Goal: Task Accomplishment & Management: Complete application form

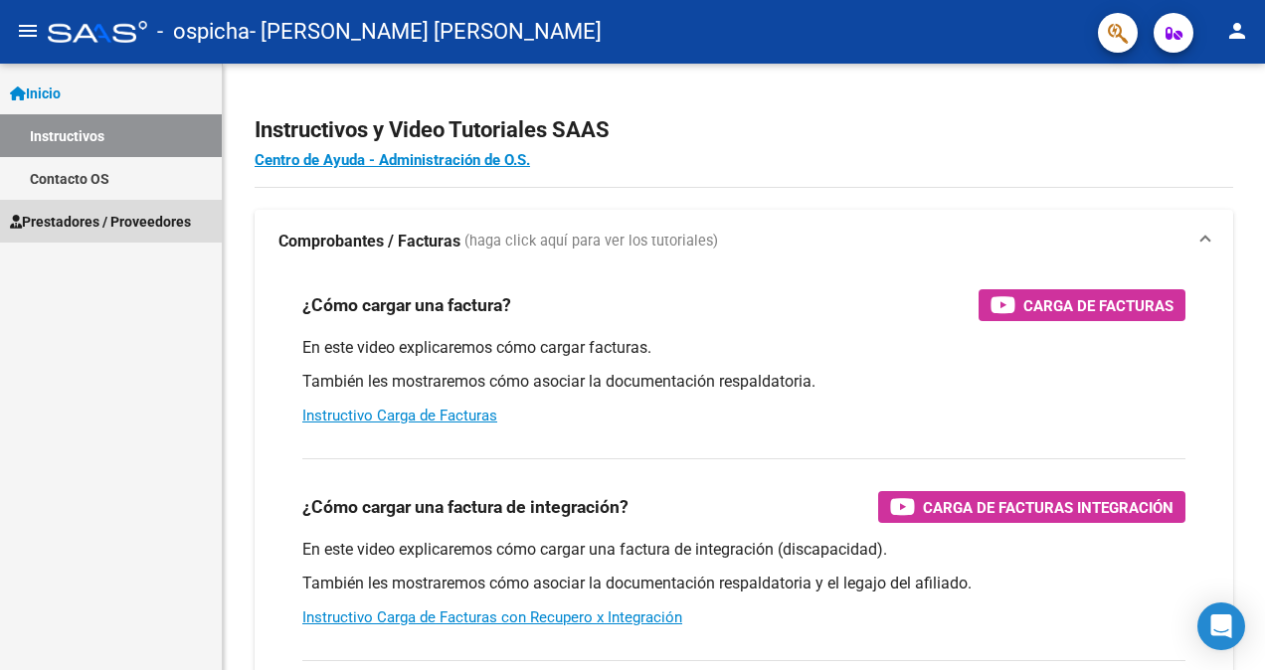
click at [84, 225] on span "Prestadores / Proveedores" at bounding box center [100, 222] width 181 height 22
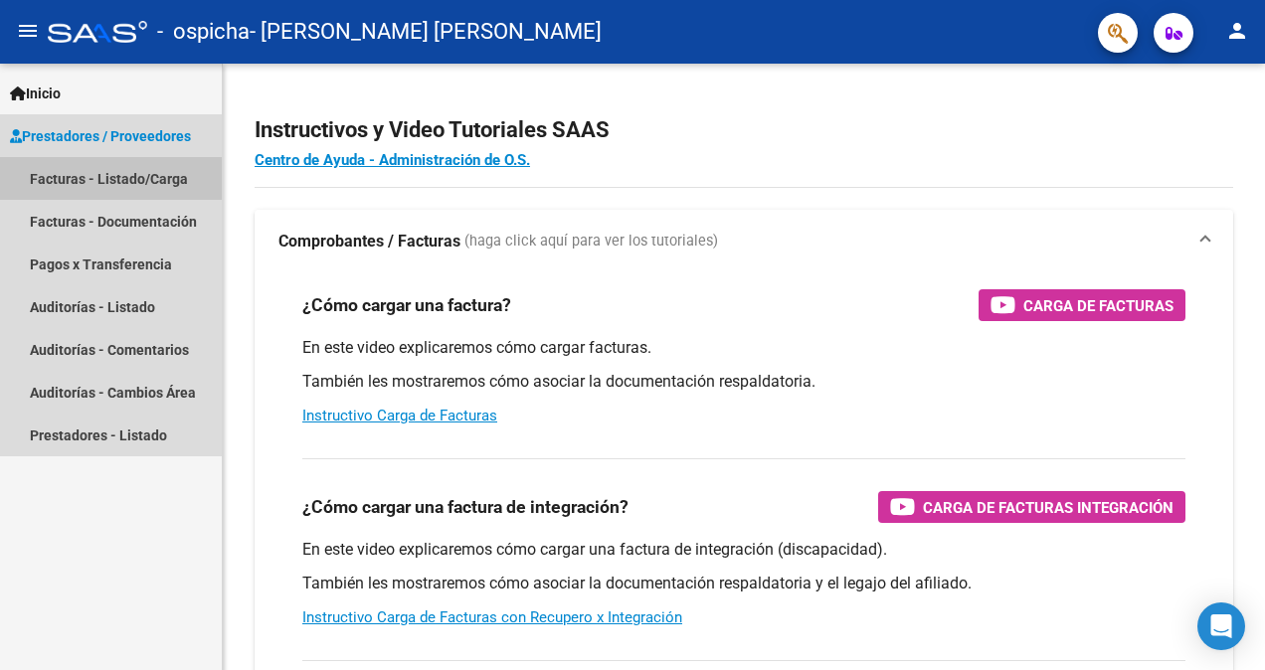
click at [95, 179] on link "Facturas - Listado/Carga" at bounding box center [111, 178] width 222 height 43
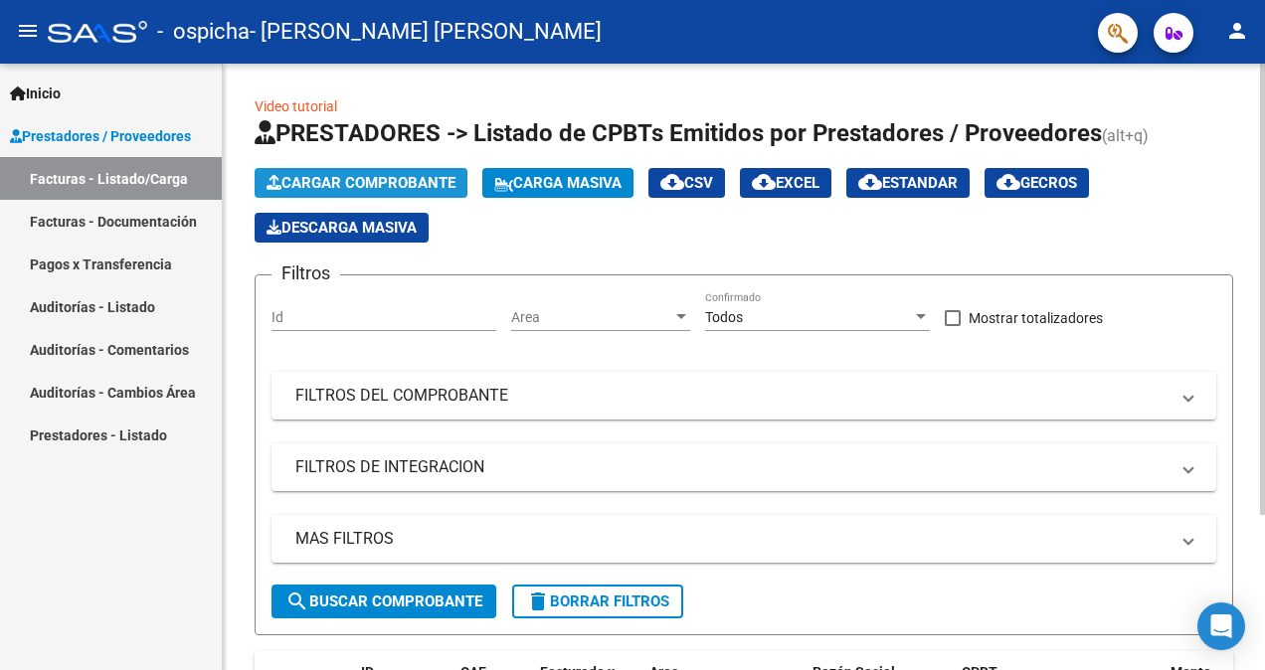
click at [367, 182] on span "Cargar Comprobante" at bounding box center [360, 183] width 189 height 18
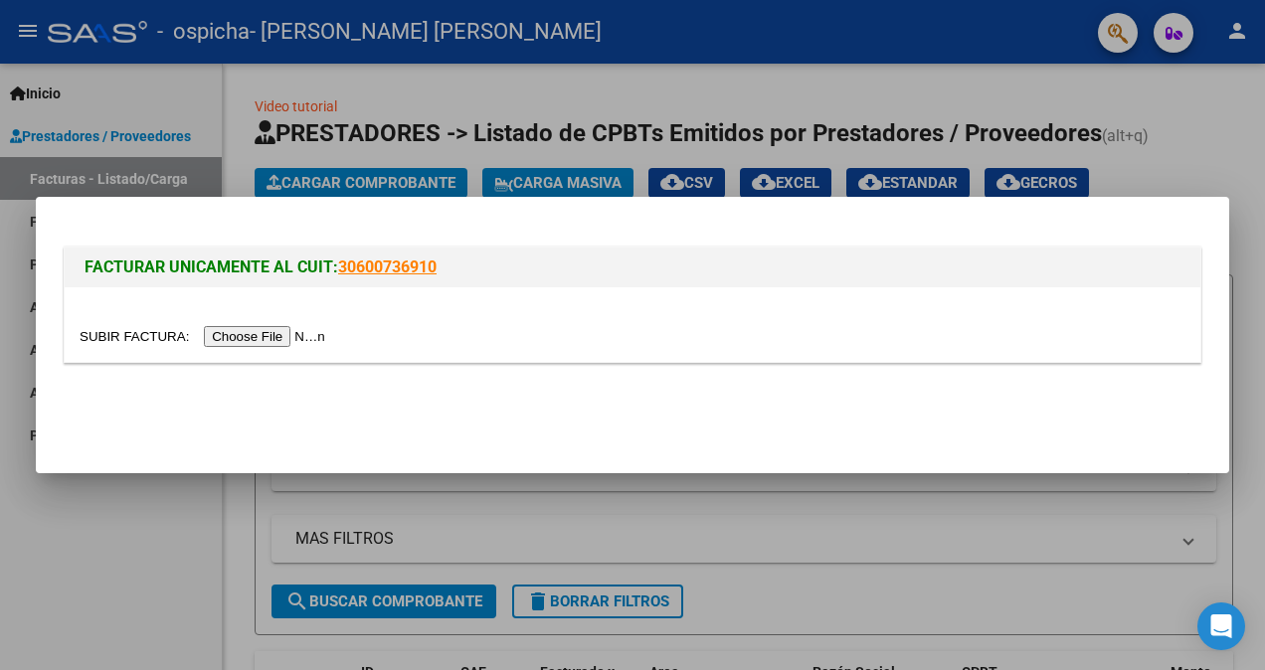
click at [249, 340] on input "file" at bounding box center [206, 336] width 252 height 21
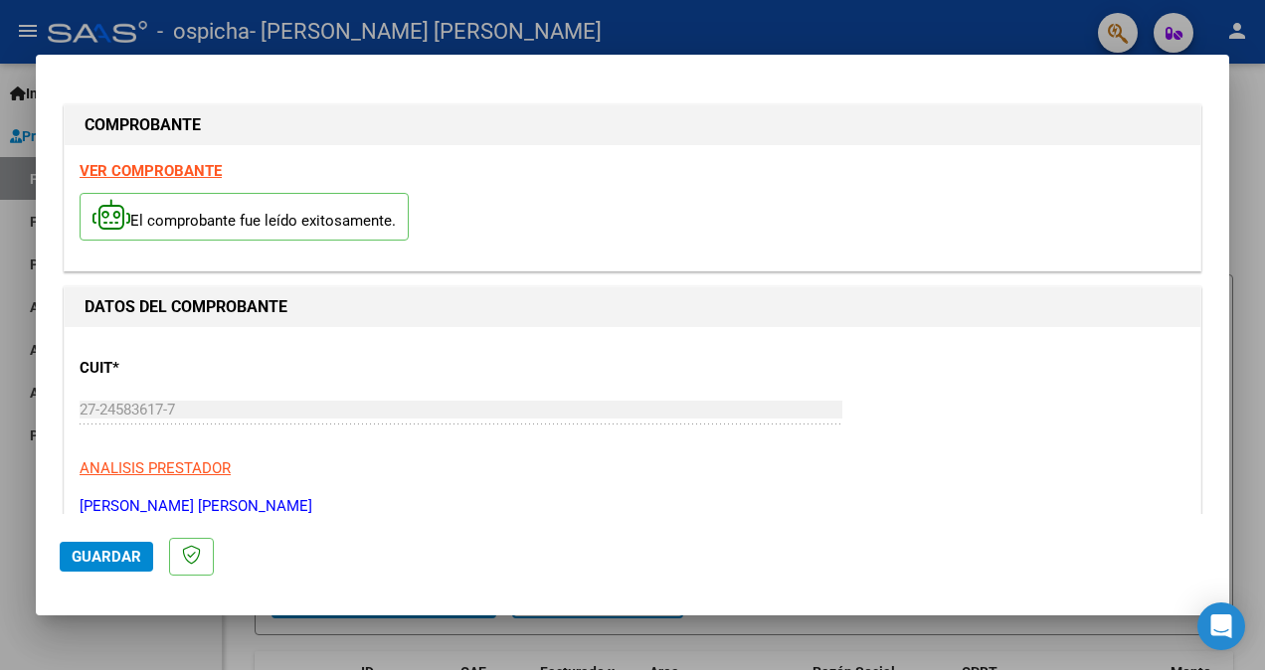
click at [133, 562] on span "Guardar" at bounding box center [107, 557] width 70 height 18
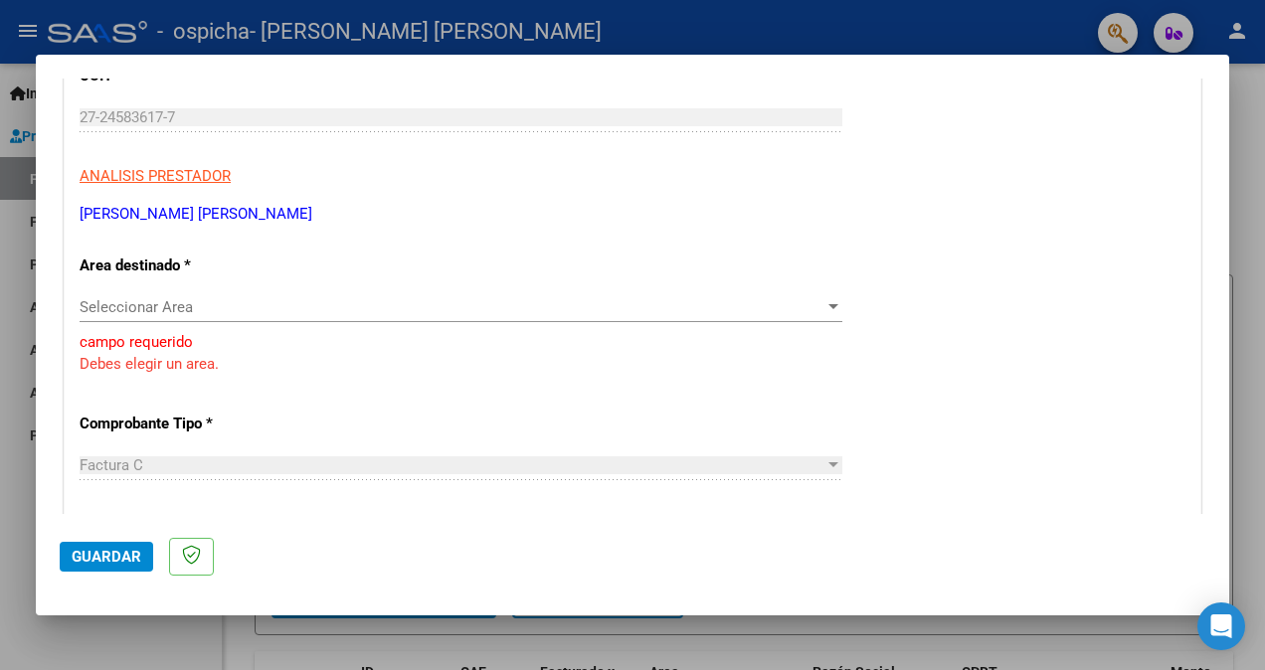
scroll to position [298, 0]
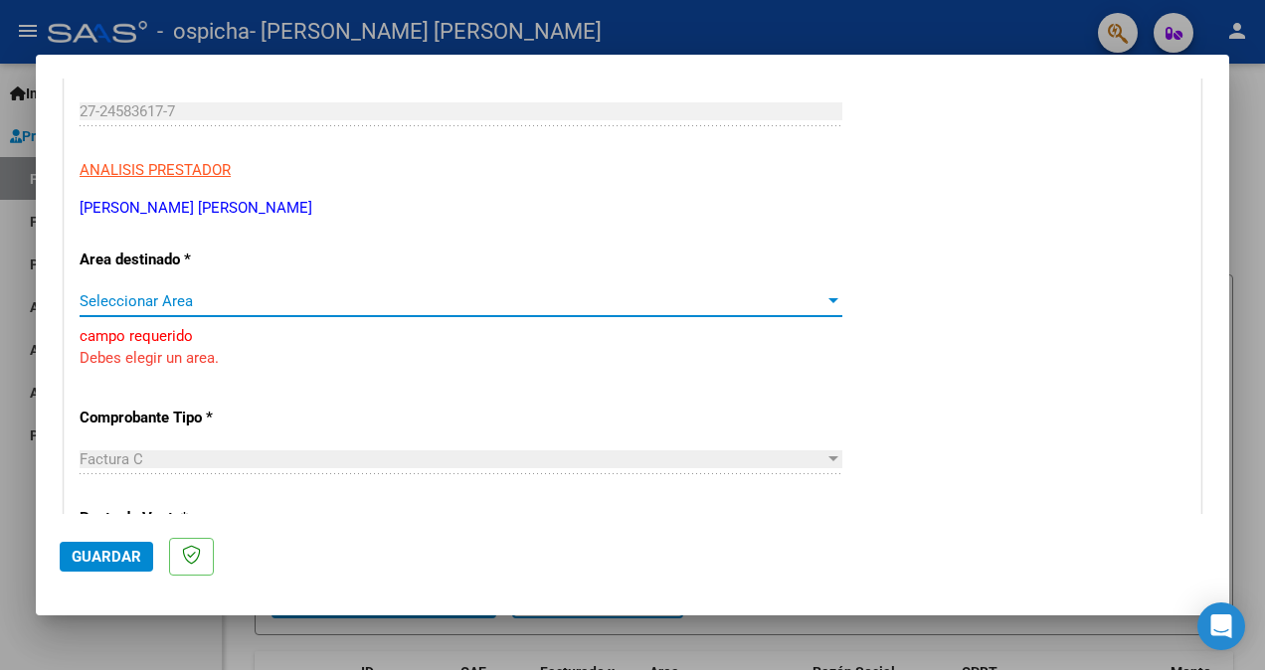
click at [178, 305] on span "Seleccionar Area" at bounding box center [452, 301] width 745 height 18
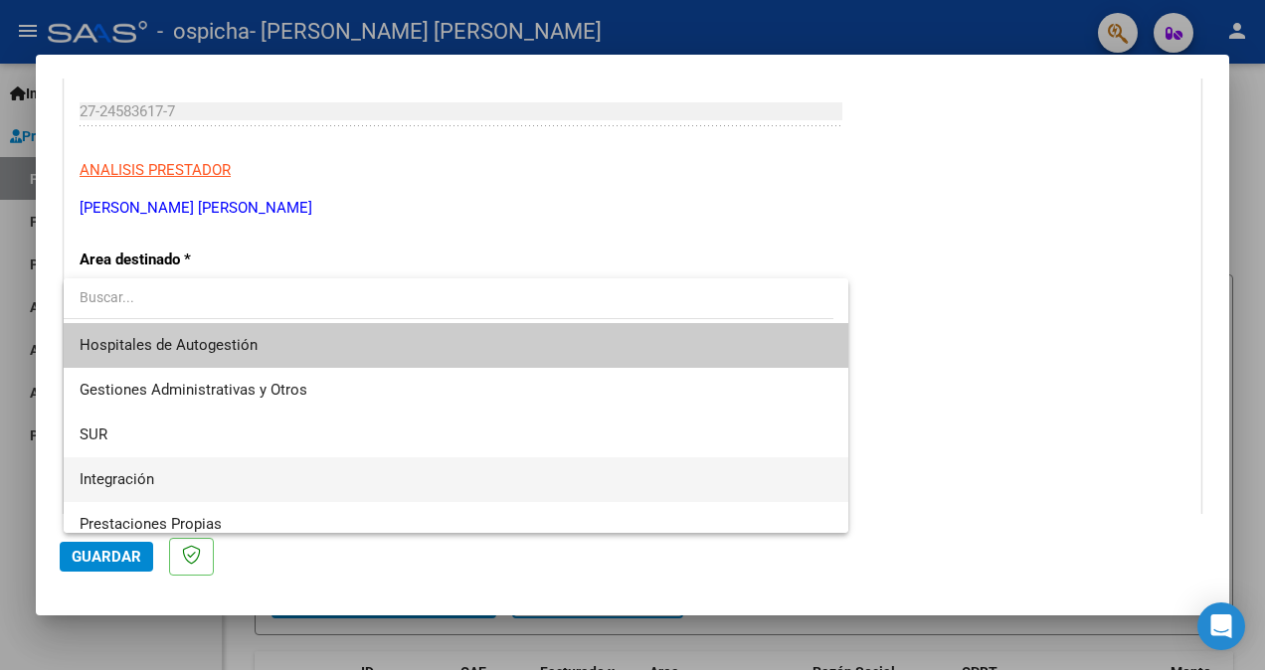
click at [158, 476] on span "Integración" at bounding box center [456, 479] width 753 height 45
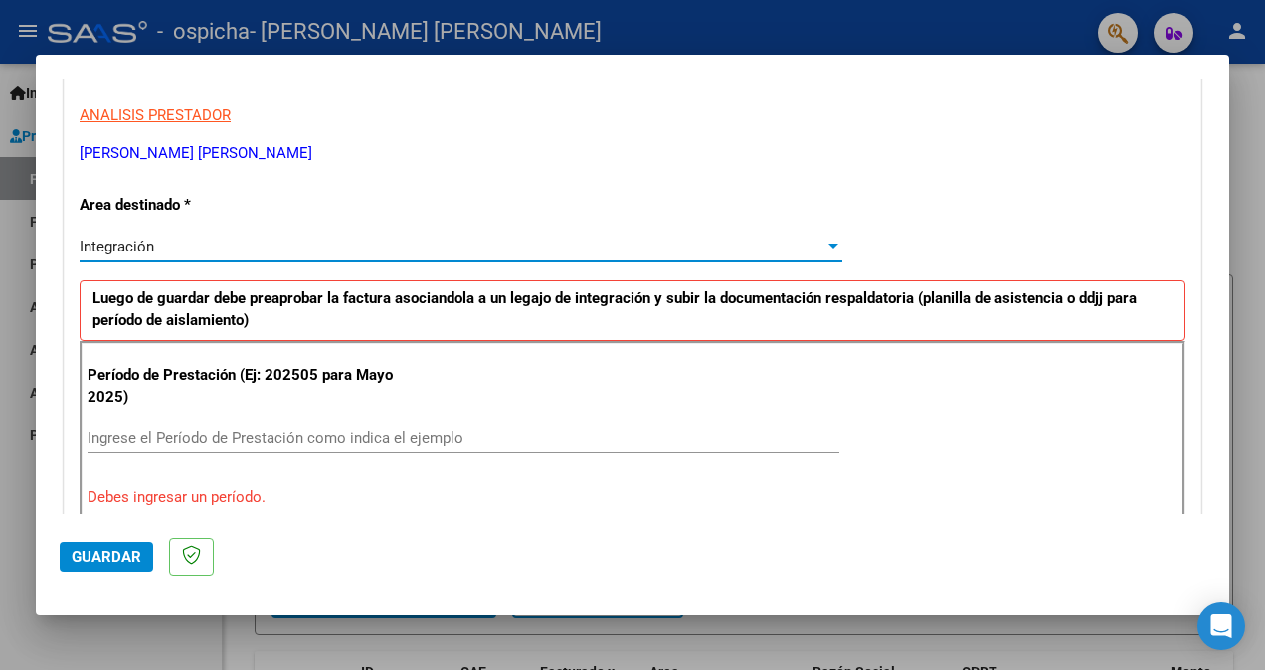
scroll to position [398, 0]
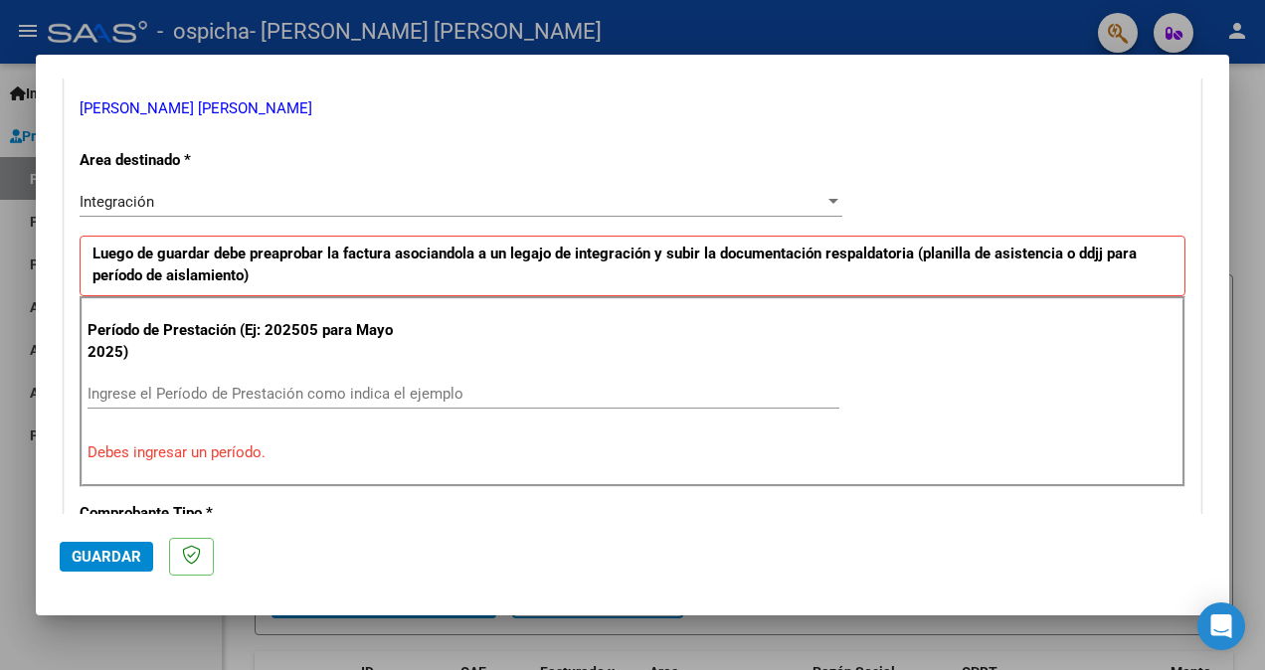
click at [173, 412] on div "Ingrese el Período de Prestación como indica el ejemplo" at bounding box center [463, 403] width 752 height 49
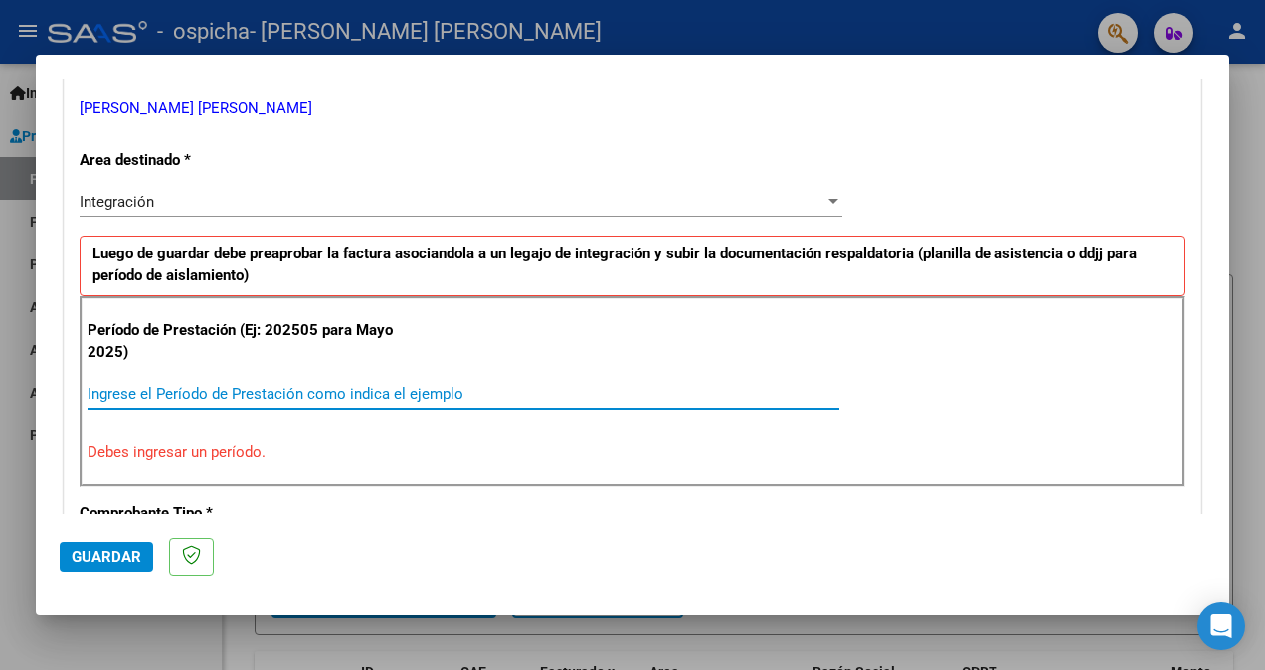
click at [173, 392] on input "Ingrese el Período de Prestación como indica el ejemplo" at bounding box center [463, 394] width 752 height 18
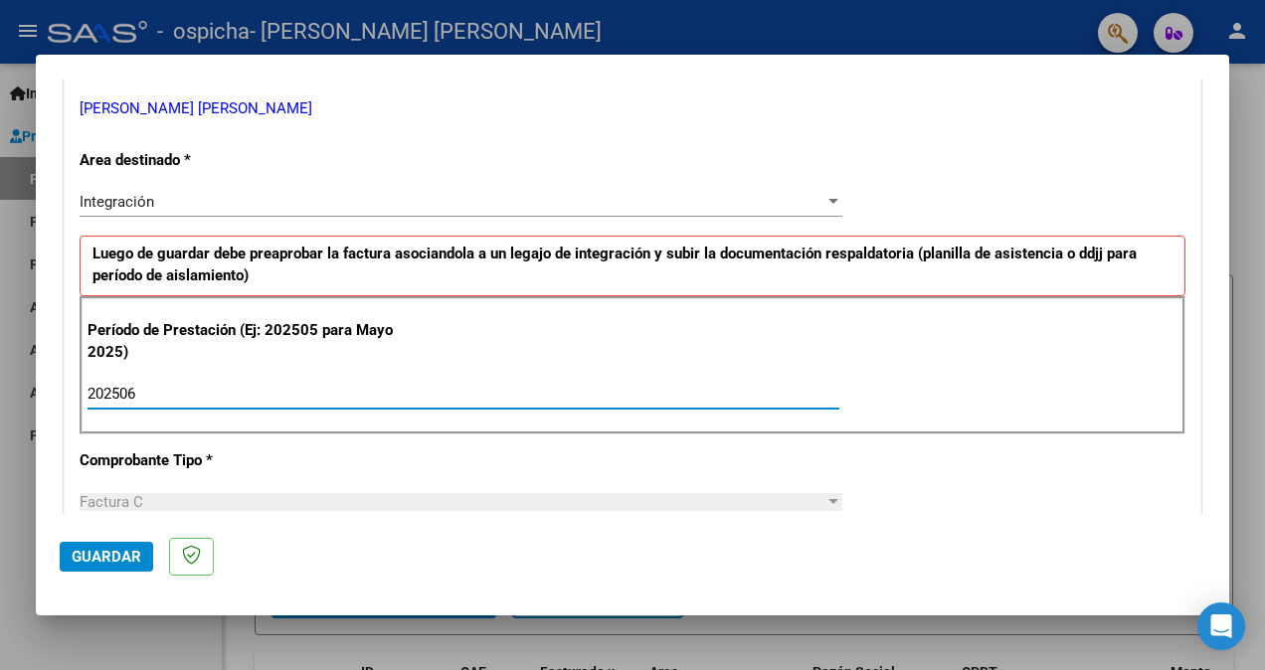
type input "202506"
click at [112, 495] on span "Factura C" at bounding box center [112, 502] width 64 height 18
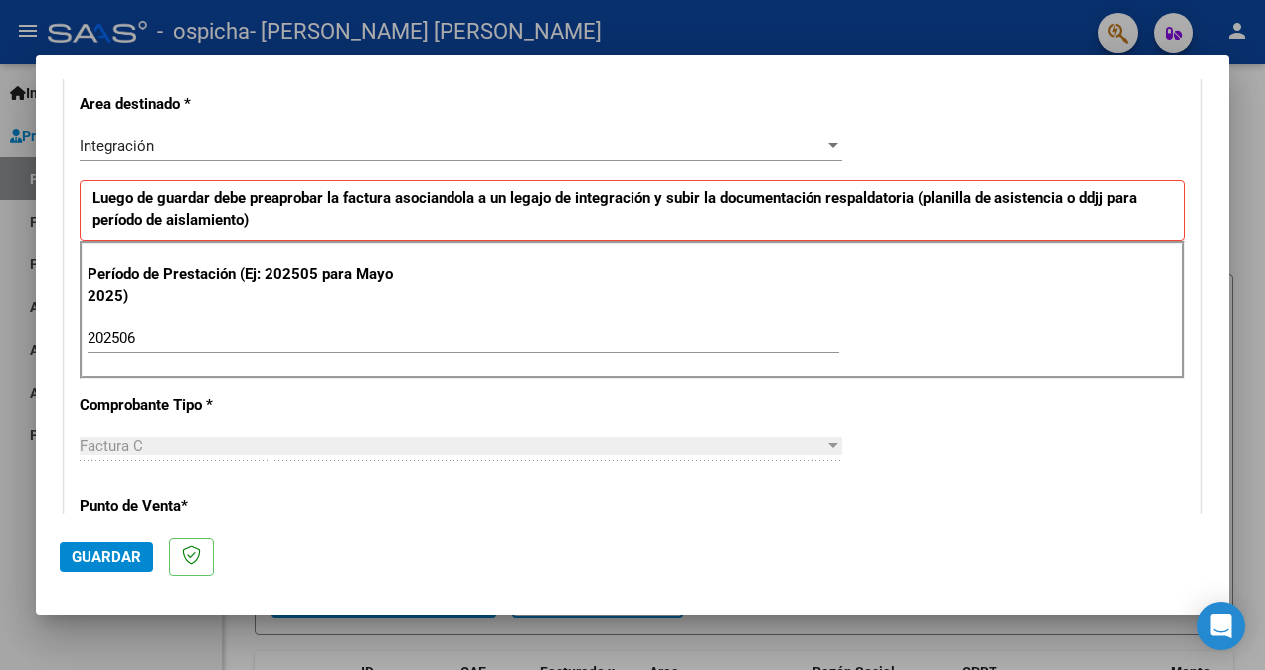
scroll to position [497, 0]
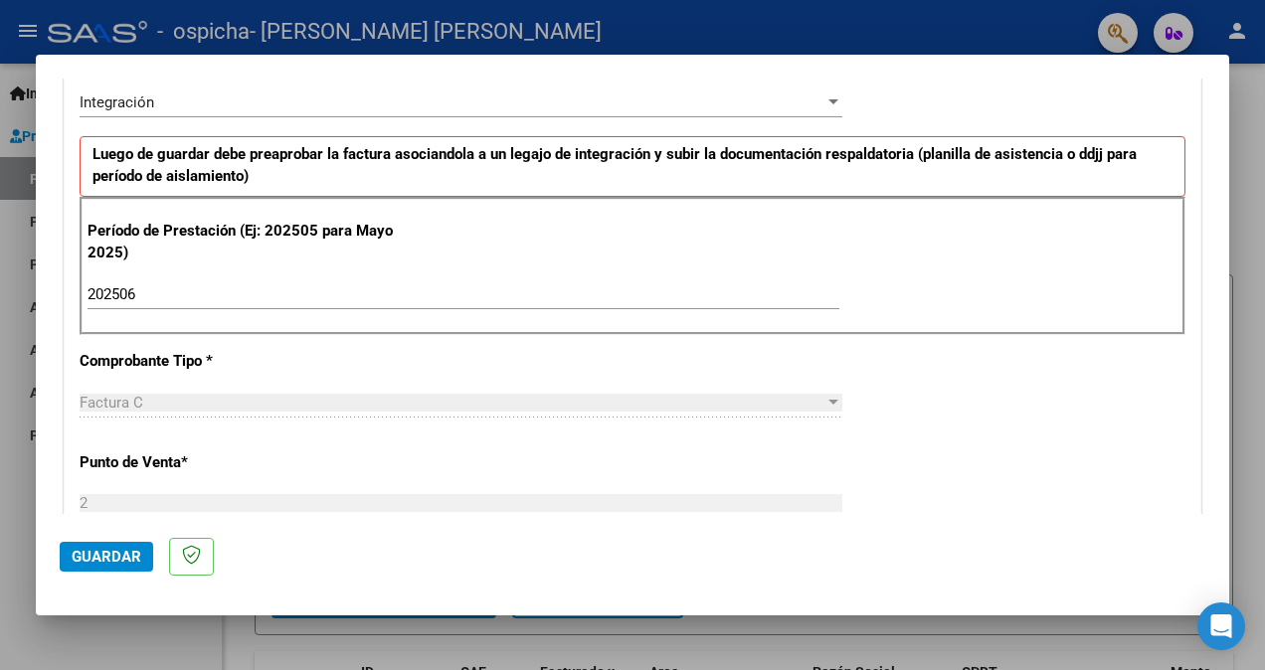
click at [795, 407] on div "Factura C" at bounding box center [452, 403] width 745 height 18
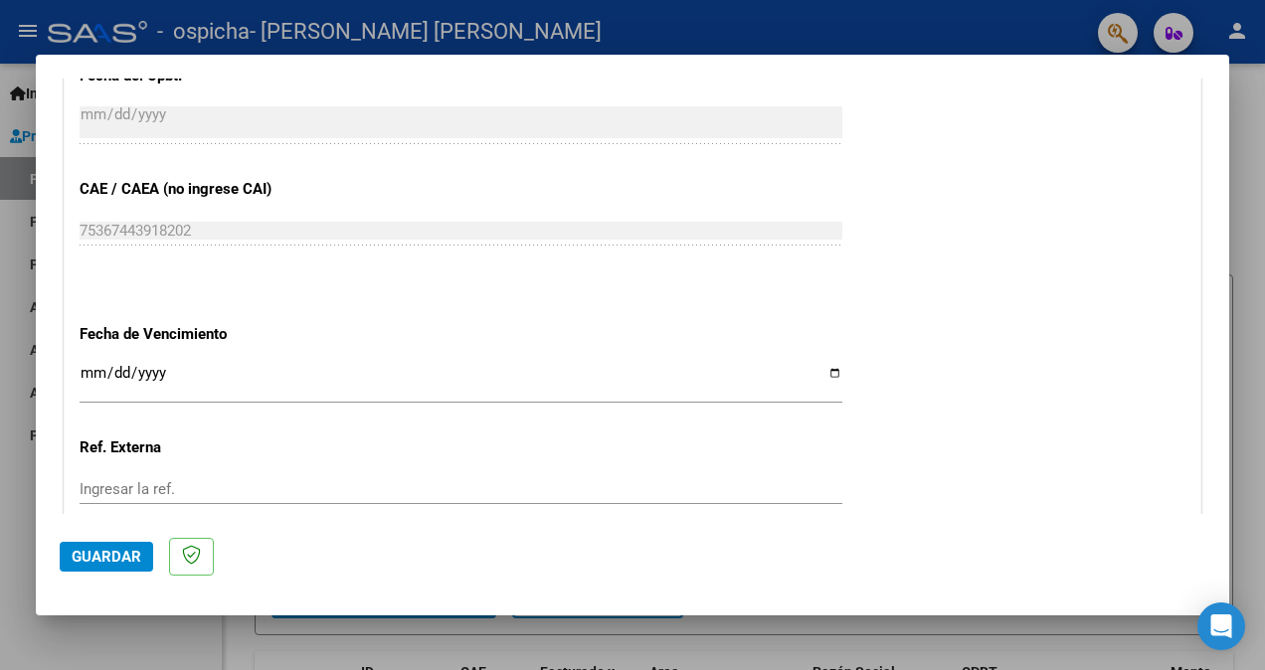
scroll to position [1193, 0]
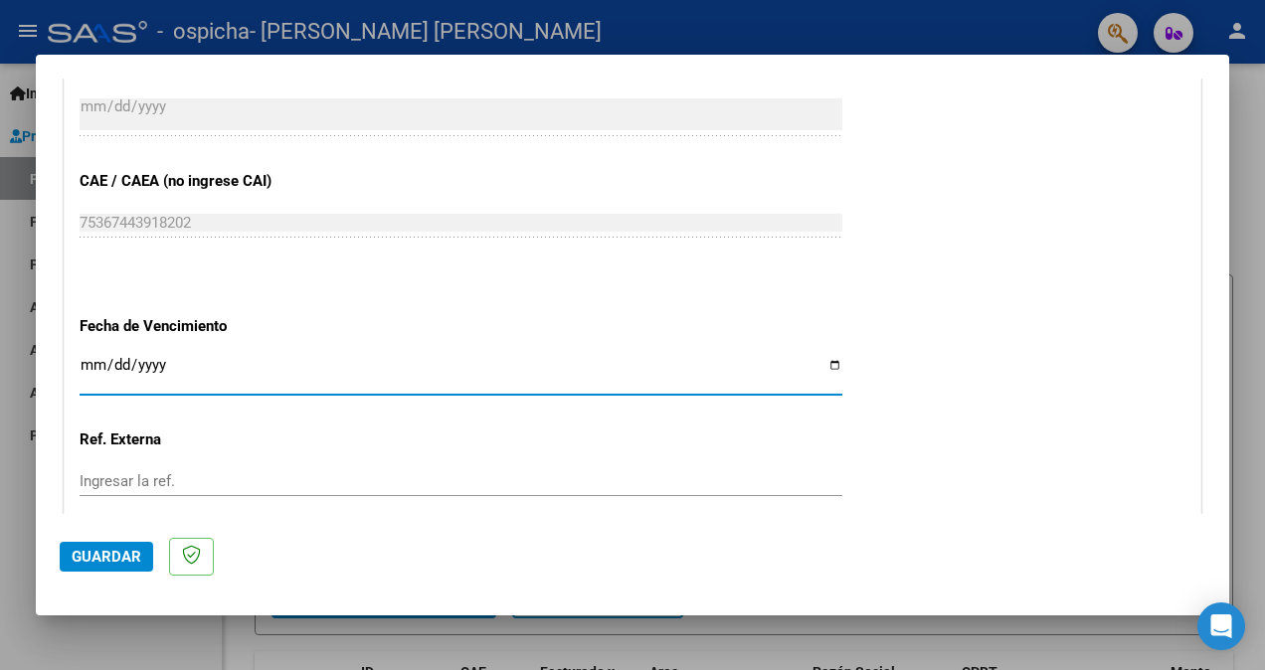
click at [828, 361] on input "Ingresar la fecha" at bounding box center [461, 373] width 763 height 32
type input "[DATE]"
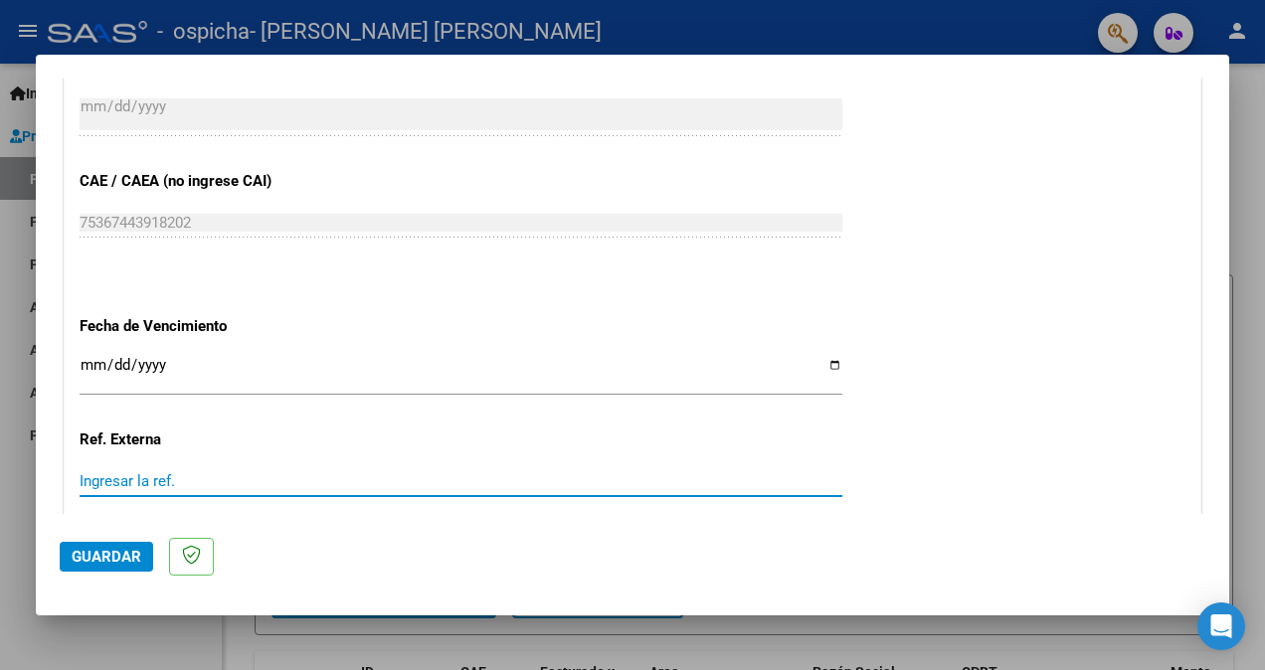
click at [141, 482] on input "Ingresar la ref." at bounding box center [461, 481] width 763 height 18
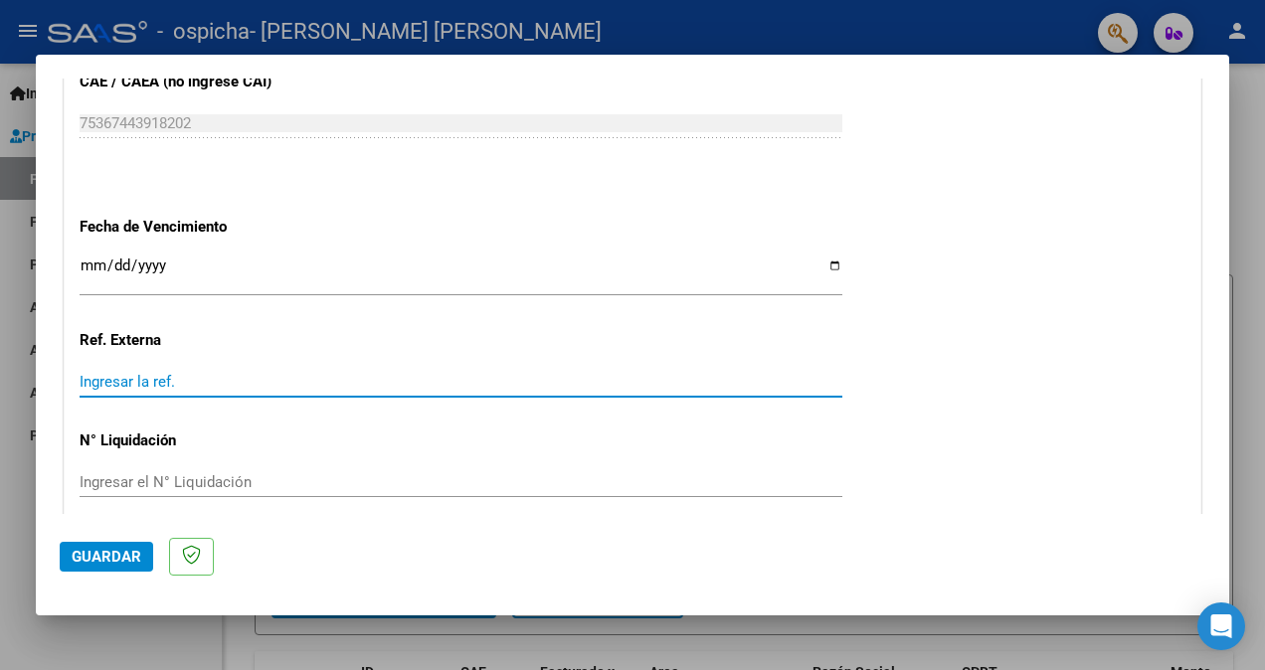
scroll to position [1369, 0]
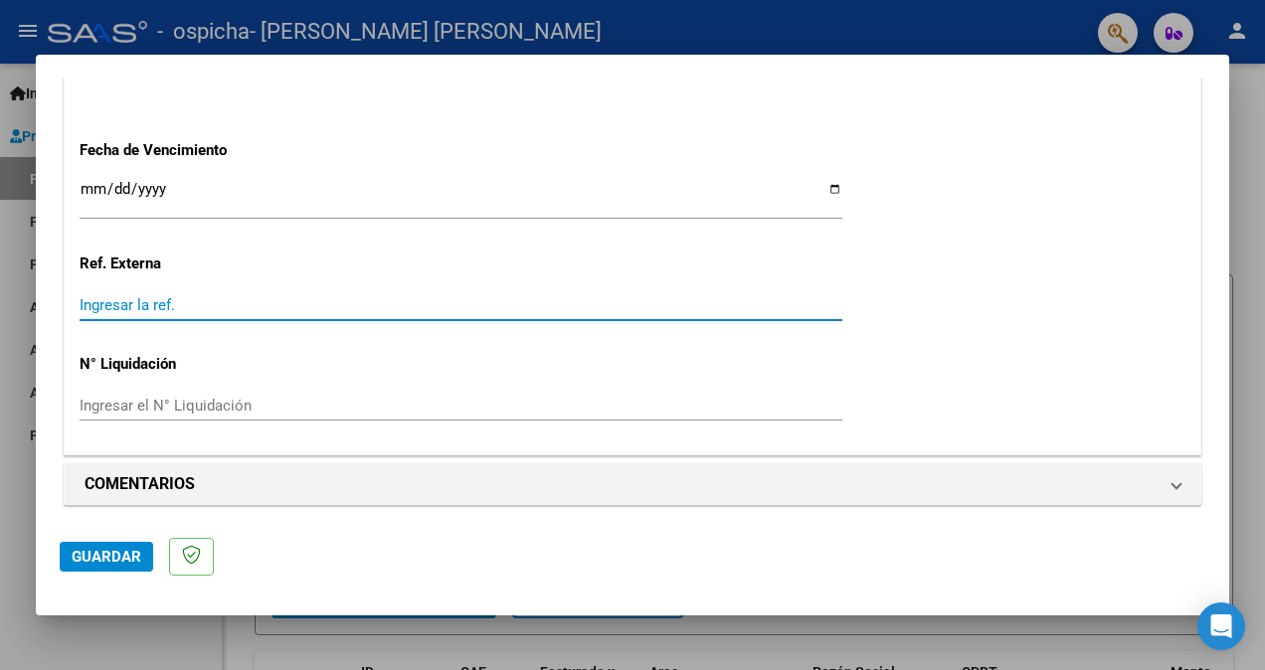
click at [87, 296] on input "Ingresar la ref." at bounding box center [461, 305] width 763 height 18
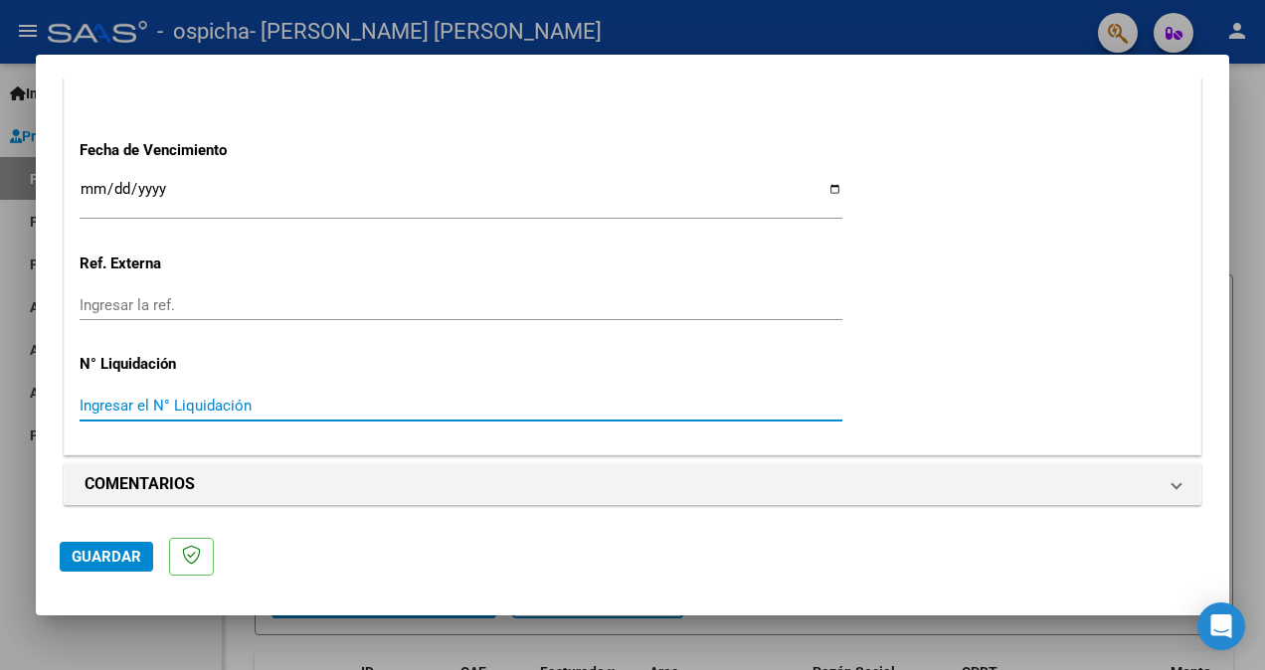
click at [110, 397] on input "Ingresar el N° Liquidación" at bounding box center [461, 406] width 763 height 18
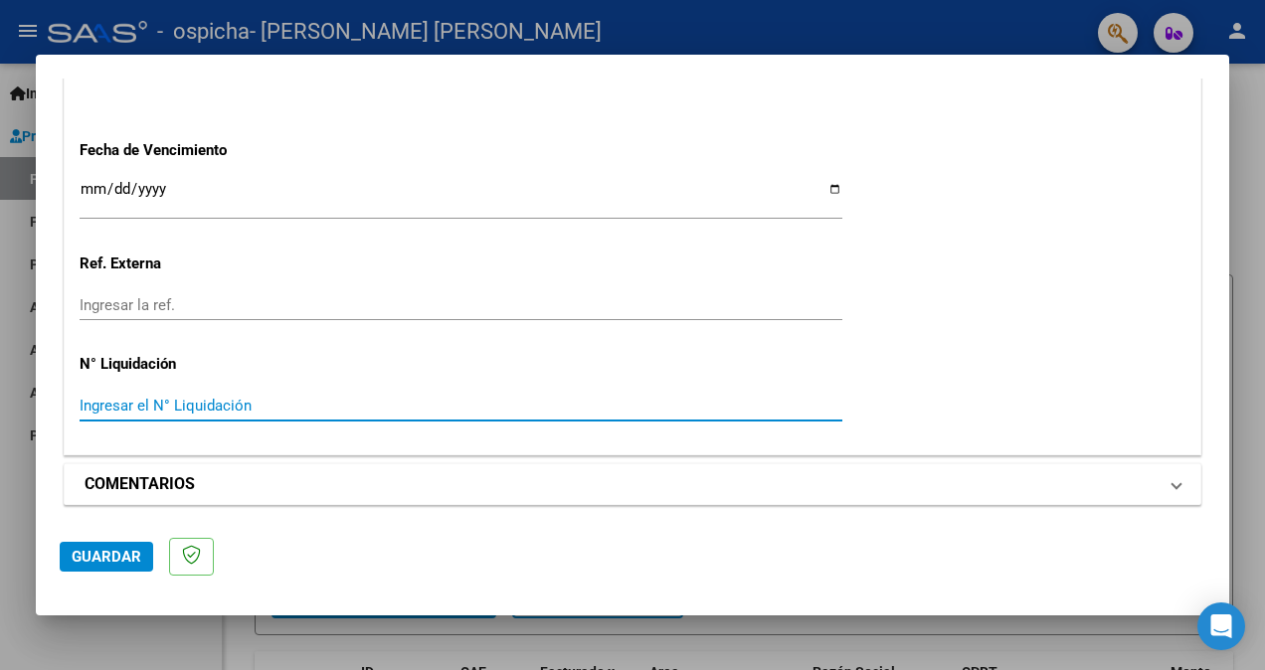
scroll to position [1270, 0]
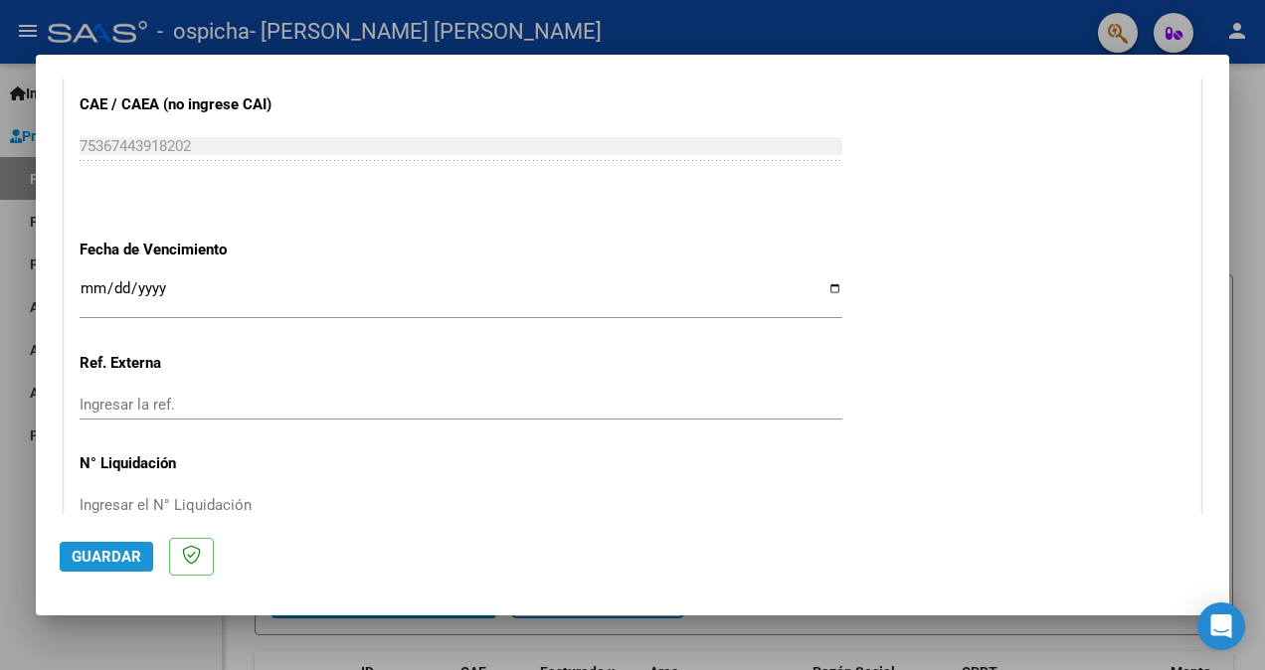
click at [76, 560] on span "Guardar" at bounding box center [107, 557] width 70 height 18
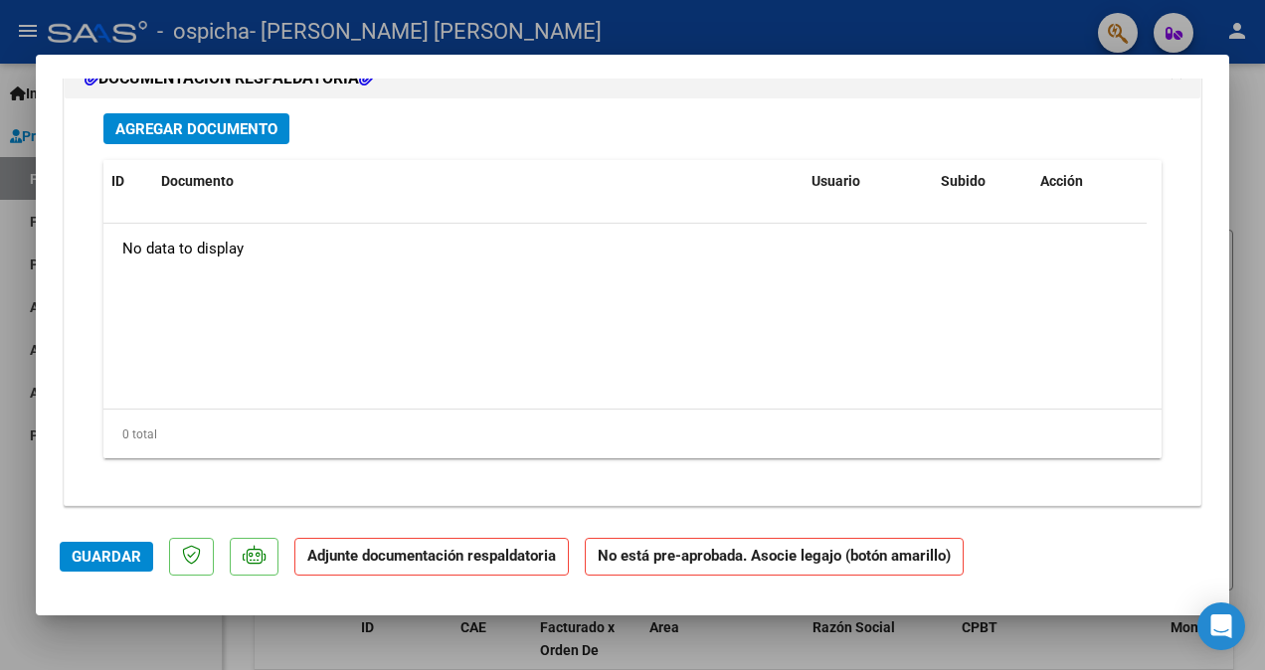
scroll to position [1943, 0]
click at [222, 129] on span "Agregar Documento" at bounding box center [196, 128] width 162 height 18
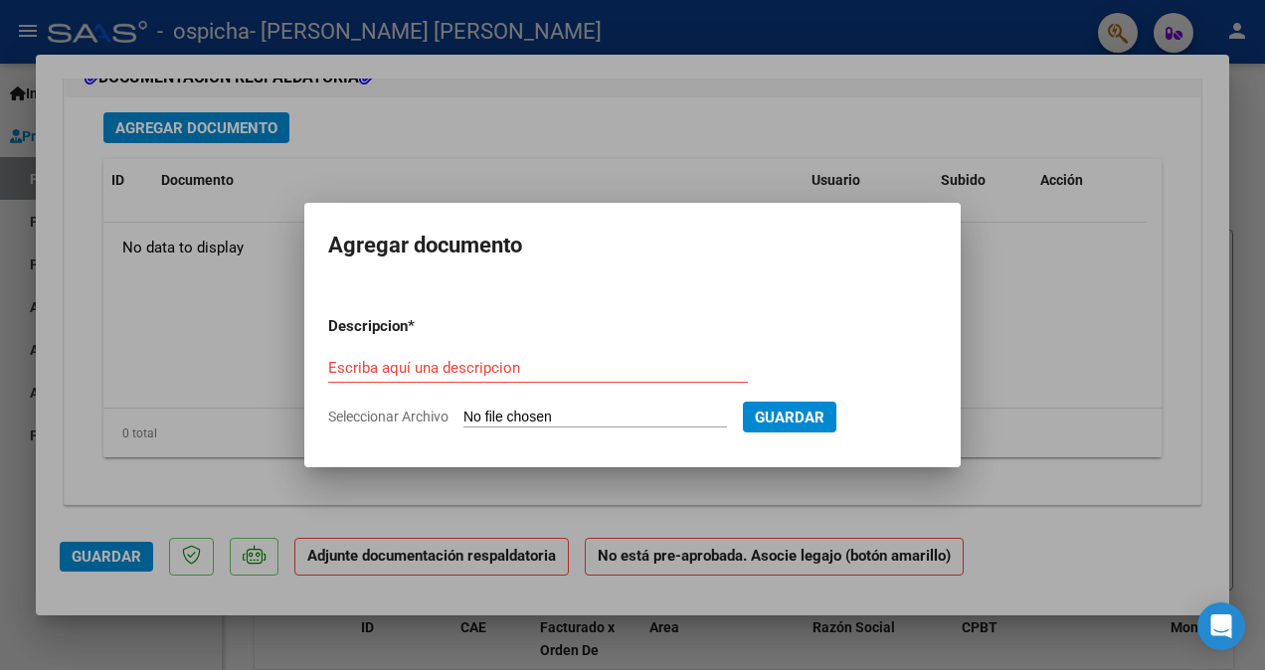
click at [211, 294] on div at bounding box center [632, 335] width 1265 height 670
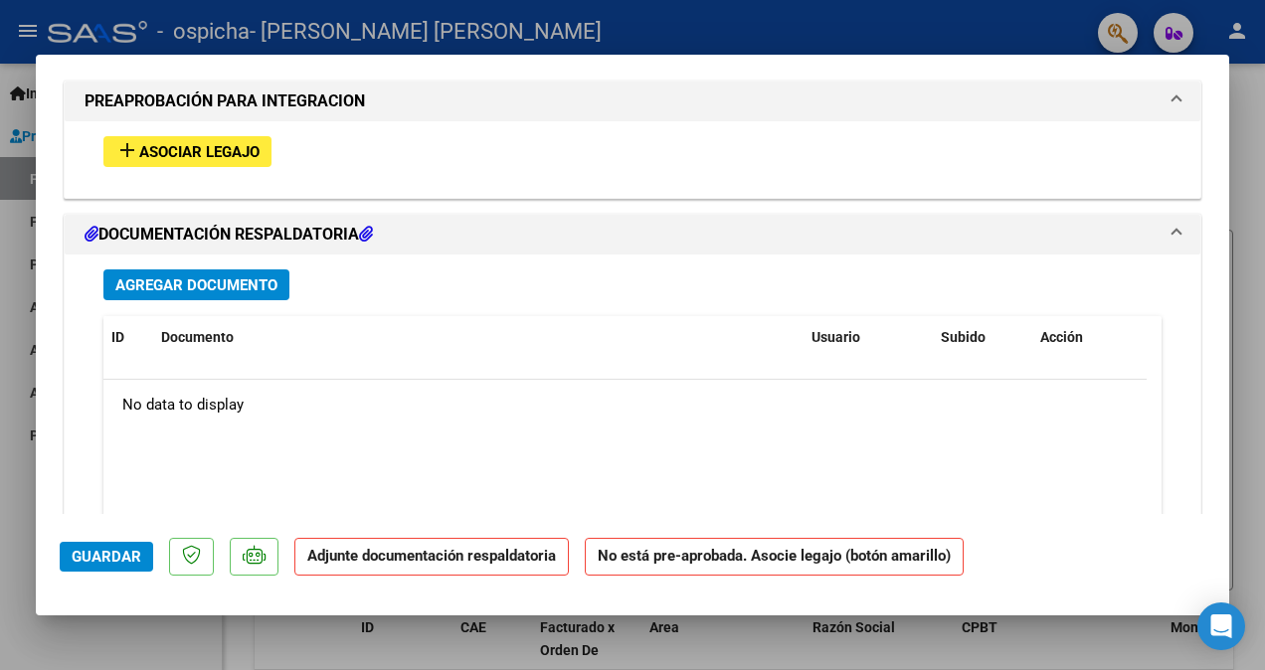
scroll to position [1744, 0]
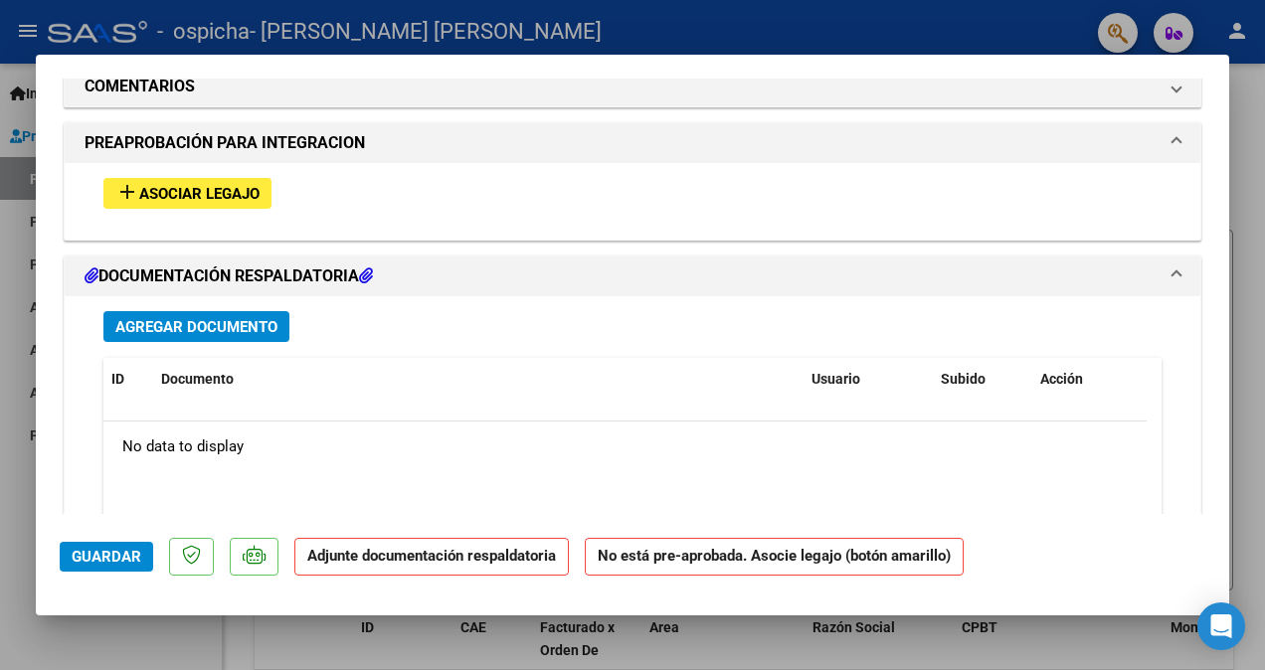
click at [88, 267] on icon at bounding box center [92, 275] width 14 height 16
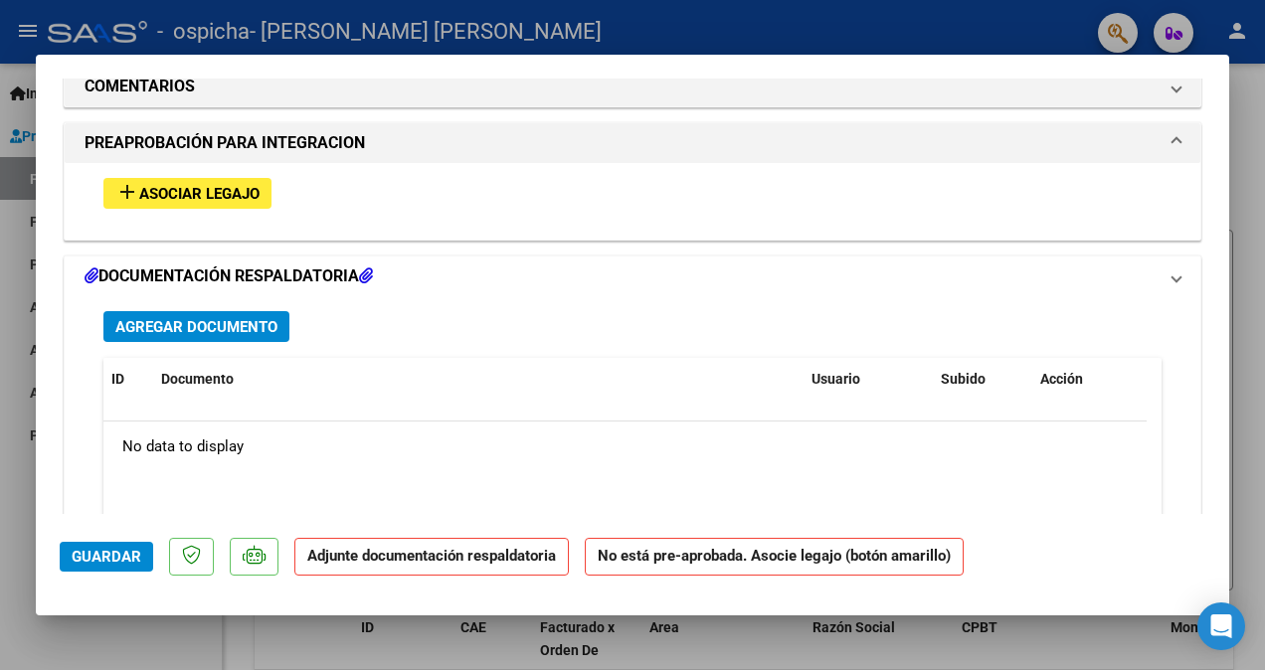
scroll to position [1536, 0]
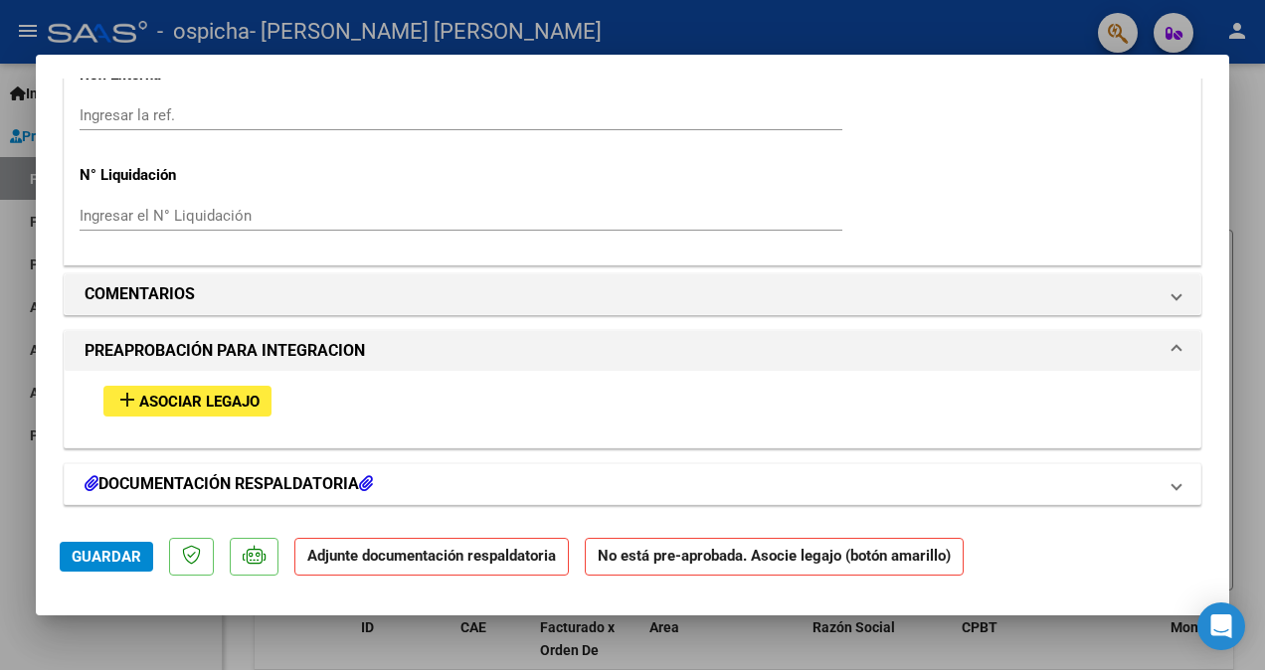
click at [104, 472] on h1 "DOCUMENTACIÓN RESPALDATORIA" at bounding box center [229, 484] width 288 height 24
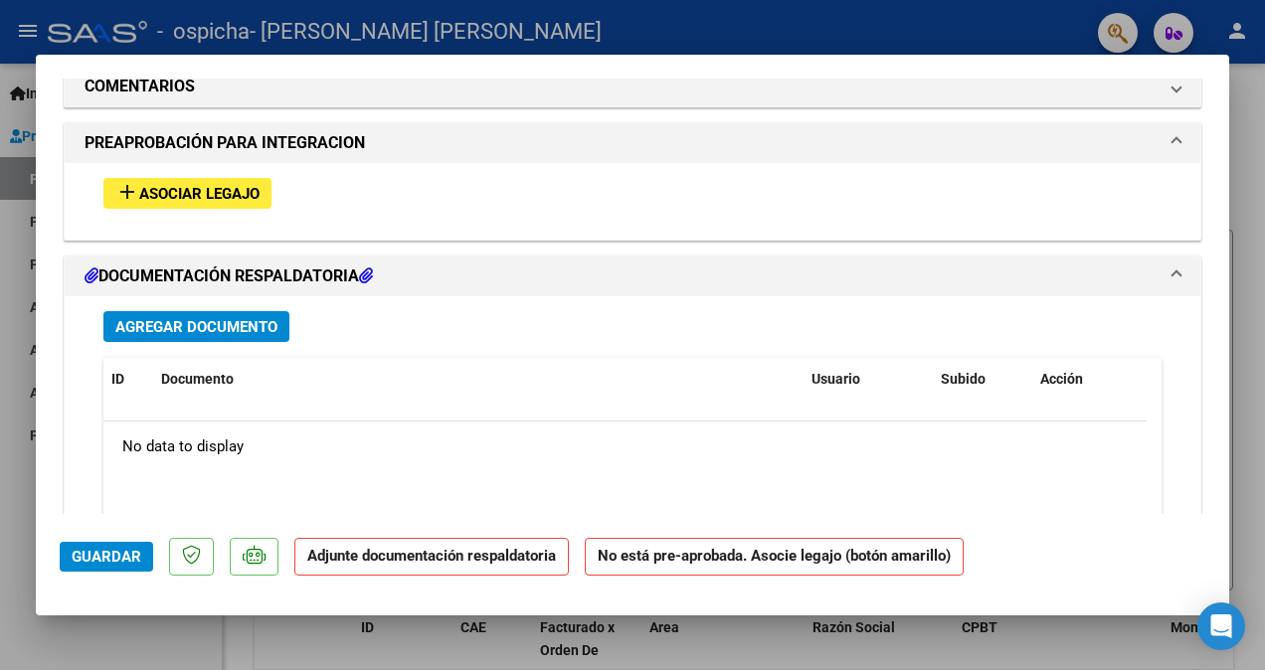
click at [576, 35] on div at bounding box center [632, 335] width 1265 height 670
type input "$ 0,00"
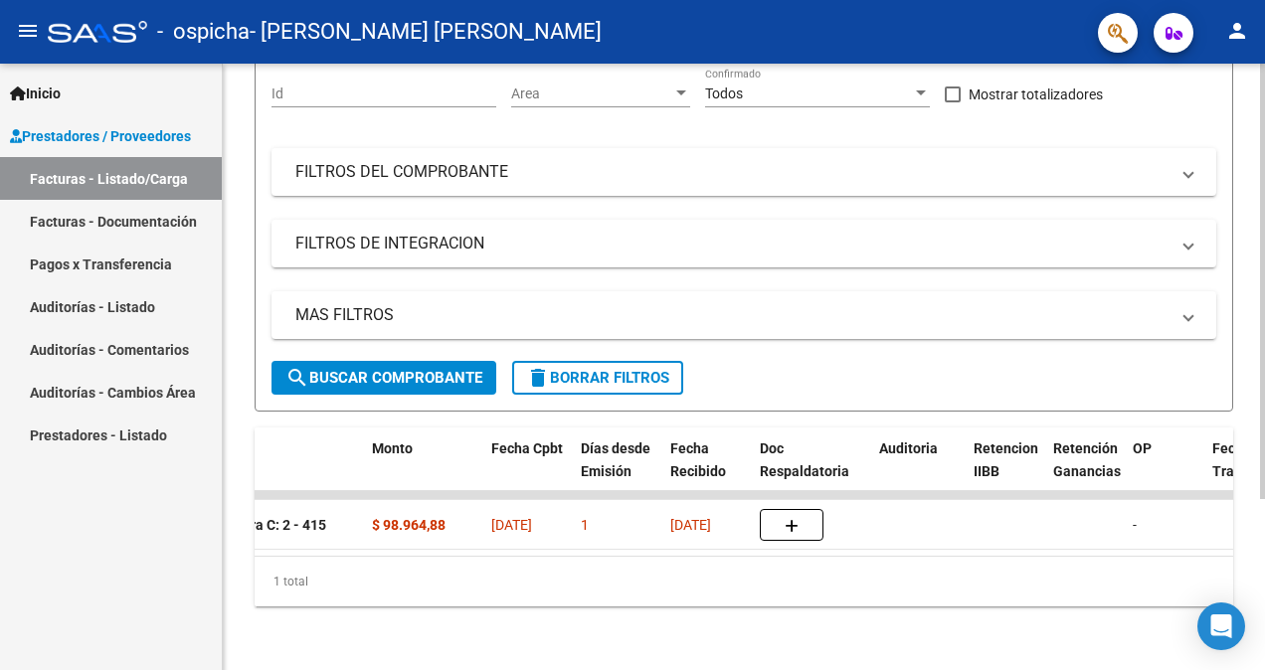
scroll to position [0, 763]
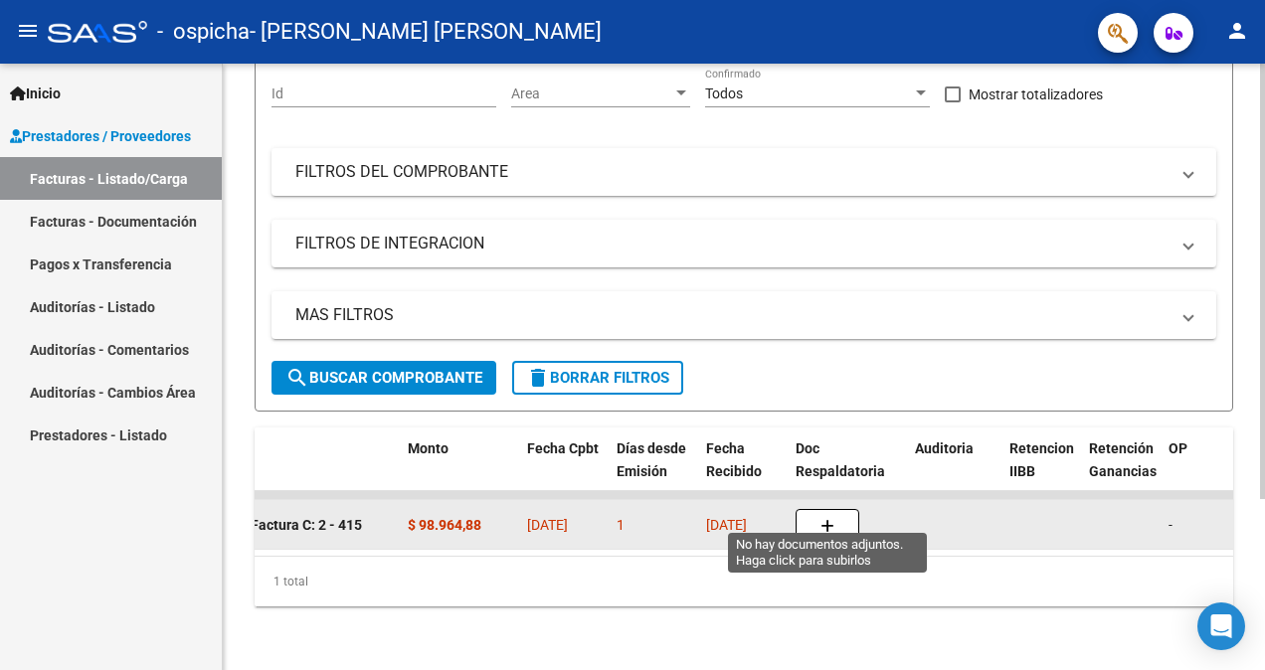
click at [827, 519] on icon "button" at bounding box center [827, 526] width 14 height 15
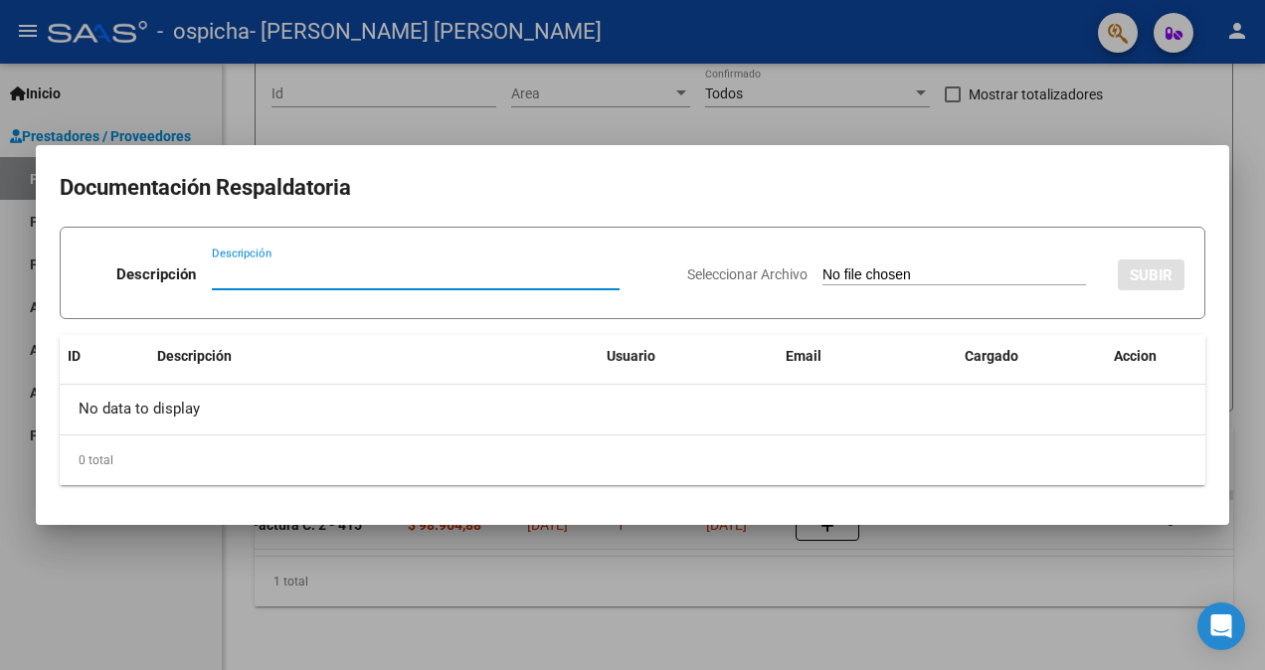
click at [960, 581] on div at bounding box center [632, 335] width 1265 height 670
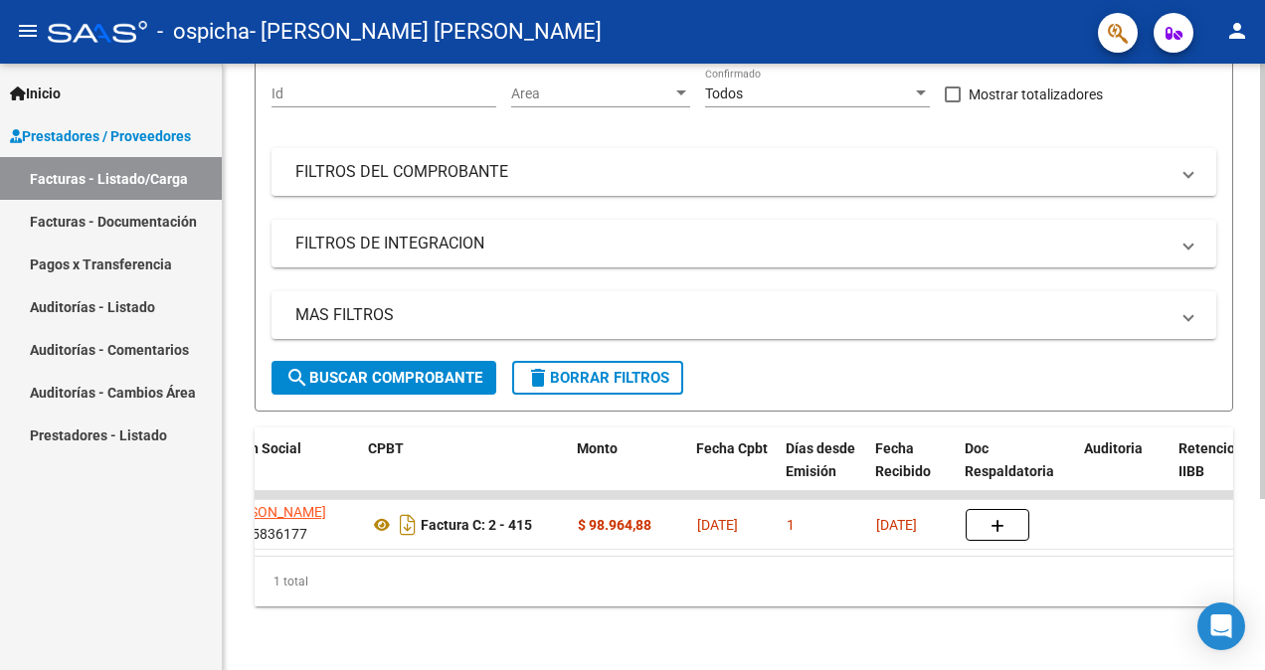
scroll to position [0, 980]
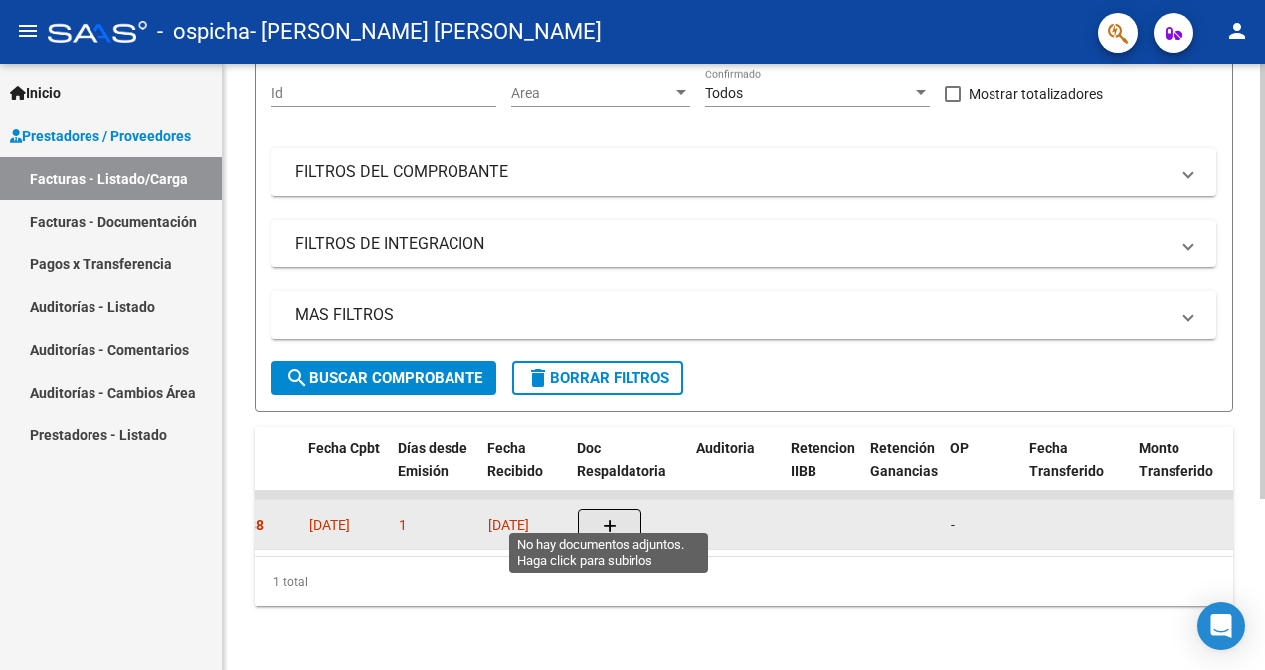
click at [598, 513] on button "button" at bounding box center [610, 525] width 64 height 32
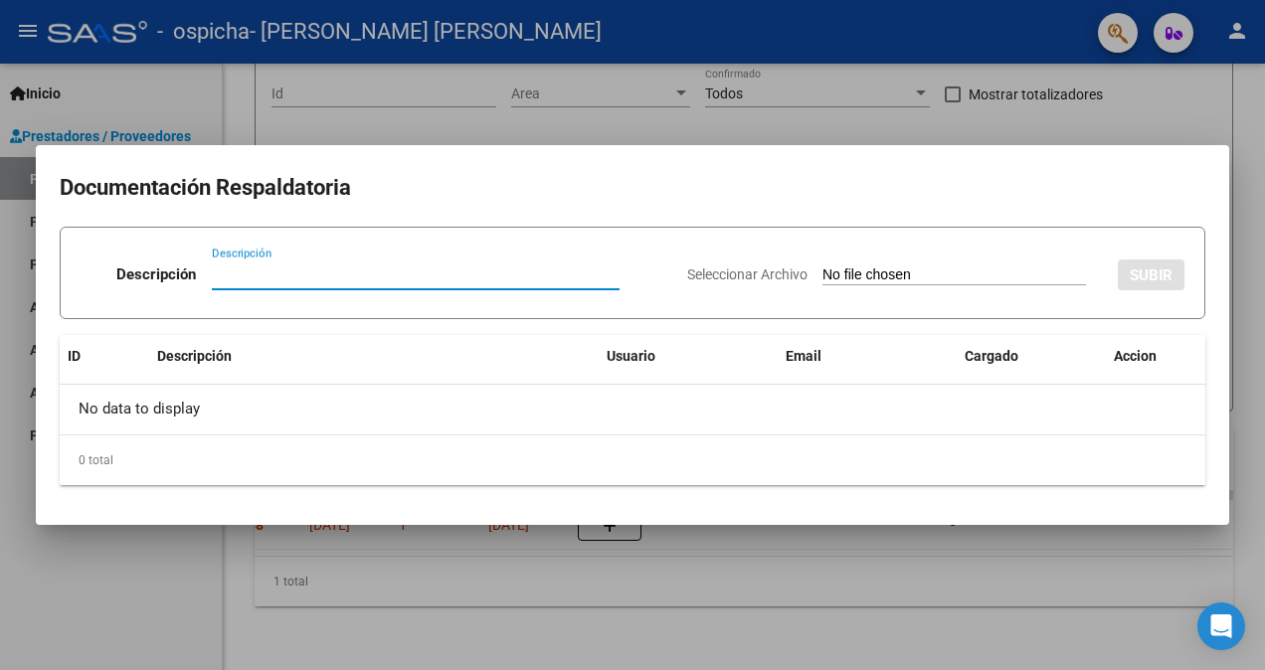
click at [415, 268] on input "Descripción" at bounding box center [416, 274] width 408 height 18
click at [805, 591] on div at bounding box center [632, 335] width 1265 height 670
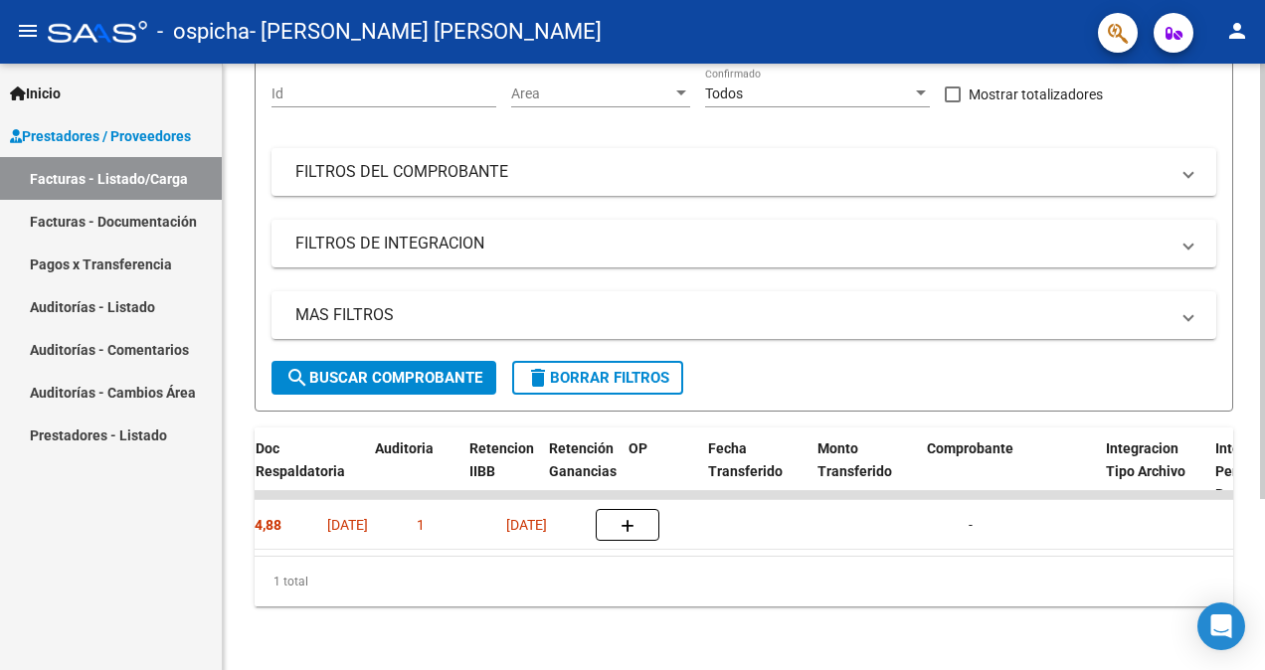
scroll to position [0, 1303]
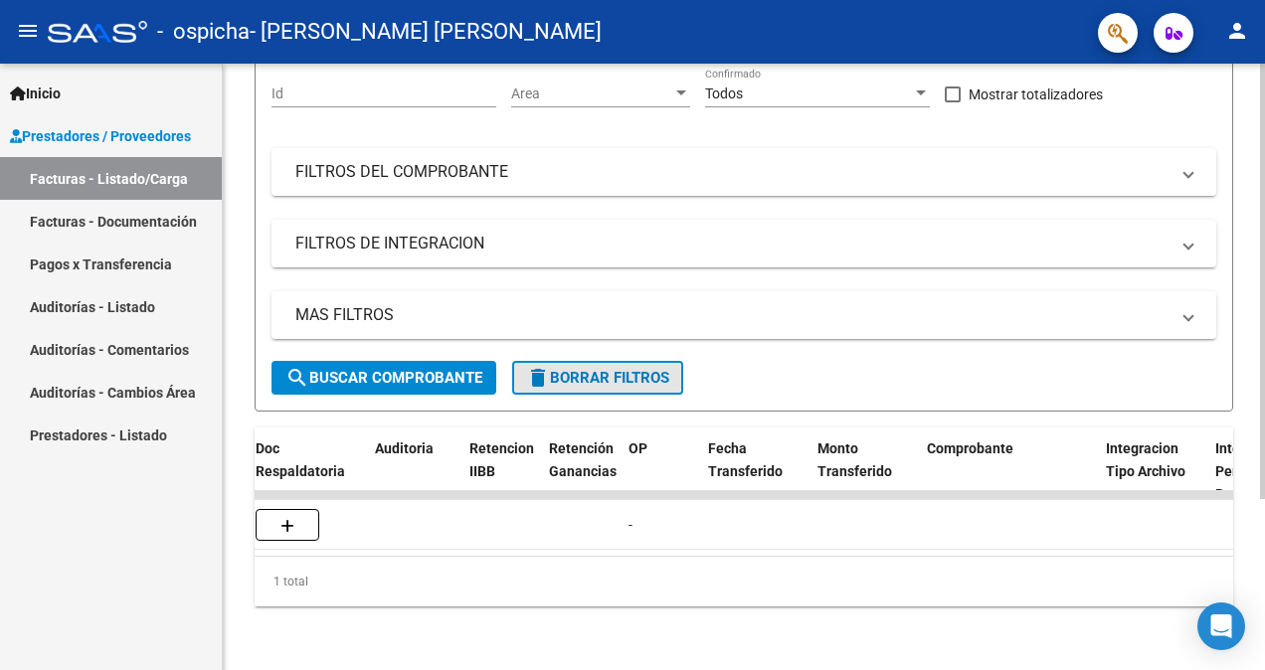
click at [539, 366] on mat-icon "delete" at bounding box center [538, 378] width 24 height 24
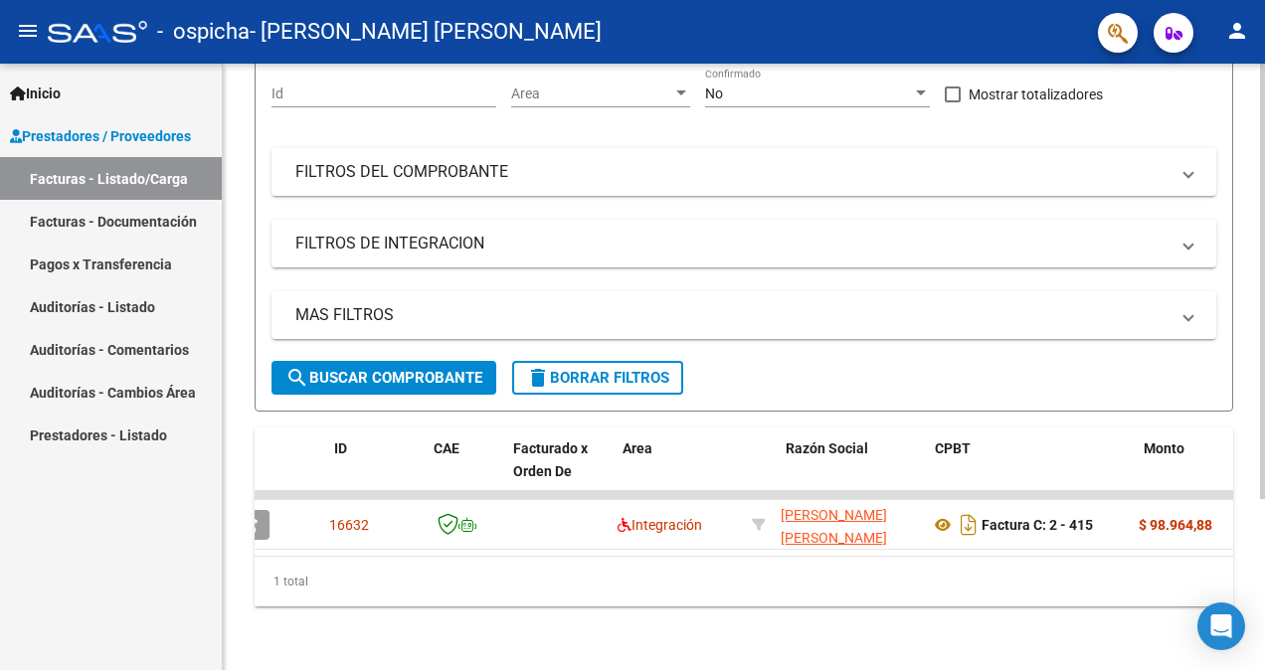
scroll to position [0, 1073]
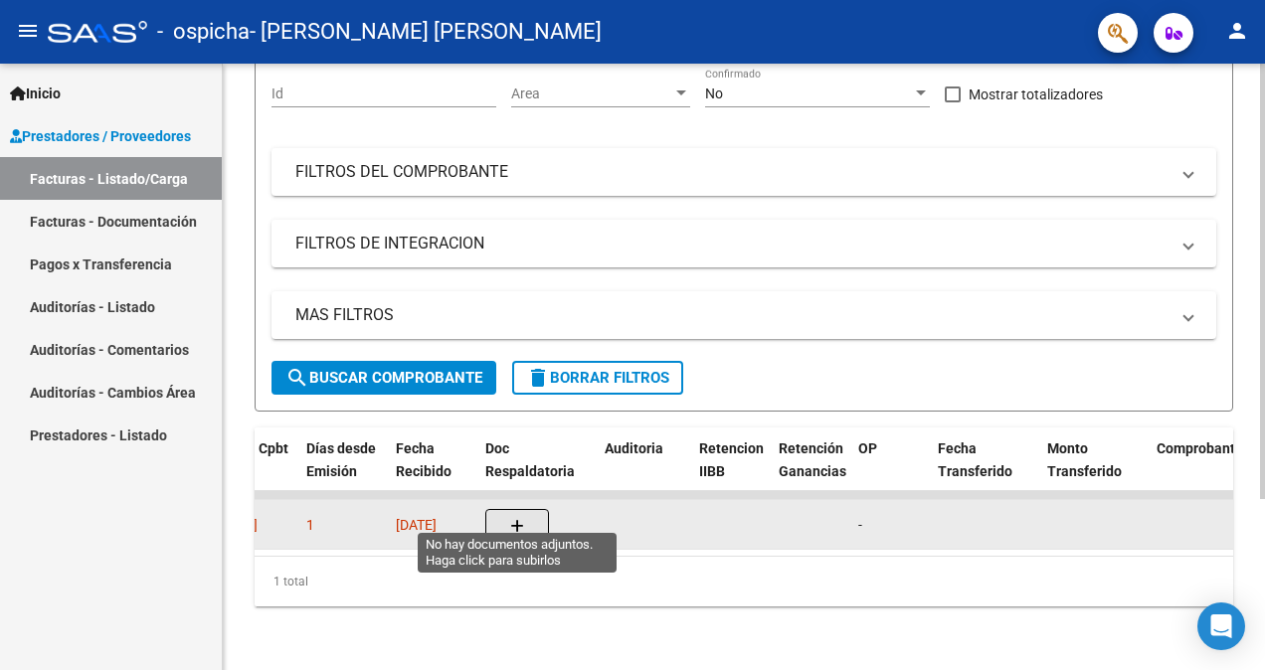
click at [511, 519] on icon "button" at bounding box center [517, 526] width 14 height 15
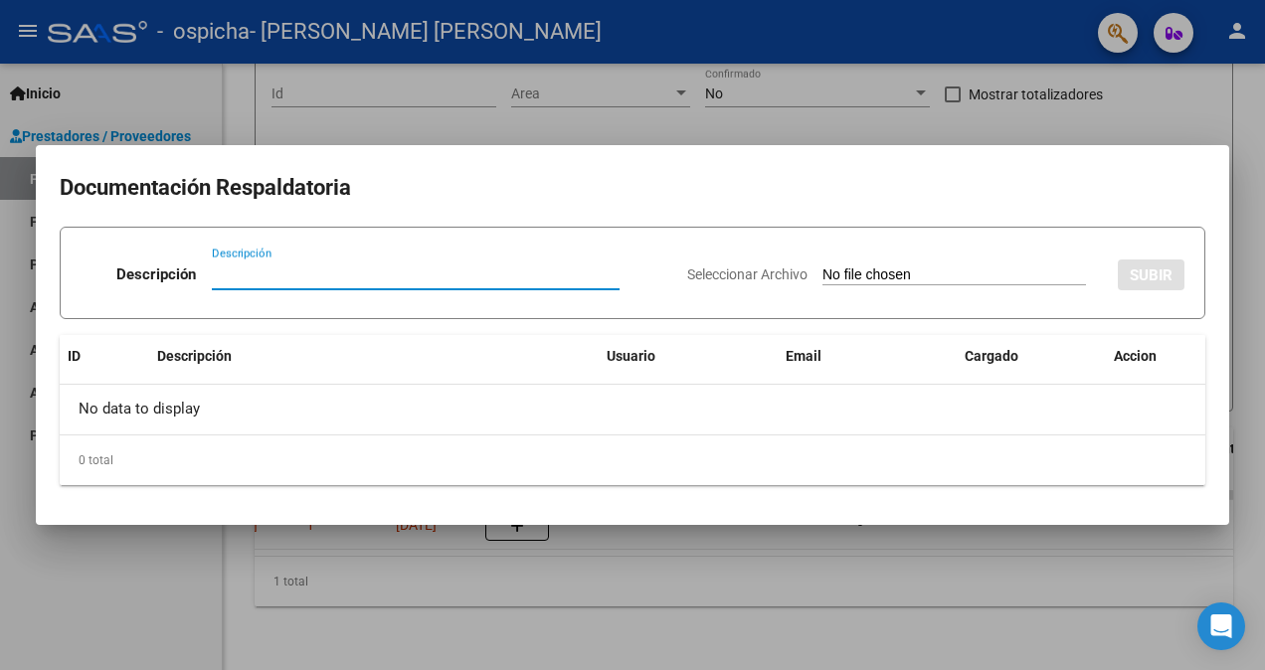
click at [260, 272] on input "Descripción" at bounding box center [416, 274] width 408 height 18
type input "PLANILLA ASISTENCIA"
click at [823, 261] on div "Seleccionar Archivo SUBIR" at bounding box center [935, 273] width 497 height 58
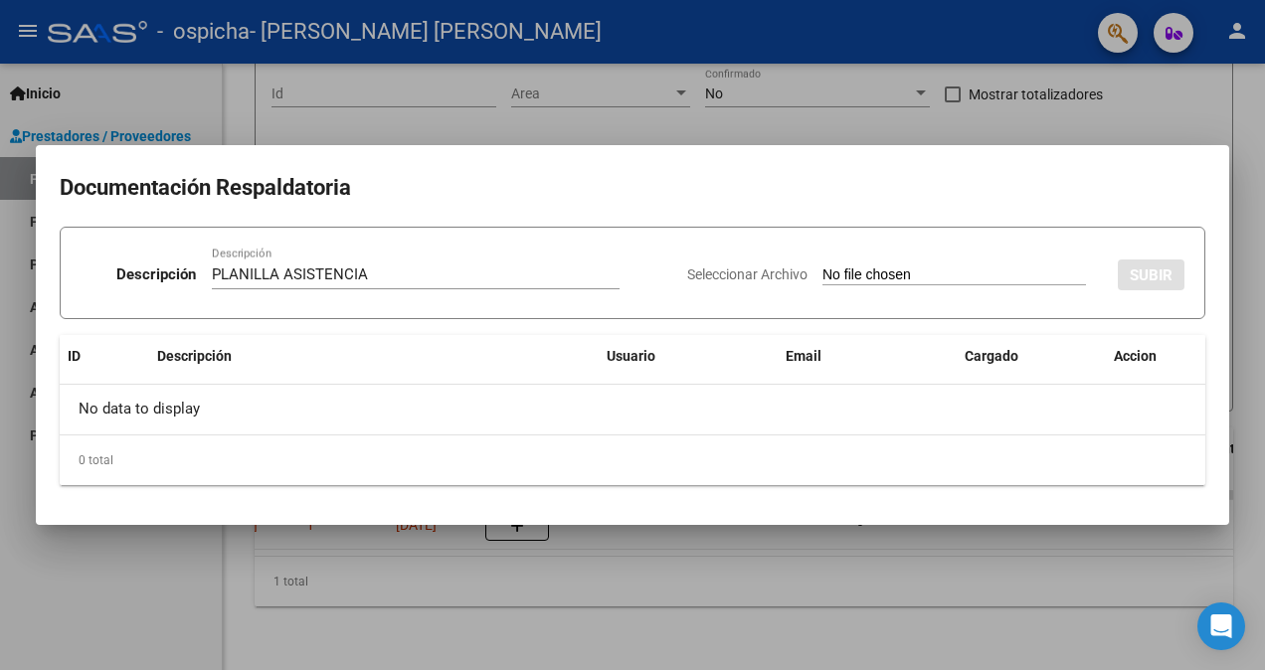
click at [133, 277] on p "Descripción" at bounding box center [156, 274] width 80 height 23
drag, startPoint x: 140, startPoint y: 414, endPoint x: 137, endPoint y: 424, distance: 10.4
click at [137, 424] on div "No data to display" at bounding box center [632, 410] width 1145 height 50
drag, startPoint x: 137, startPoint y: 424, endPoint x: 463, endPoint y: 327, distance: 340.1
click at [463, 327] on div "Descripción PLANILLA ASISTENCIA Descripción Seleccionar Archivo SUBIR ID Descri…" at bounding box center [632, 356] width 1145 height 259
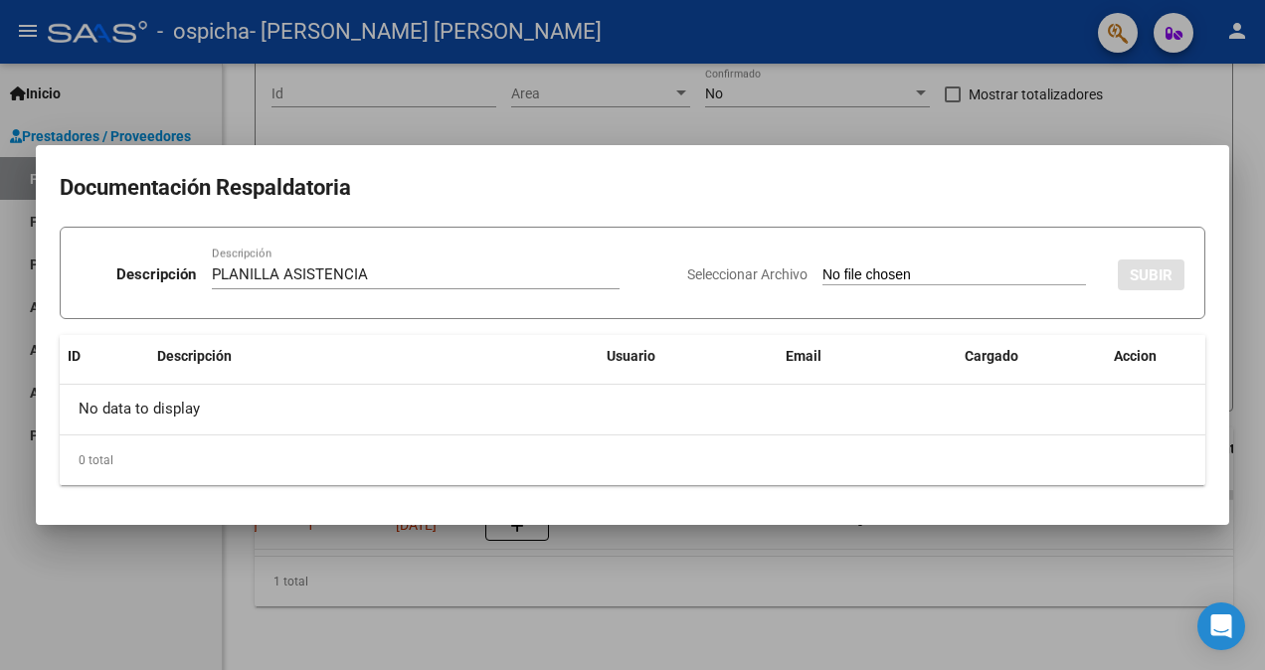
click at [232, 257] on div "Descripción PLANILLA ASISTENCIA Descripción" at bounding box center [376, 279] width 591 height 60
click at [1010, 589] on div at bounding box center [632, 335] width 1265 height 670
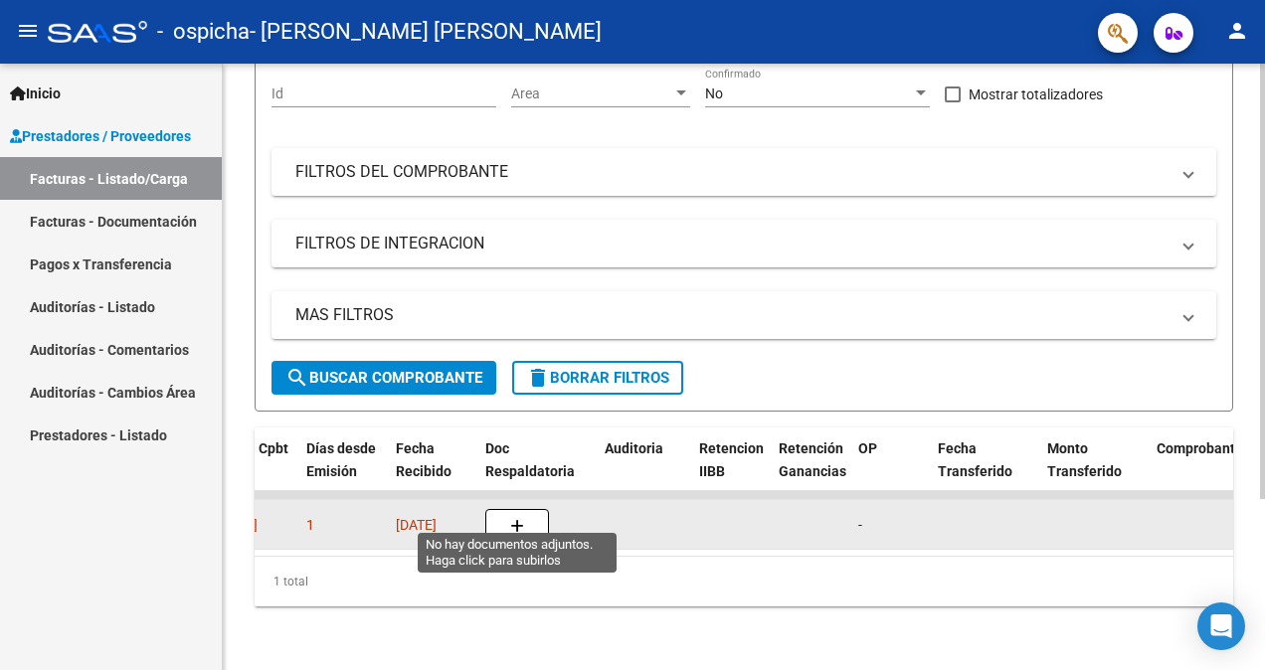
click at [521, 509] on button "button" at bounding box center [517, 525] width 64 height 32
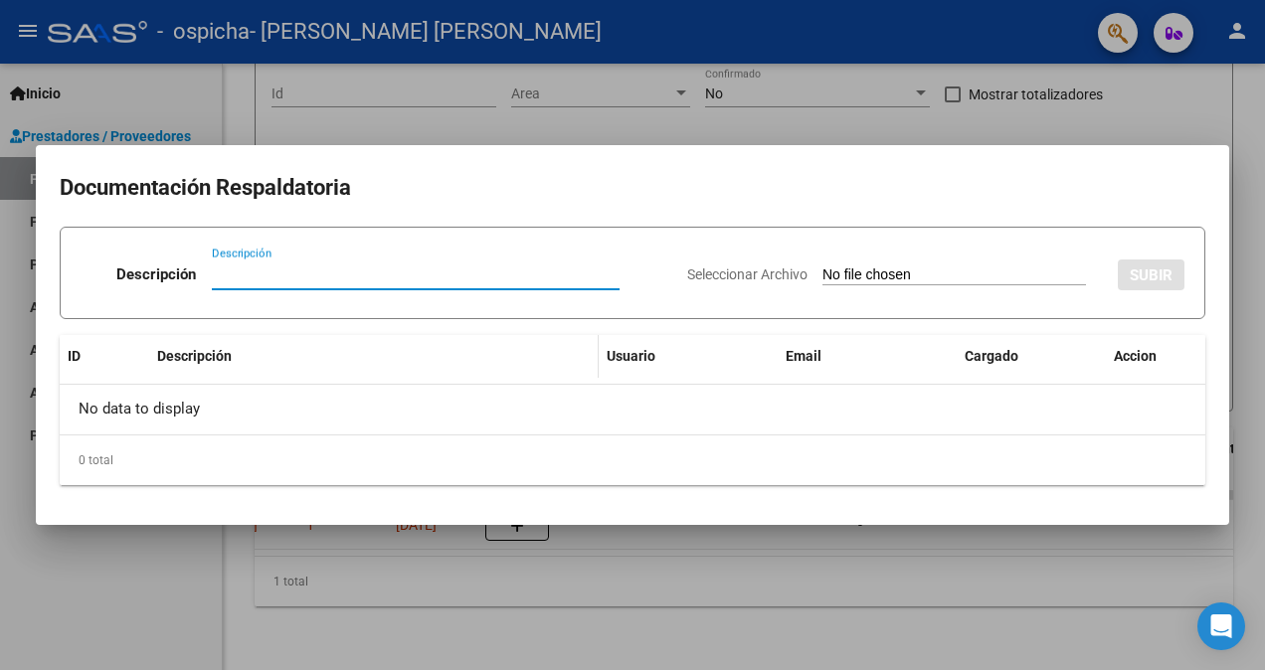
click at [181, 355] on span "Descripción" at bounding box center [194, 356] width 75 height 16
click at [233, 272] on input "Descripción" at bounding box center [416, 274] width 408 height 18
type input "PLANILLA"
click at [199, 350] on span "Descripción" at bounding box center [194, 356] width 75 height 16
click at [638, 364] on span "Usuario" at bounding box center [631, 356] width 49 height 16
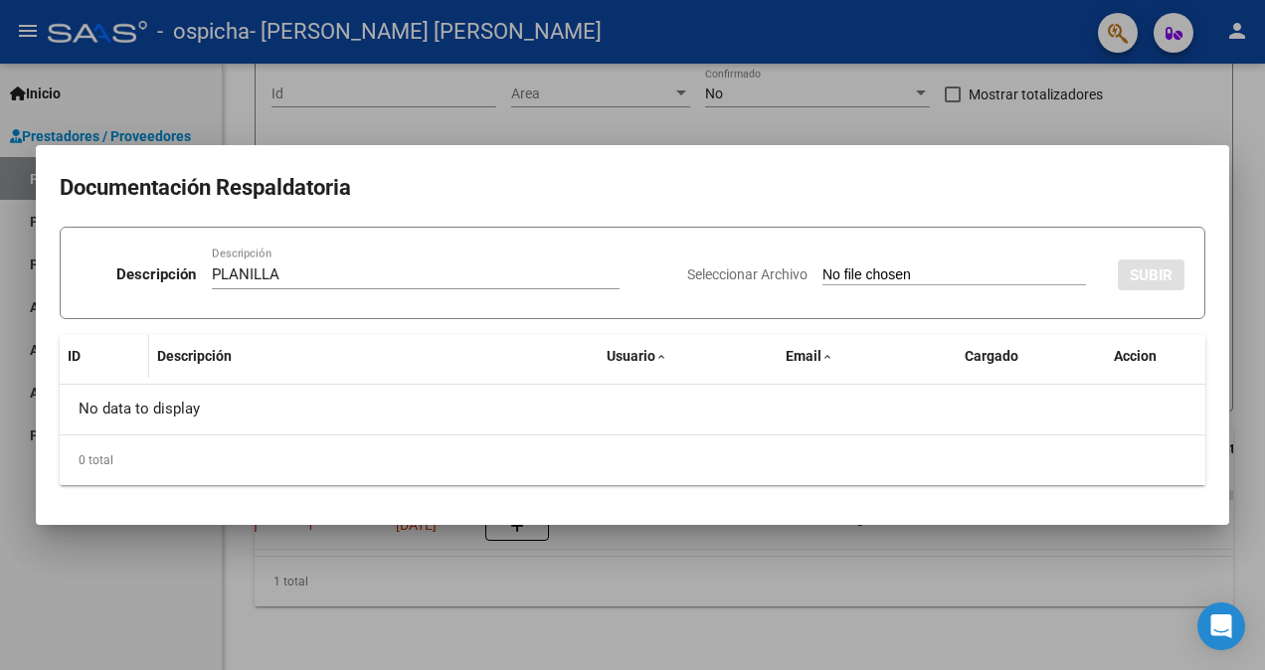
click at [73, 354] on span "ID" at bounding box center [74, 356] width 13 height 16
click at [565, 125] on div at bounding box center [632, 335] width 1265 height 670
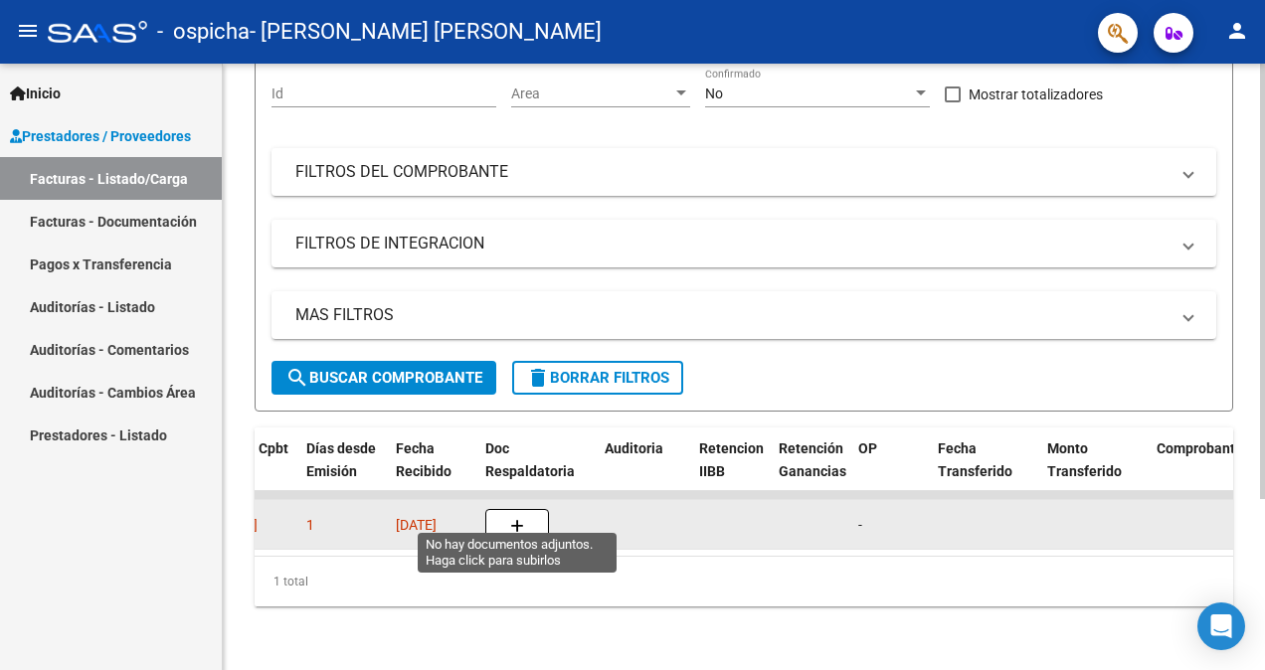
click at [537, 516] on button "button" at bounding box center [517, 525] width 64 height 32
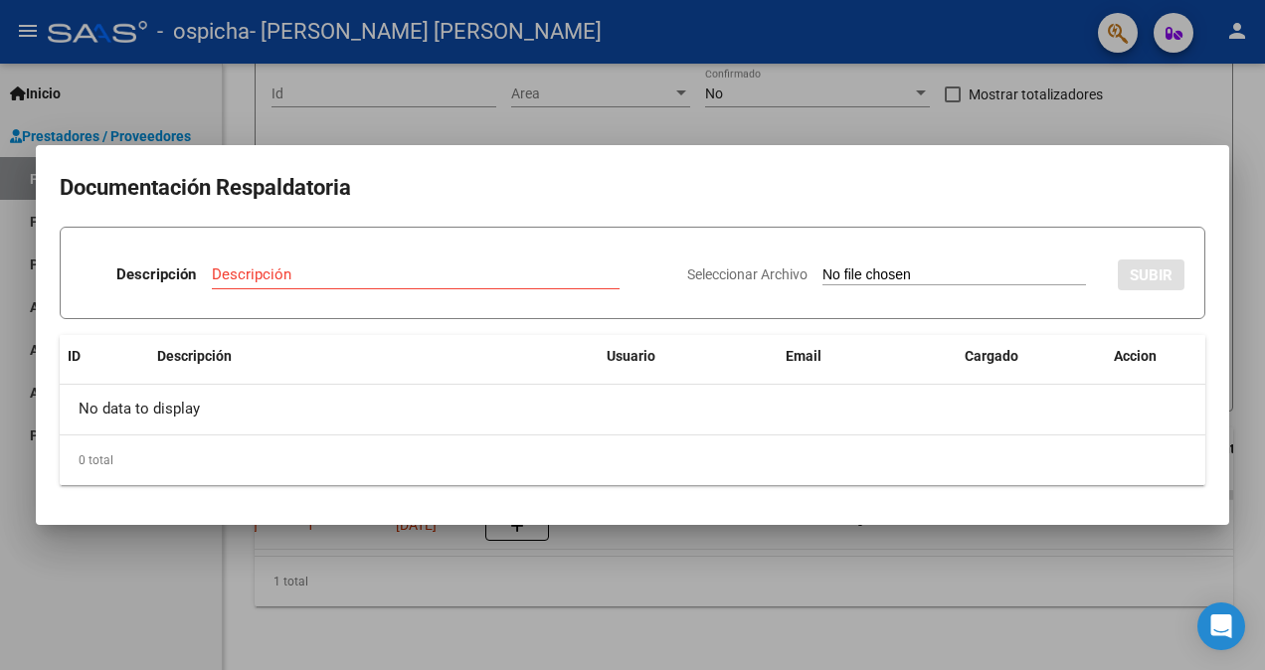
click at [1070, 115] on div at bounding box center [632, 335] width 1265 height 670
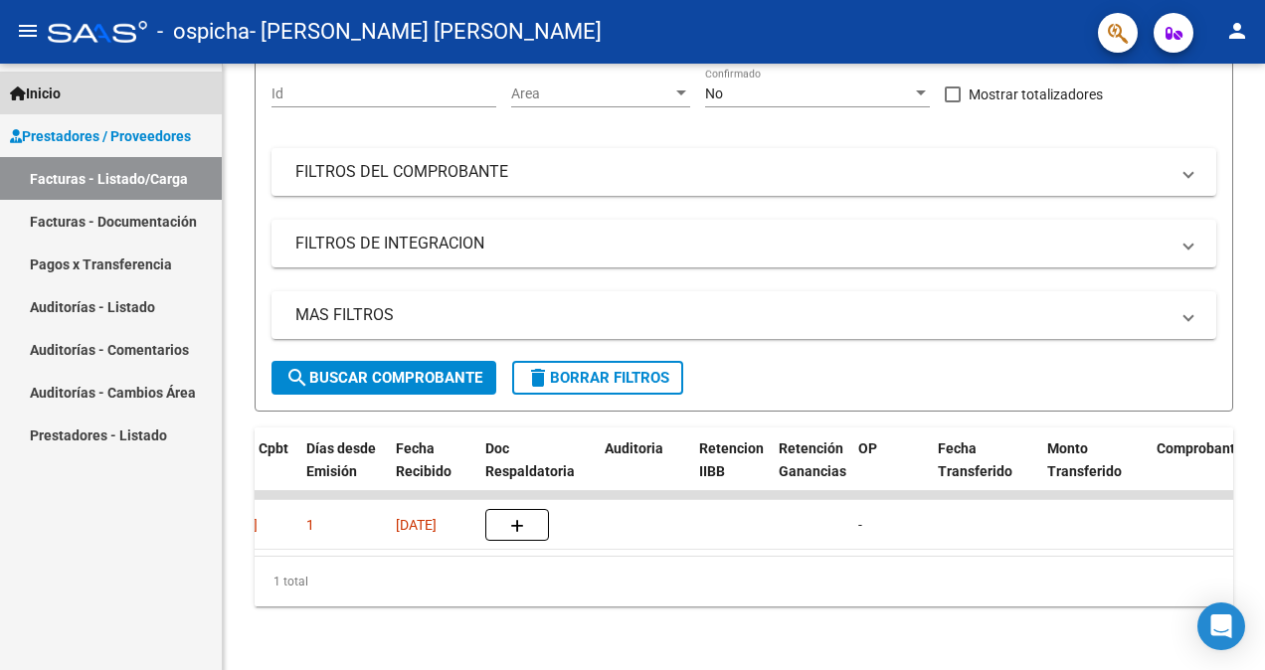
click at [61, 87] on span "Inicio" at bounding box center [35, 94] width 51 height 22
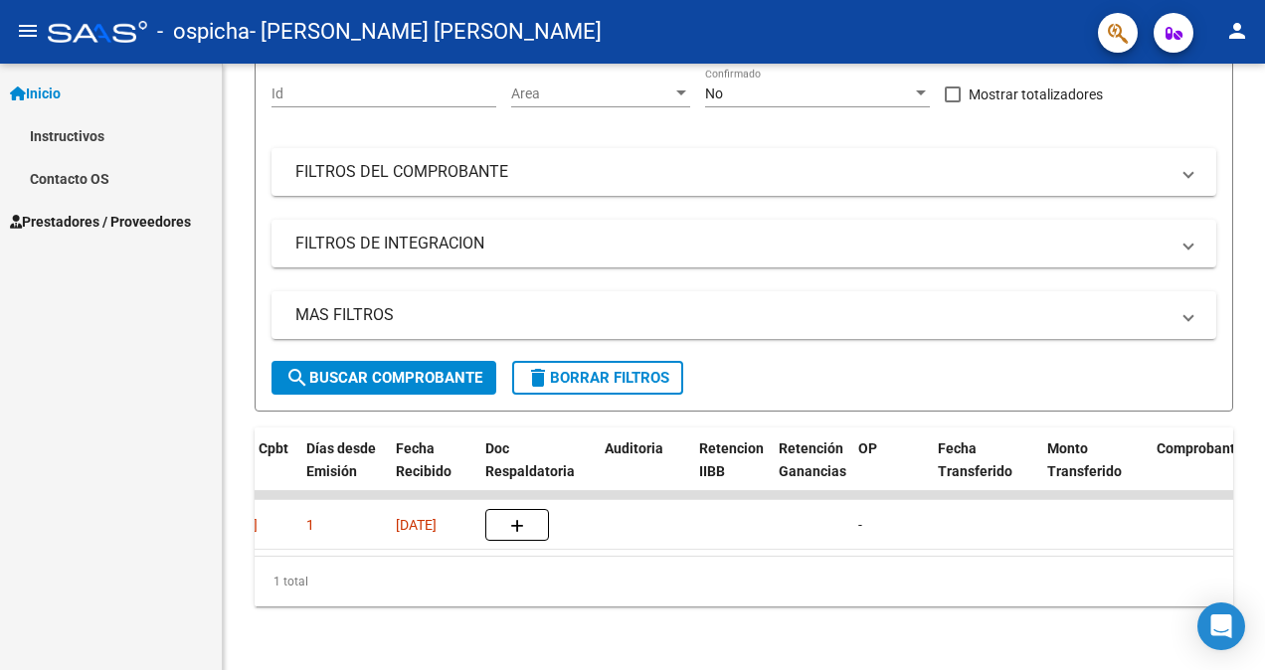
click at [74, 130] on link "Instructivos" at bounding box center [111, 135] width 222 height 43
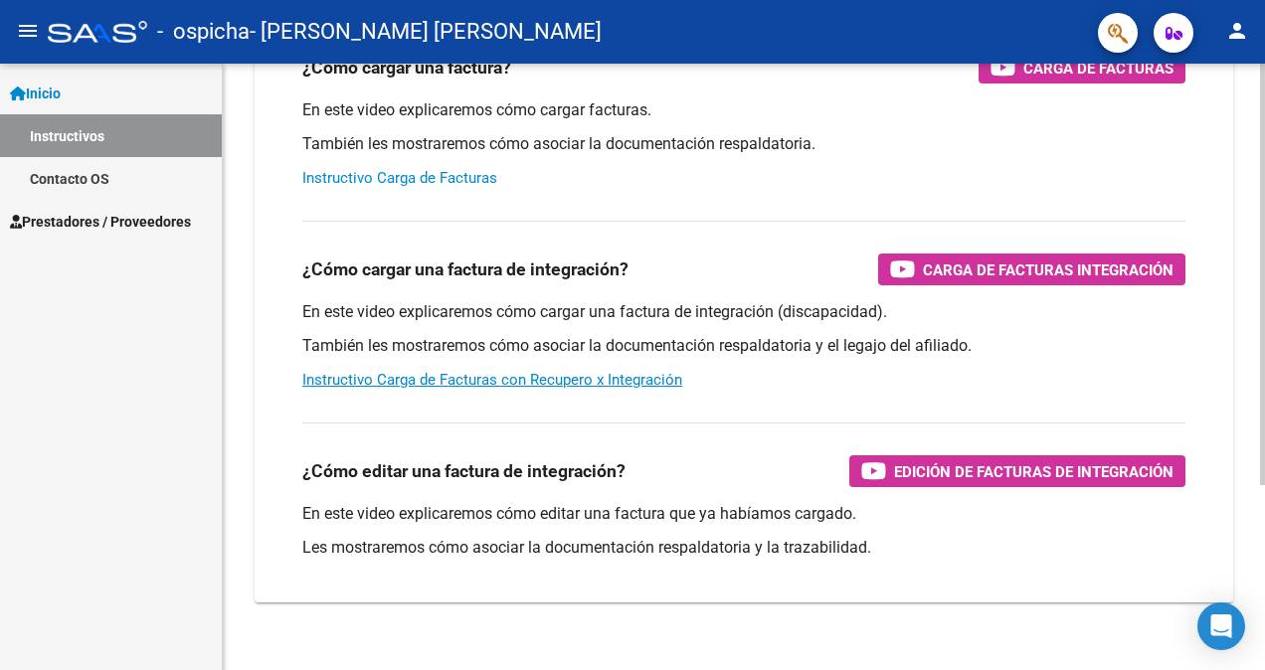
click at [406, 175] on link "Instructivo Carga de Facturas" at bounding box center [399, 178] width 195 height 18
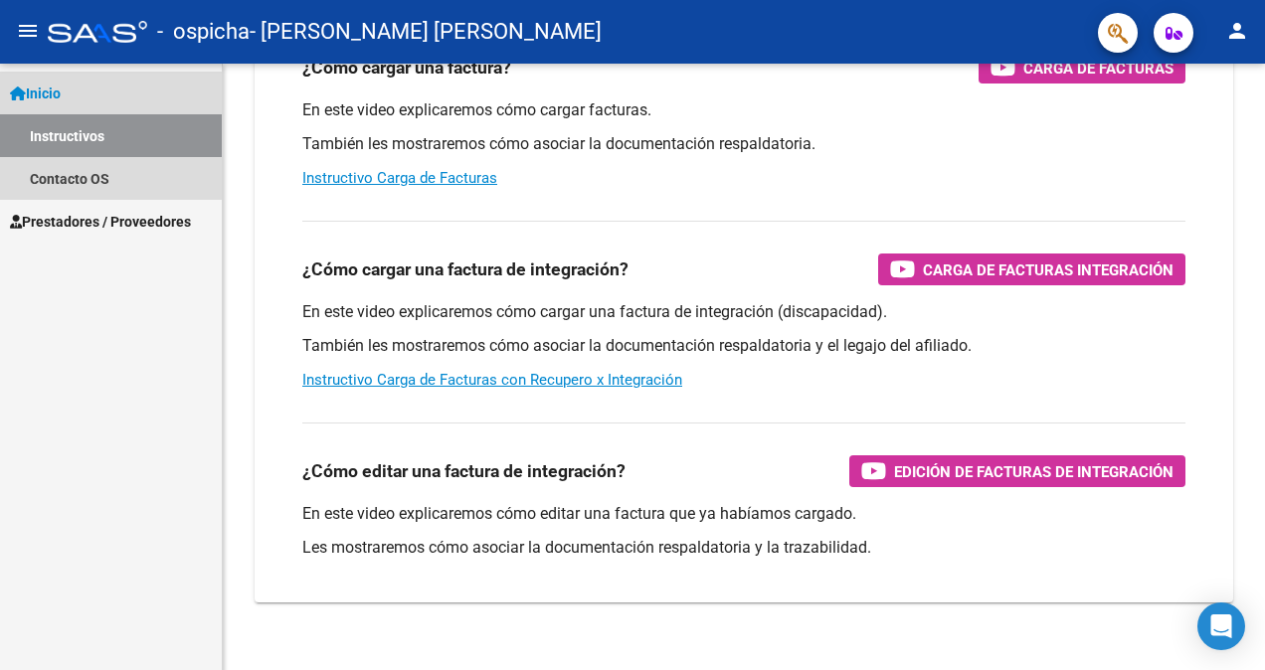
click at [50, 93] on span "Inicio" at bounding box center [35, 94] width 51 height 22
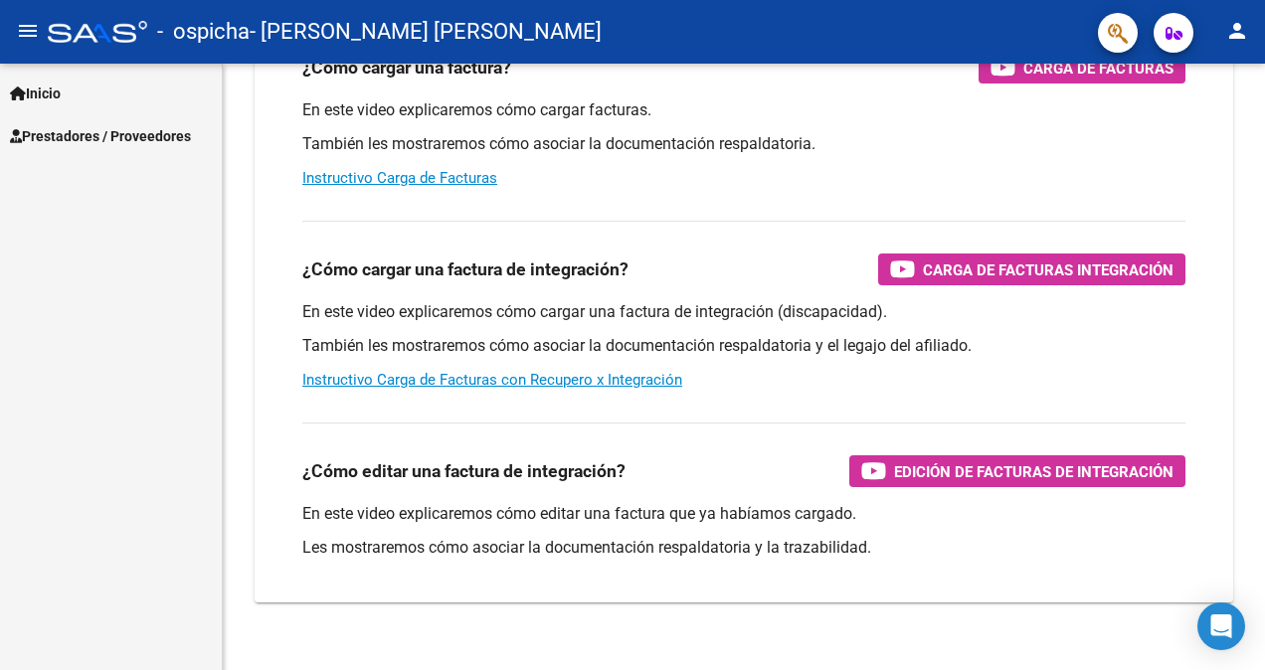
click at [79, 127] on span "Prestadores / Proveedores" at bounding box center [100, 136] width 181 height 22
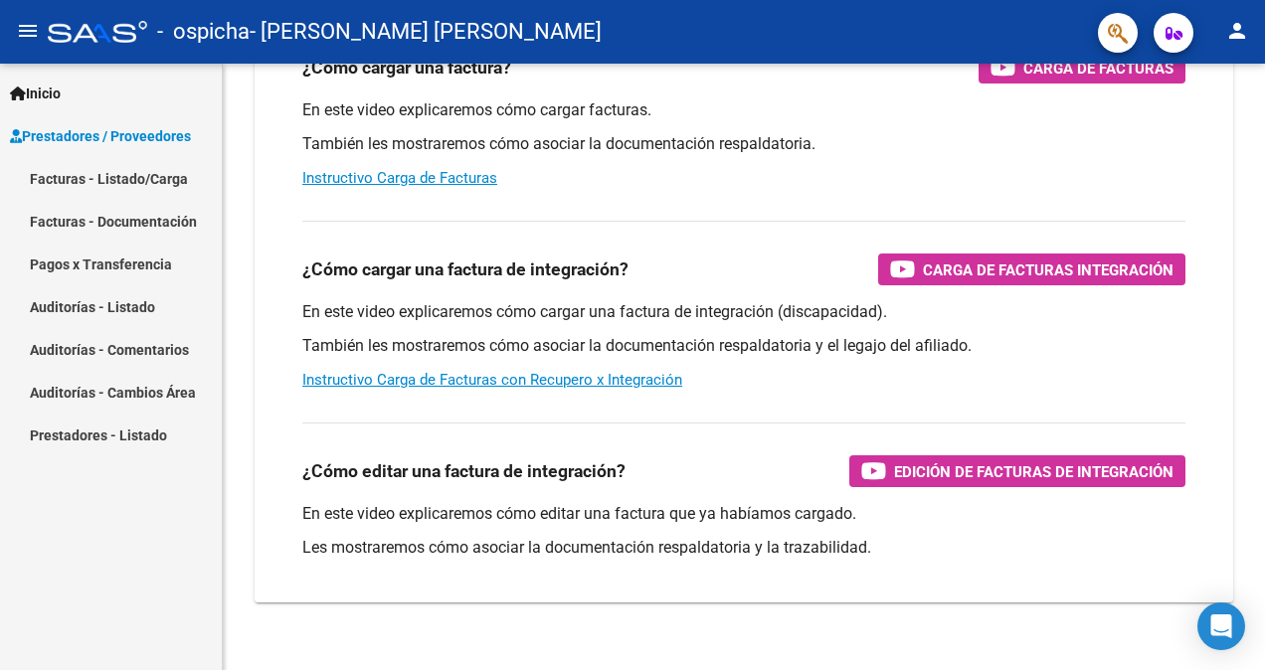
click at [98, 177] on link "Facturas - Listado/Carga" at bounding box center [111, 178] width 222 height 43
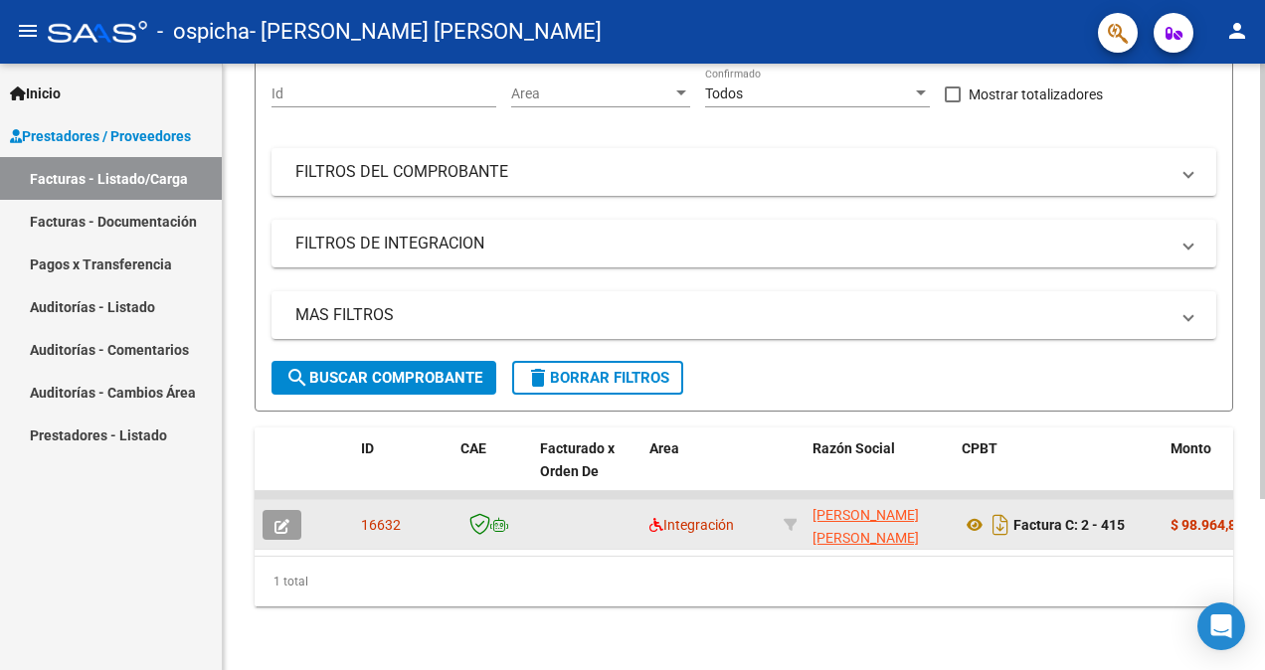
scroll to position [238, 0]
click at [285, 519] on icon "button" at bounding box center [281, 526] width 15 height 15
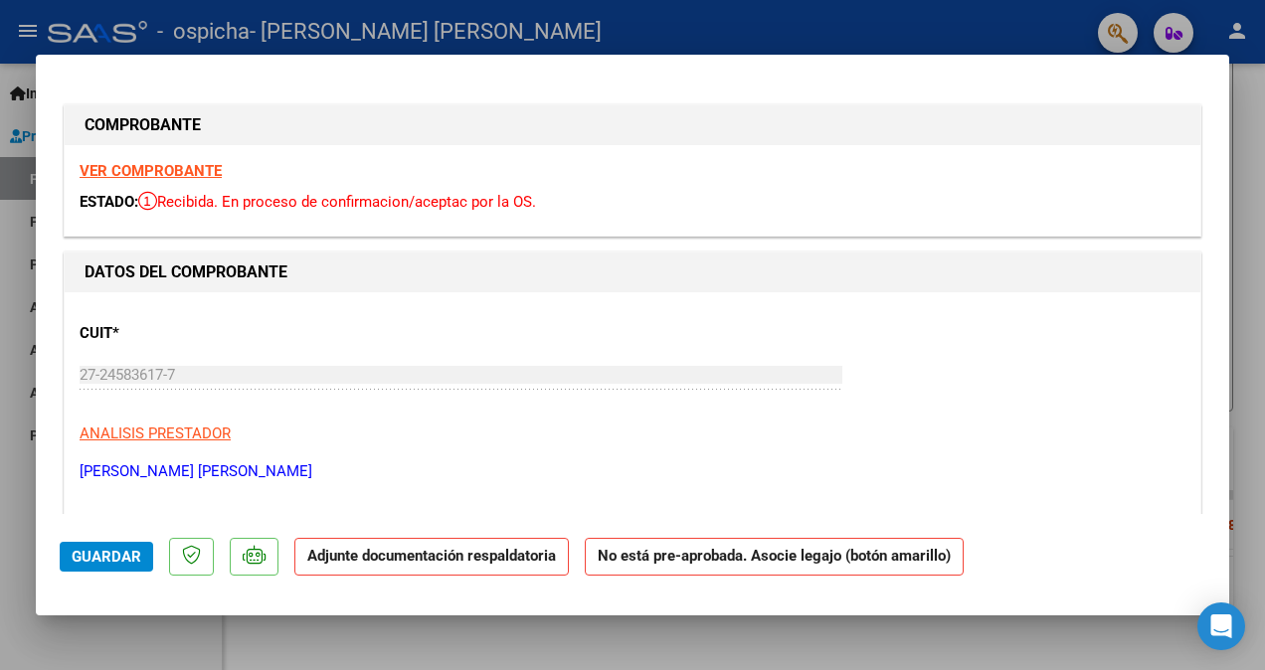
click at [459, 569] on p "Adjunte documentación respaldatoria" at bounding box center [431, 557] width 274 height 39
click at [656, 567] on strong "No está pre-aprobada. Asocie legajo (botón amarillo)" at bounding box center [774, 557] width 379 height 39
click at [358, 565] on p "Adjunte documentación respaldatoria" at bounding box center [431, 557] width 274 height 39
drag, startPoint x: 388, startPoint y: 563, endPoint x: 366, endPoint y: 561, distance: 22.0
click at [366, 561] on strong "Adjunte documentación respaldatoria" at bounding box center [431, 556] width 249 height 18
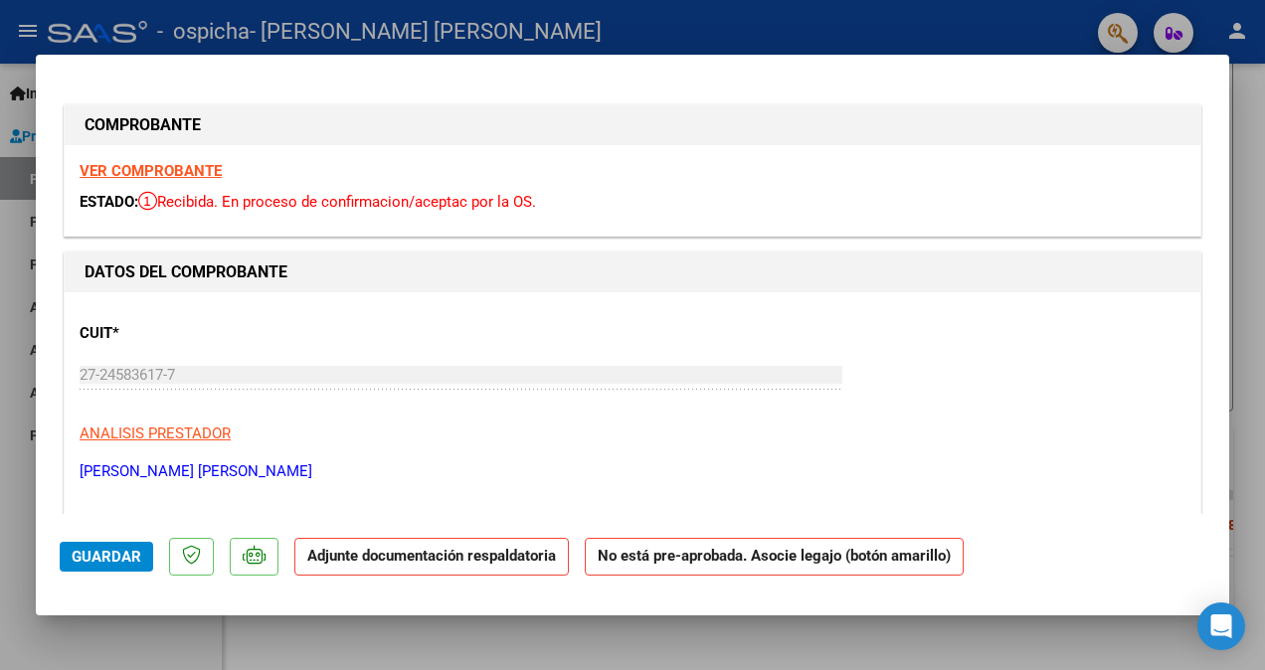
click at [362, 561] on strong "Adjunte documentación respaldatoria" at bounding box center [431, 556] width 249 height 18
click at [330, 563] on strong "Adjunte documentación respaldatoria" at bounding box center [431, 556] width 249 height 18
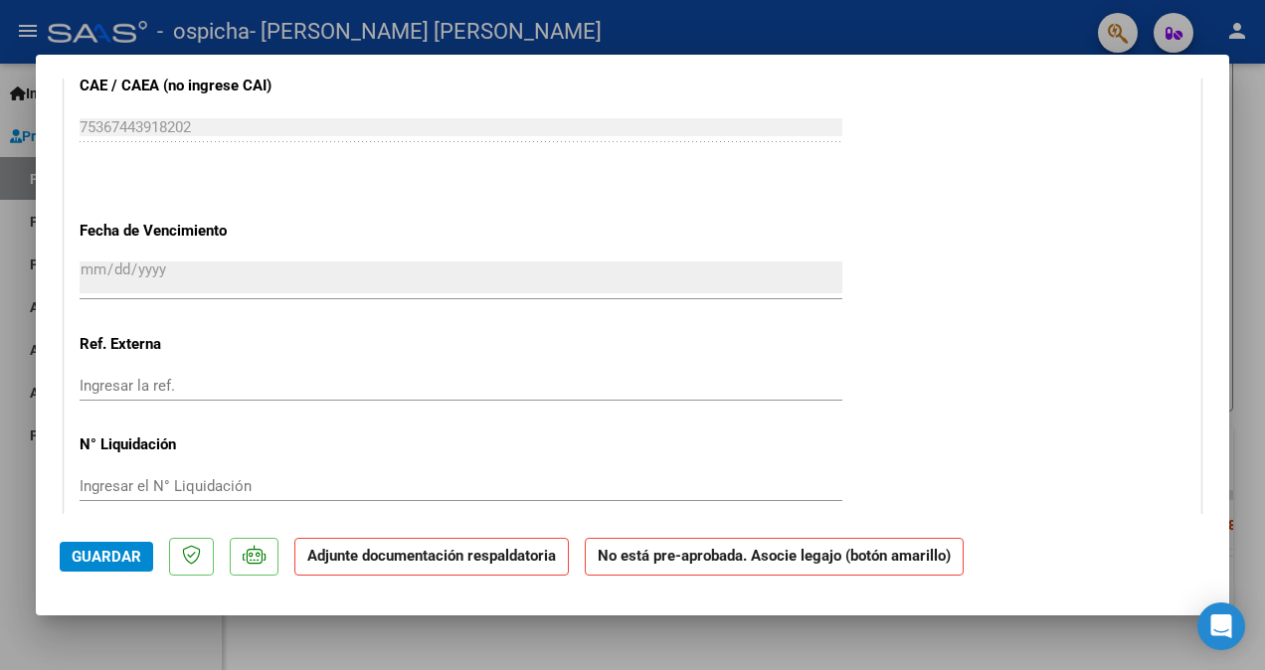
scroll to position [1392, 0]
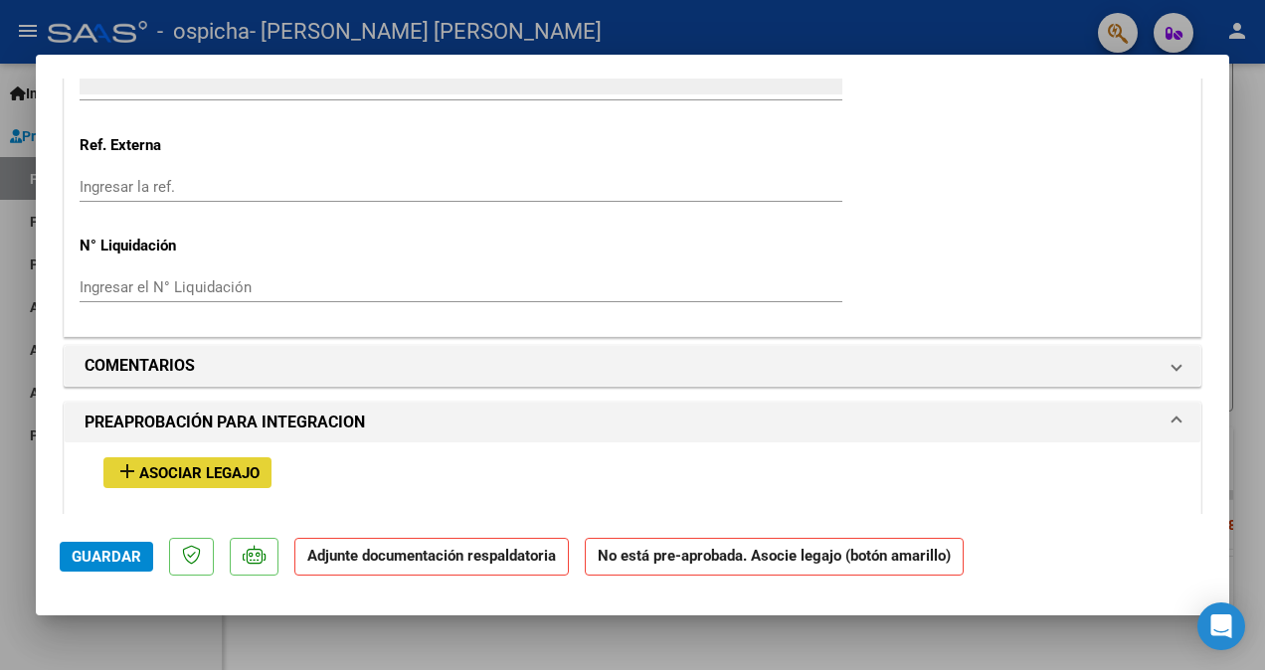
click at [231, 467] on span "Asociar Legajo" at bounding box center [199, 473] width 120 height 18
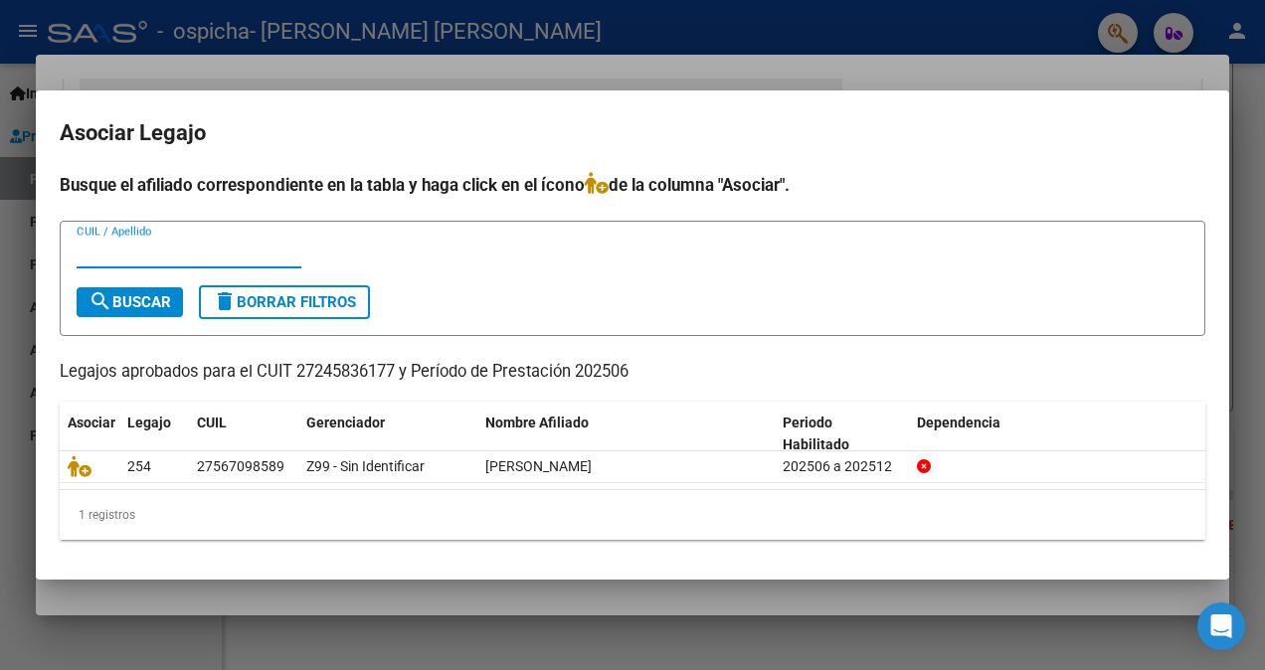
click at [102, 254] on input "CUIL / Apellido" at bounding box center [189, 253] width 225 height 18
type input "[PERSON_NAME]"
click at [153, 307] on span "search Buscar" at bounding box center [129, 302] width 83 height 18
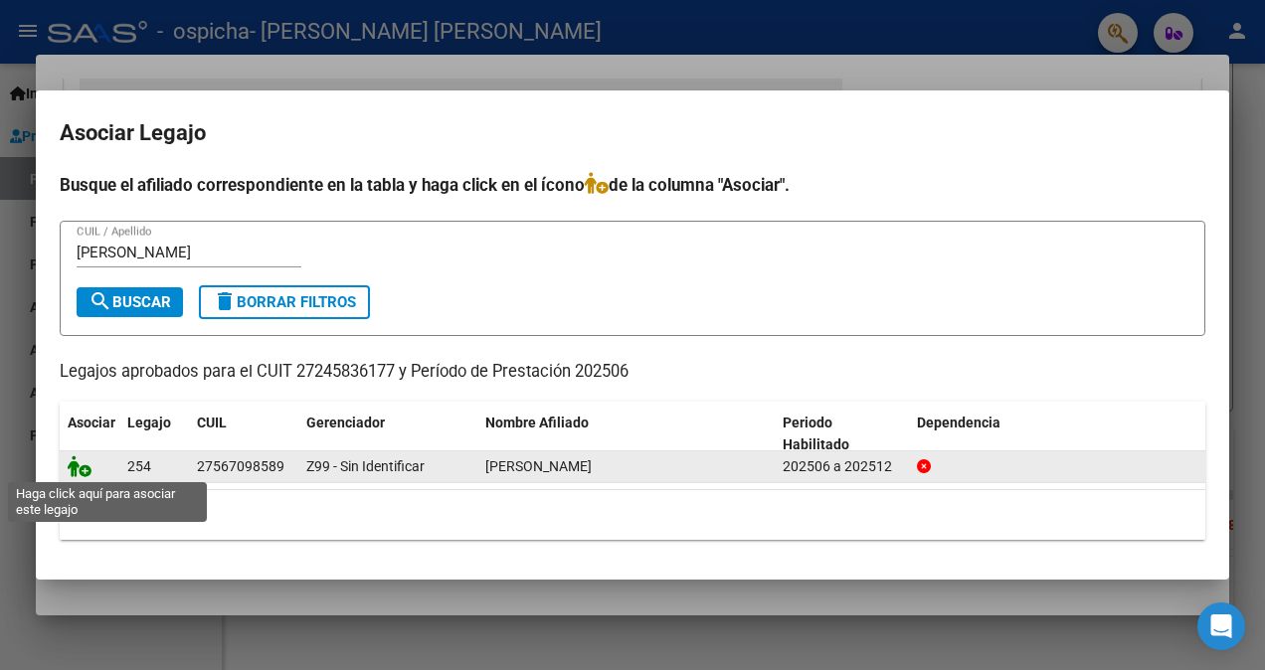
click at [76, 468] on icon at bounding box center [80, 466] width 24 height 22
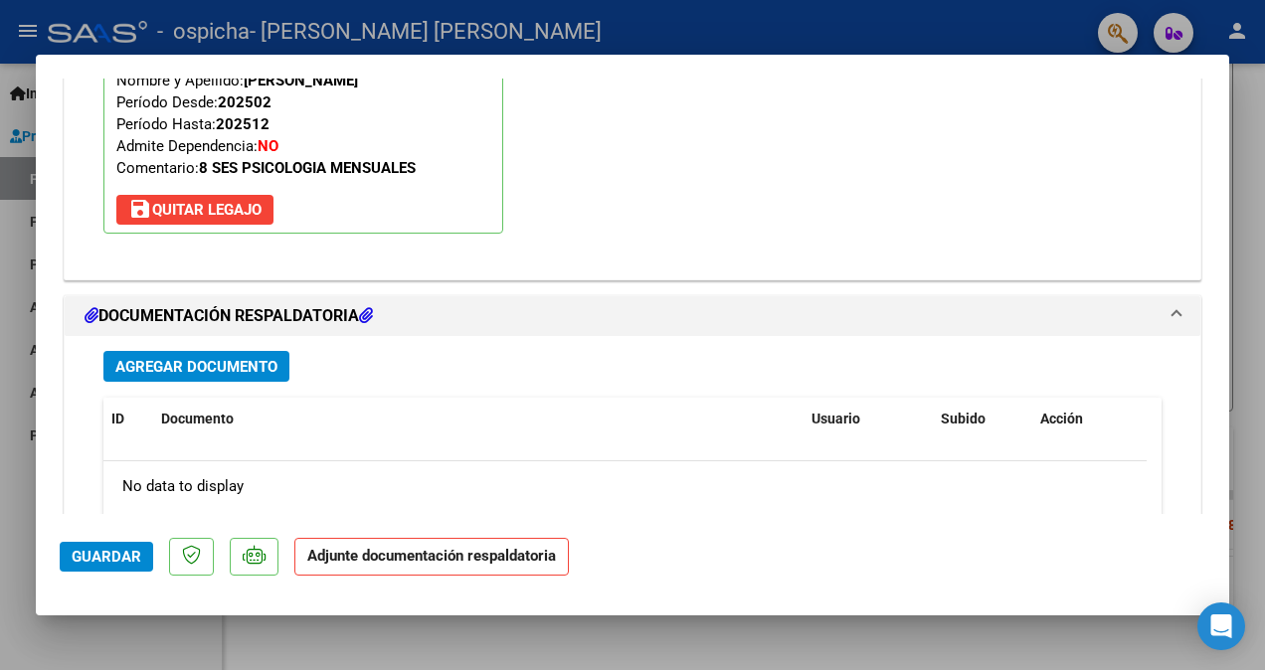
scroll to position [2040, 0]
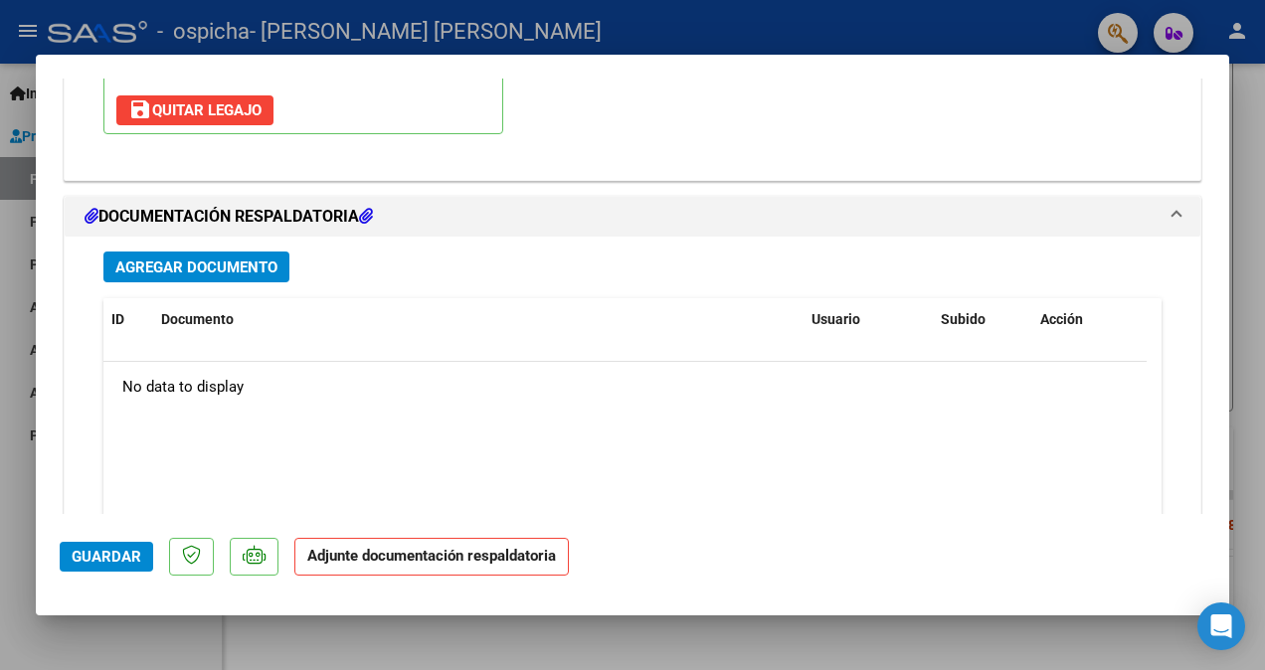
click at [185, 262] on span "Agregar Documento" at bounding box center [196, 268] width 162 height 18
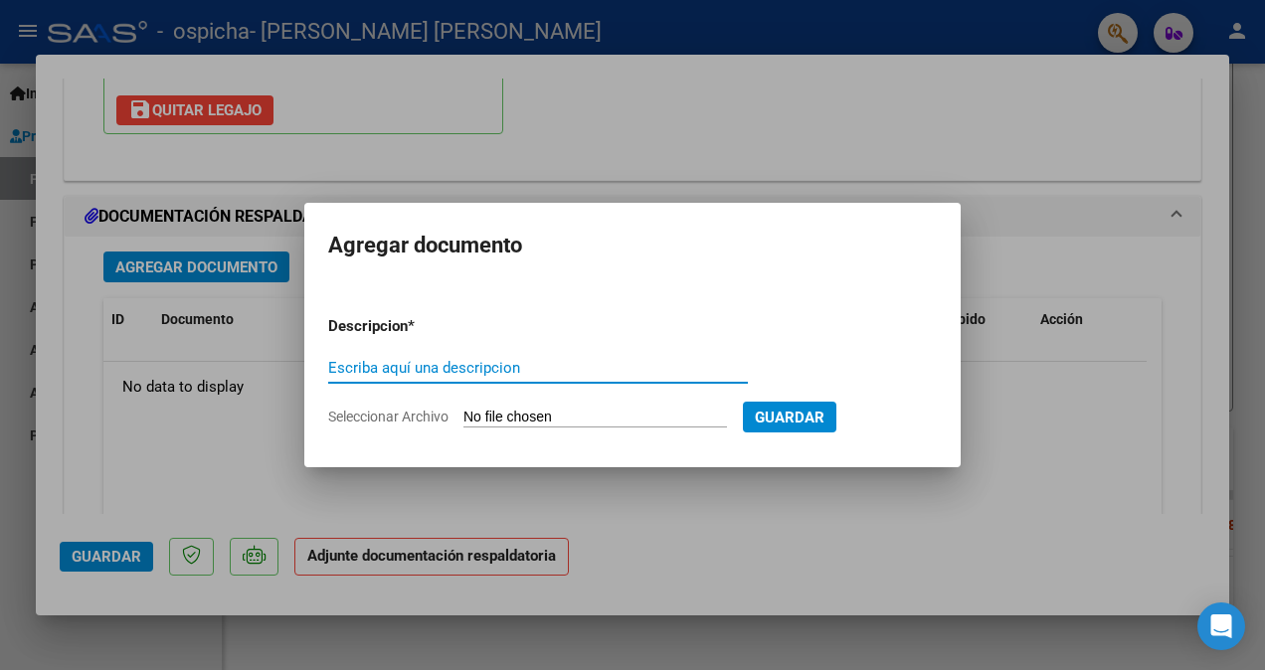
click at [368, 376] on input "Escriba aquí una descripcion" at bounding box center [538, 368] width 420 height 18
type input "PLANILLA"
click at [356, 418] on span "Seleccionar Archivo" at bounding box center [388, 417] width 120 height 16
click at [463, 418] on input "Seleccionar Archivo" at bounding box center [594, 418] width 263 height 19
type input "C:\fakepath\PA_27245836177_011_00002_00000415.pdf"
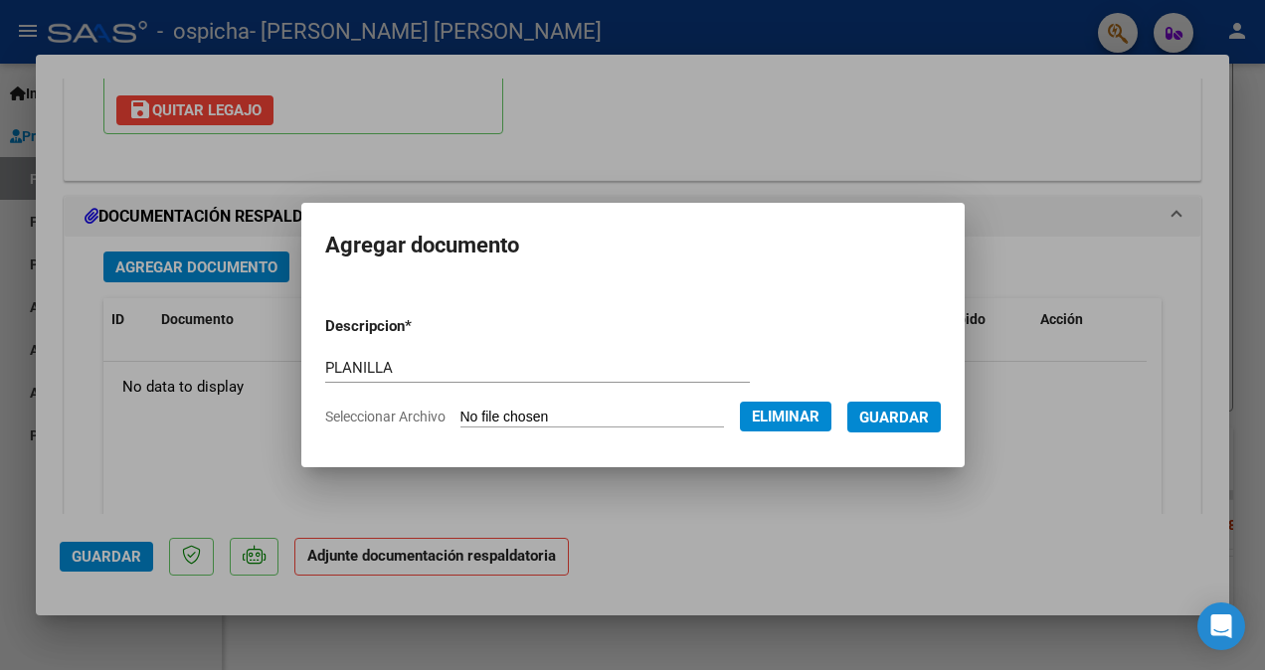
click at [912, 426] on span "Guardar" at bounding box center [894, 418] width 70 height 18
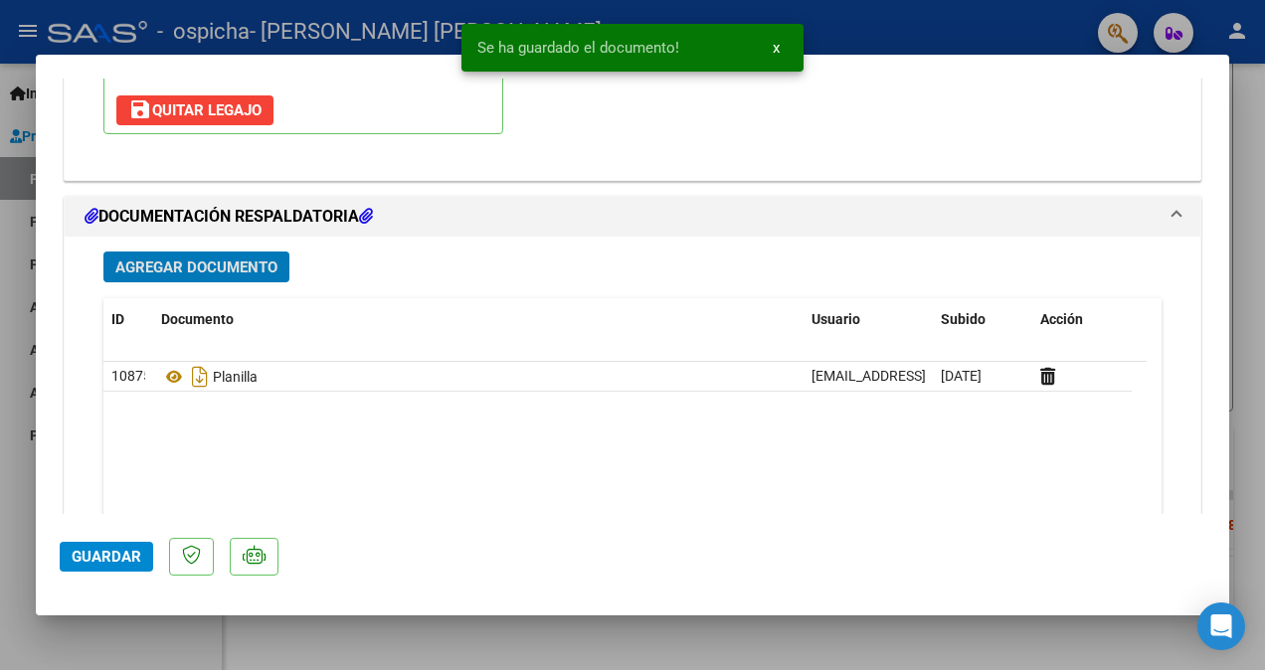
click at [196, 258] on span "Agregar Documento" at bounding box center [196, 267] width 162 height 18
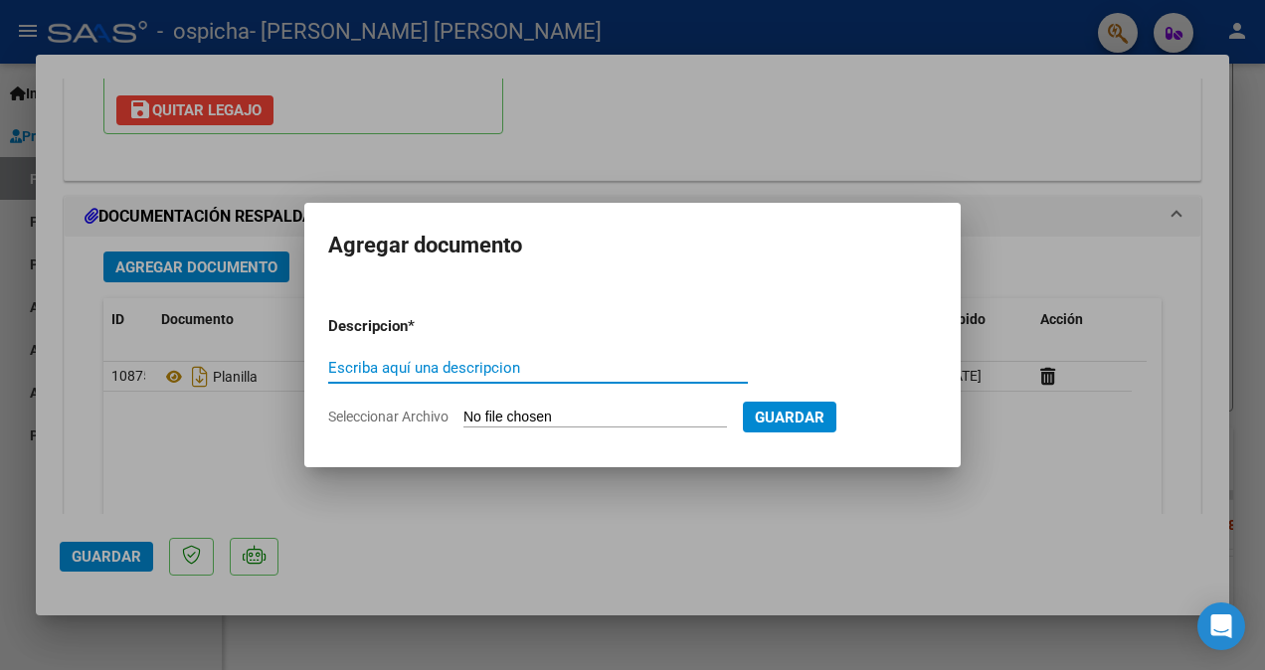
click at [340, 369] on input "Escriba aquí una descripcion" at bounding box center [538, 368] width 420 height 18
type input "AUTORIZACION"
click at [368, 417] on span "Seleccionar Archivo" at bounding box center [388, 417] width 120 height 16
click at [463, 417] on input "Seleccionar Archivo" at bounding box center [594, 418] width 263 height 19
type input "C:\fakepath\AUTORIZACION.pdf"
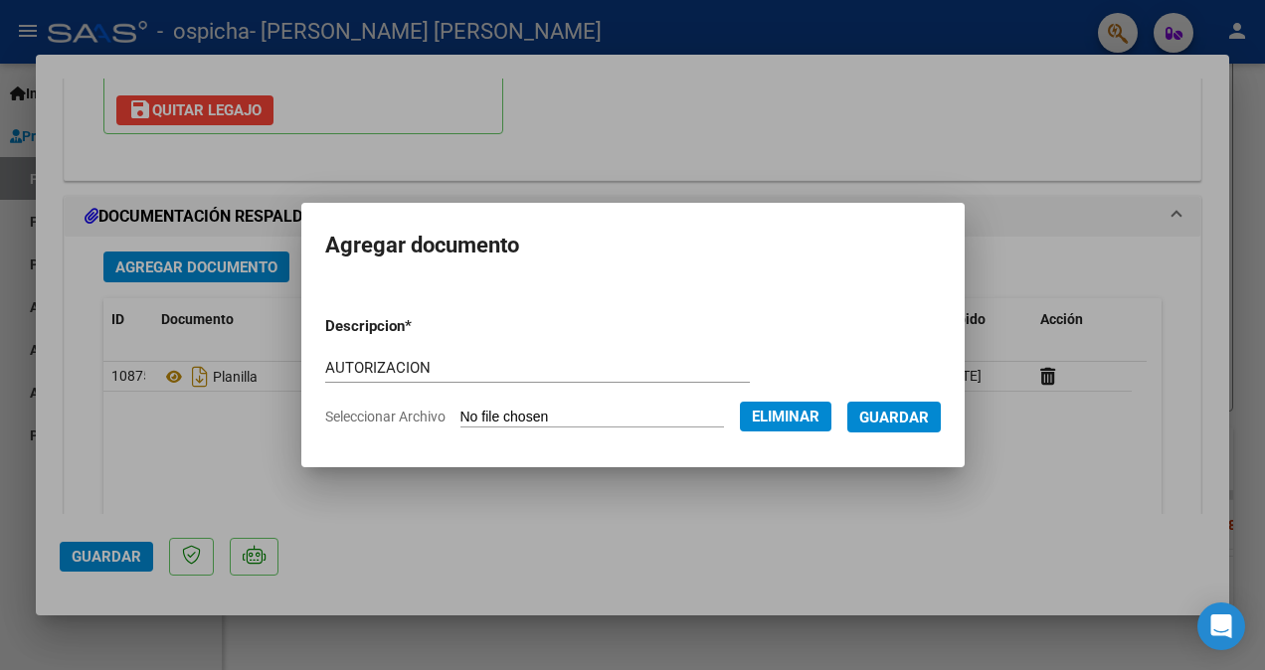
click at [913, 416] on span "Guardar" at bounding box center [894, 418] width 70 height 18
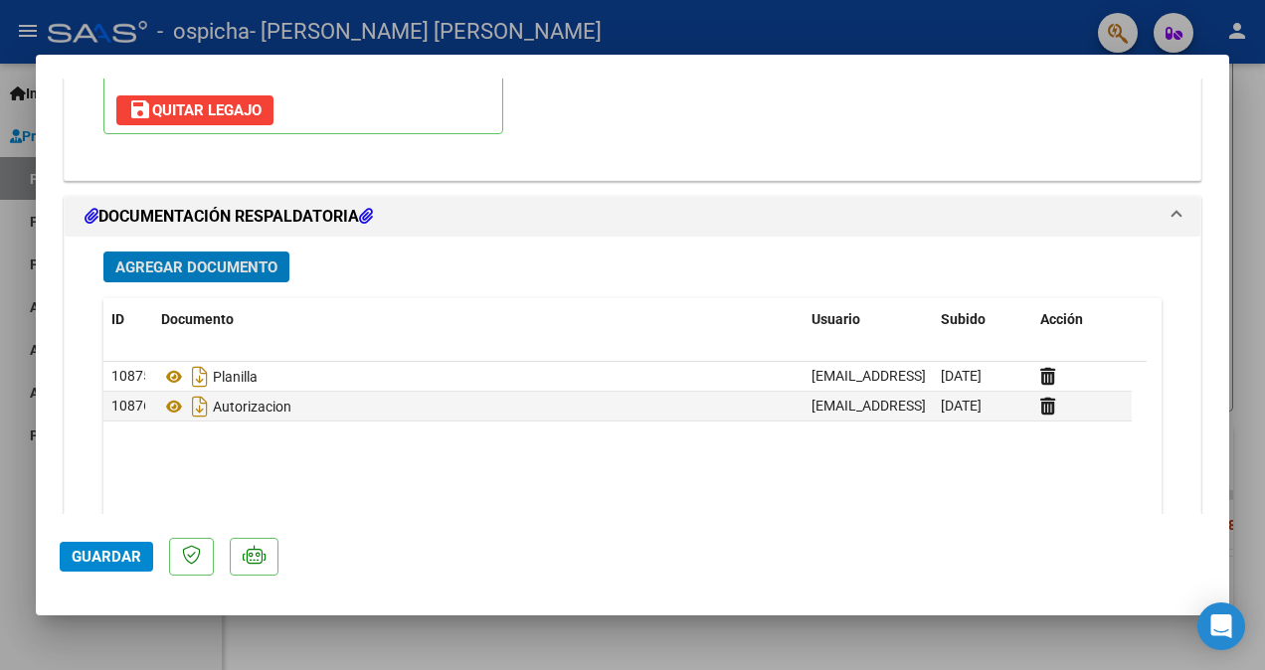
click at [96, 554] on span "Guardar" at bounding box center [107, 557] width 70 height 18
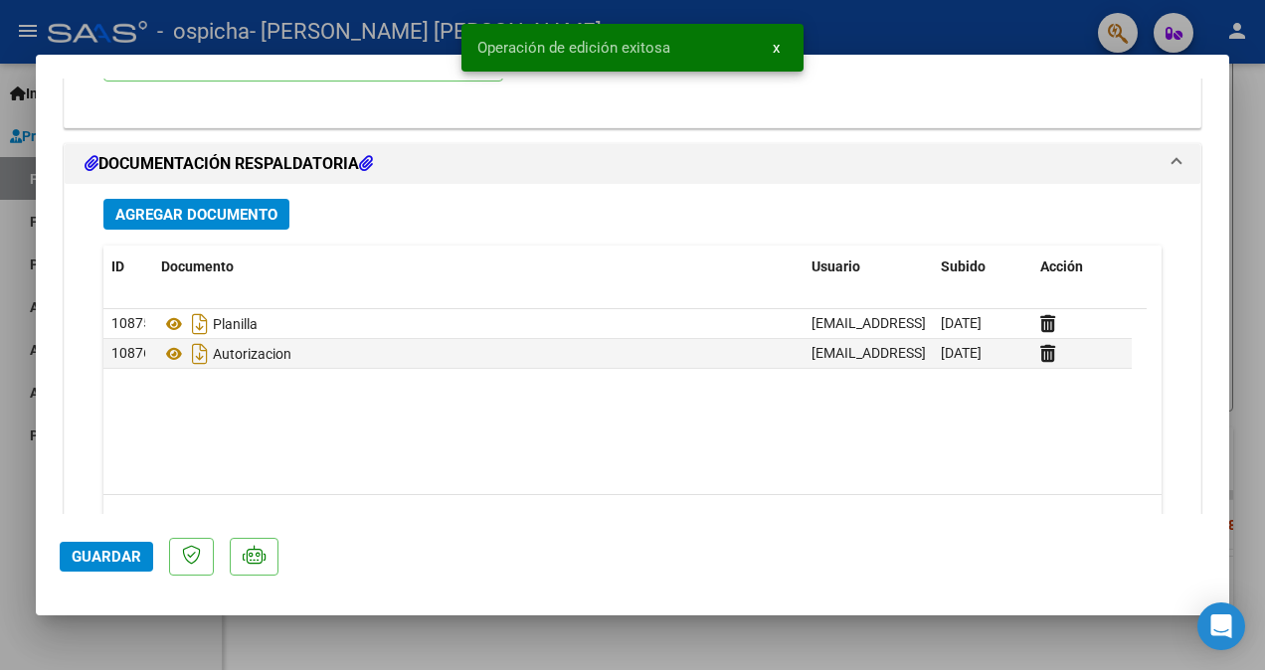
scroll to position [2179, 0]
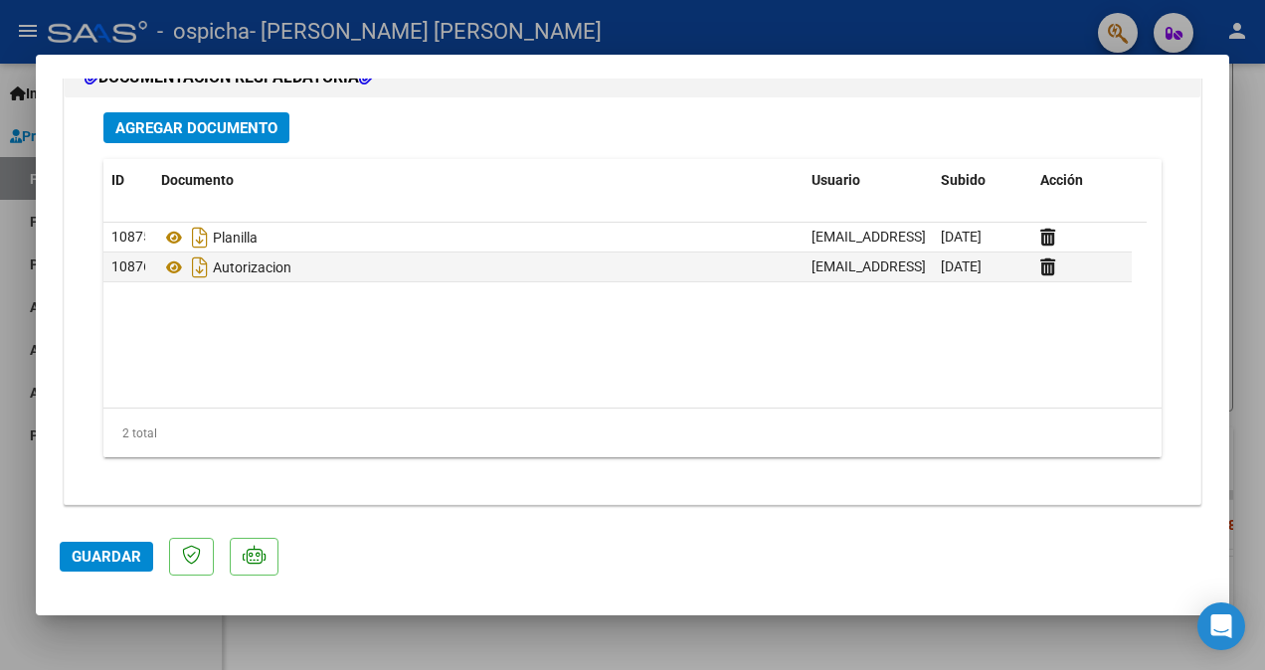
click at [740, 4] on div at bounding box center [632, 335] width 1265 height 670
type input "$ 0,00"
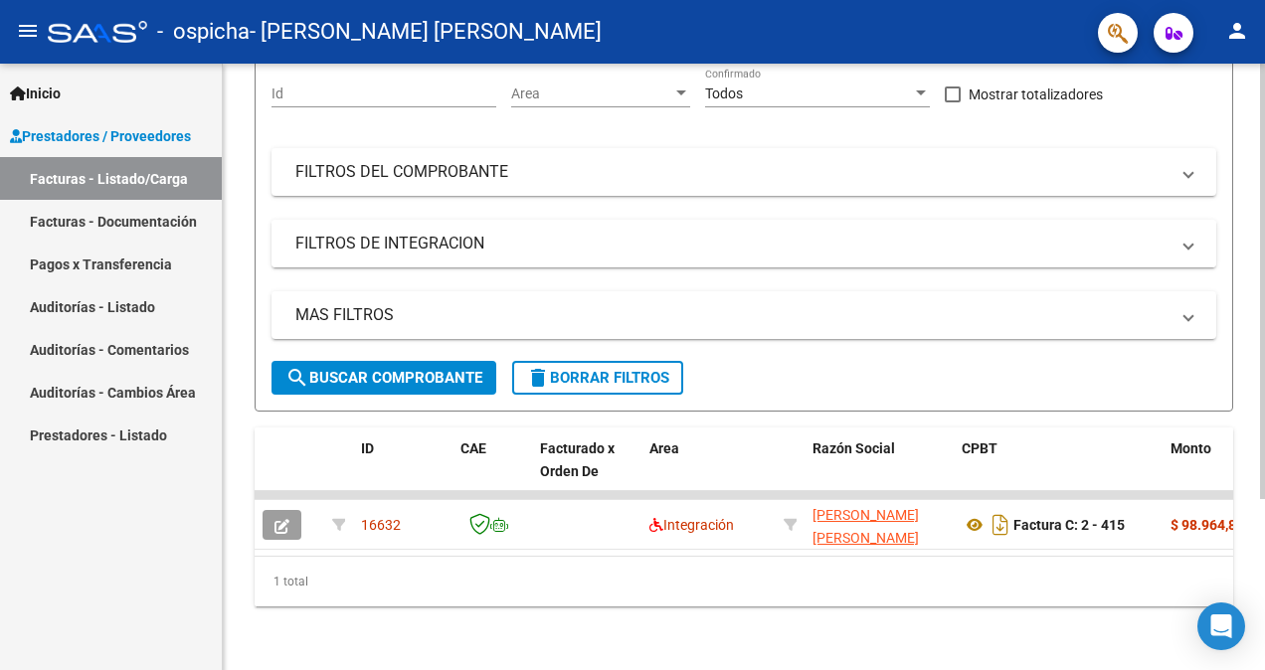
scroll to position [0, 0]
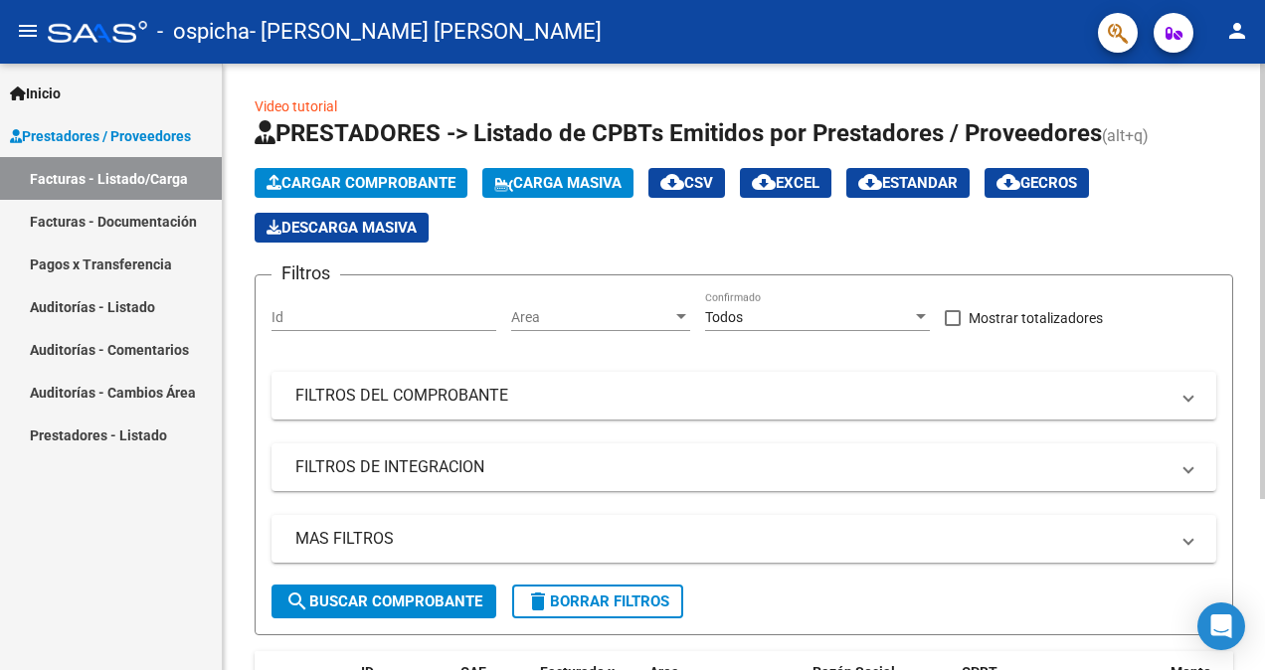
click at [352, 183] on span "Cargar Comprobante" at bounding box center [360, 183] width 189 height 18
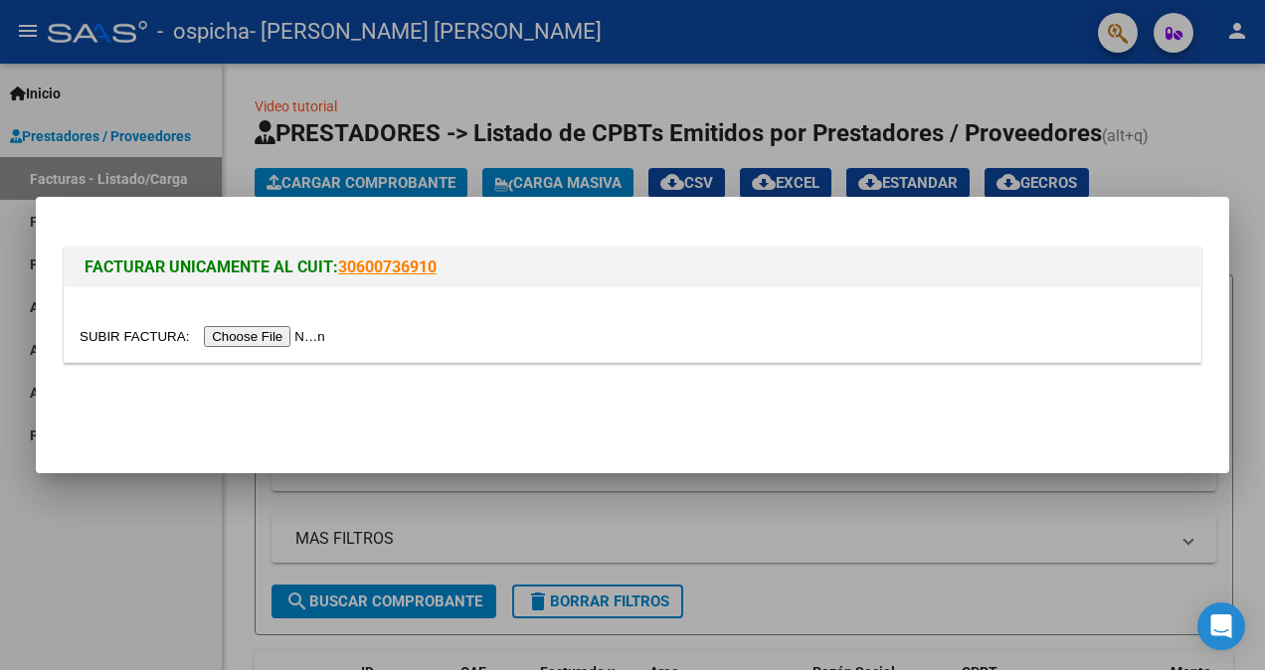
click at [215, 336] on input "file" at bounding box center [206, 336] width 252 height 21
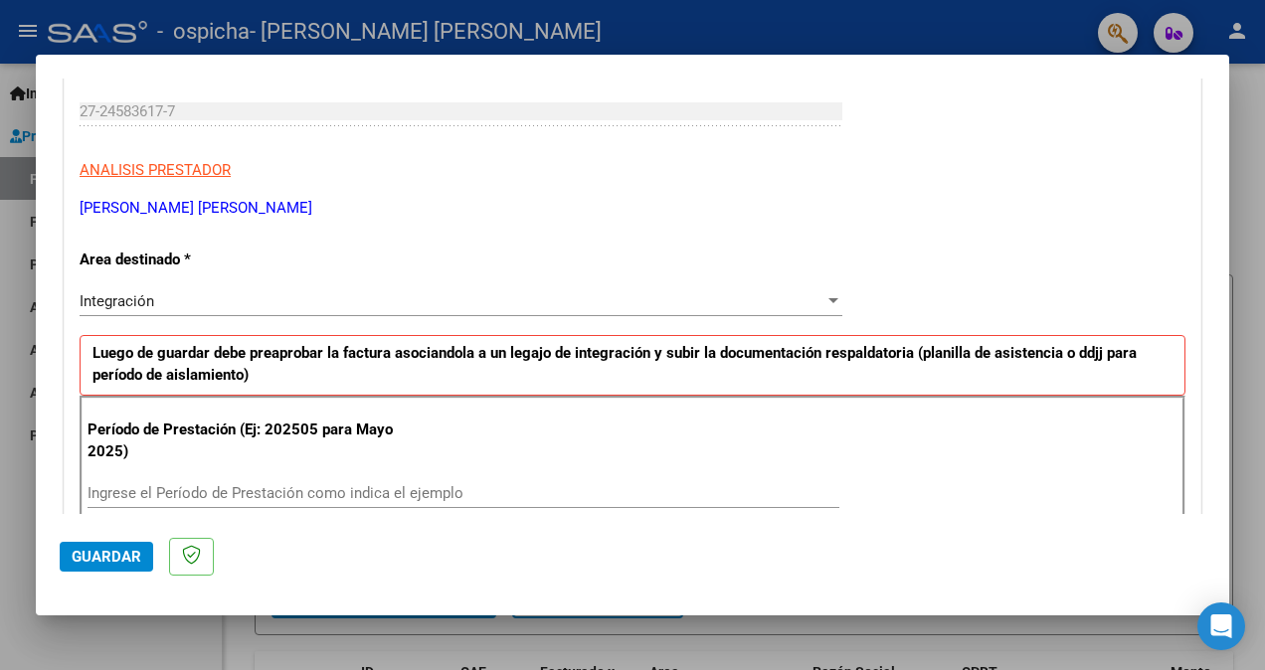
scroll to position [398, 0]
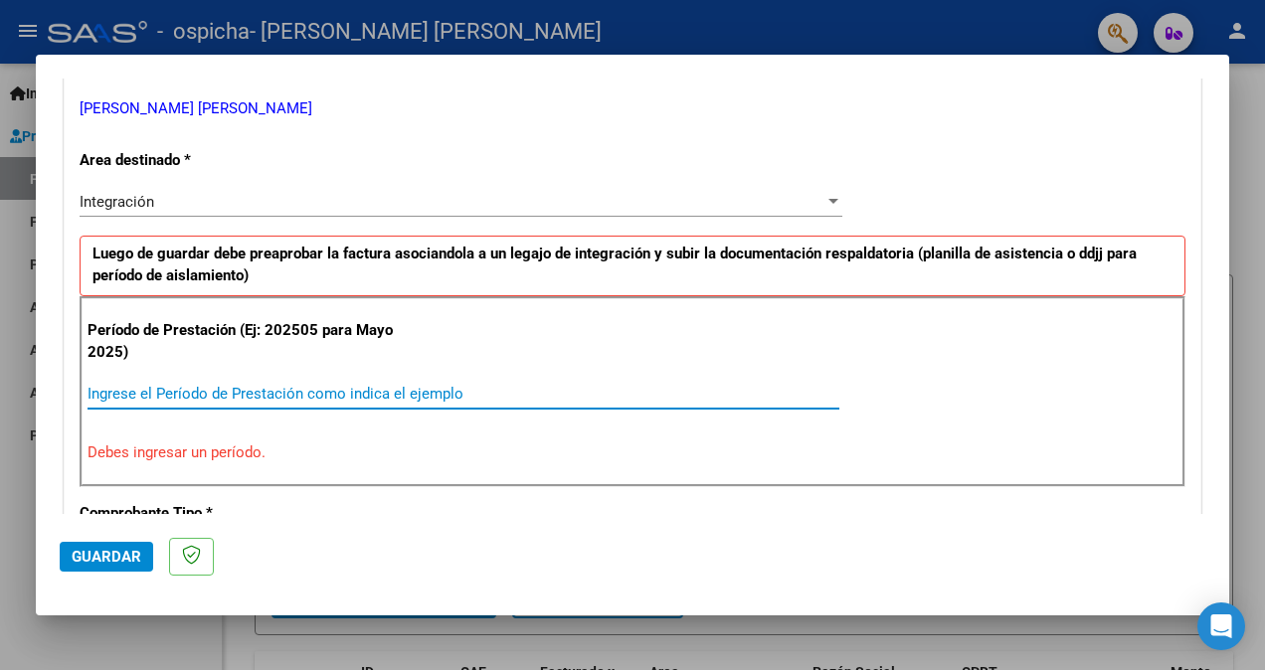
click at [233, 385] on input "Ingrese el Período de Prestación como indica el ejemplo" at bounding box center [463, 394] width 752 height 18
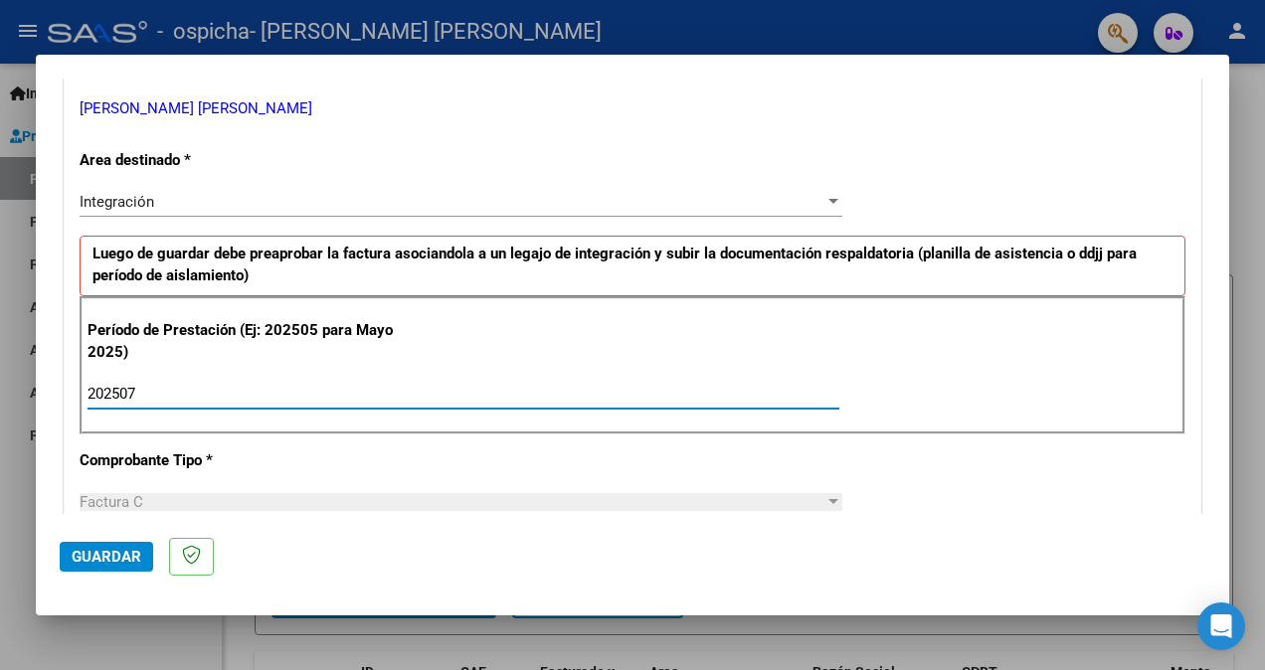
type input "202507"
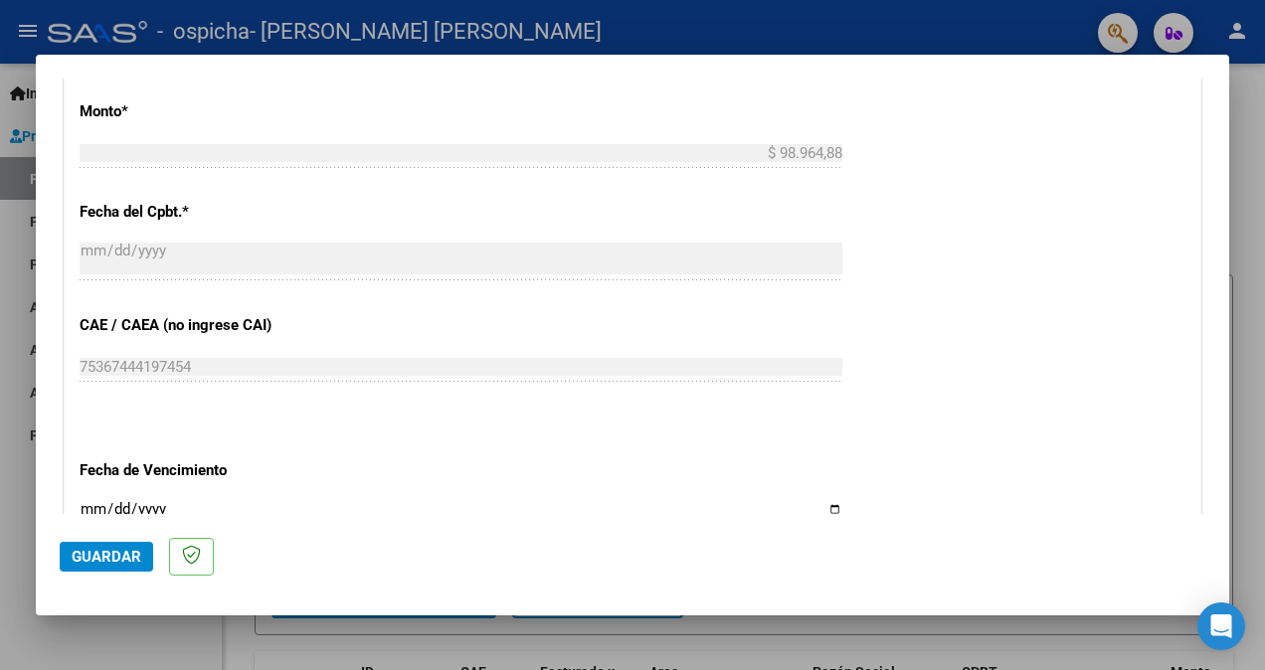
scroll to position [1094, 0]
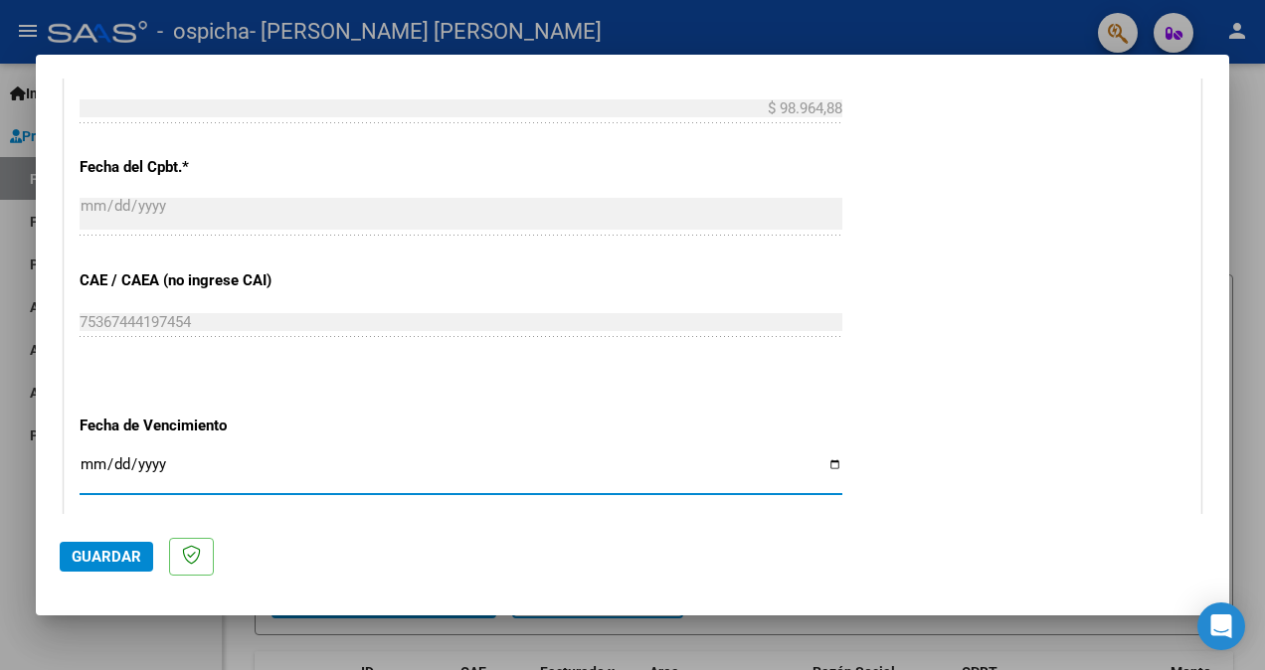
click at [823, 459] on input "Ingresar la fecha" at bounding box center [461, 472] width 763 height 32
type input "[DATE]"
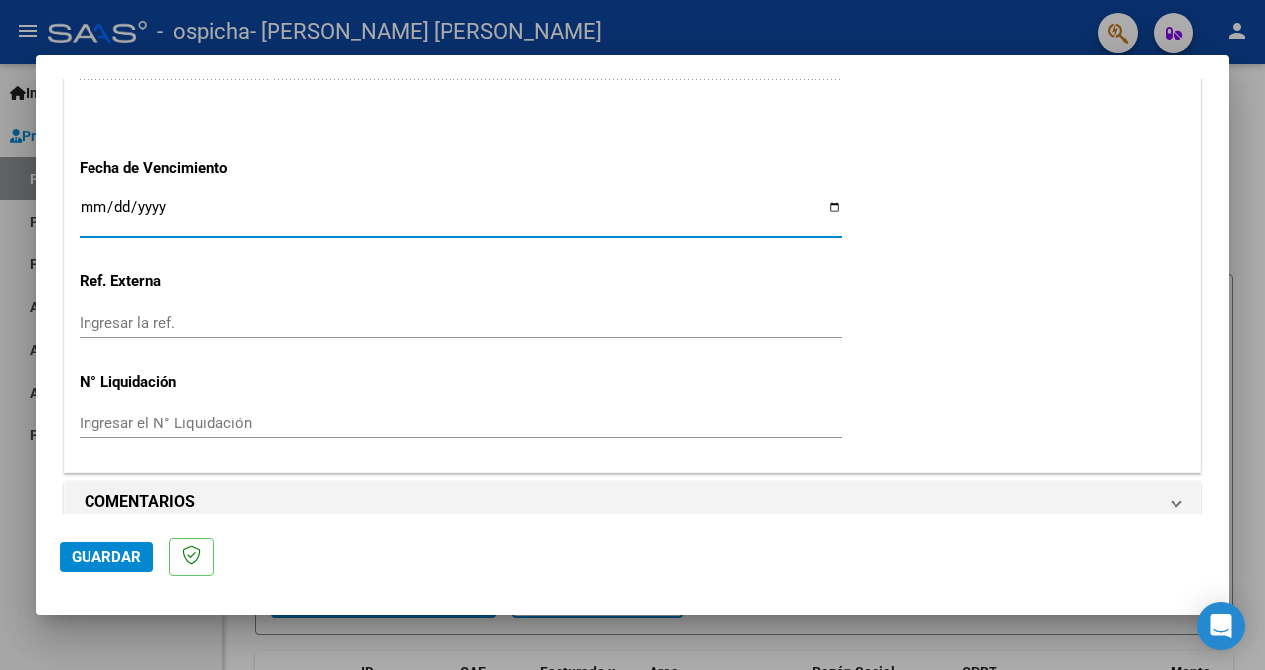
scroll to position [1369, 0]
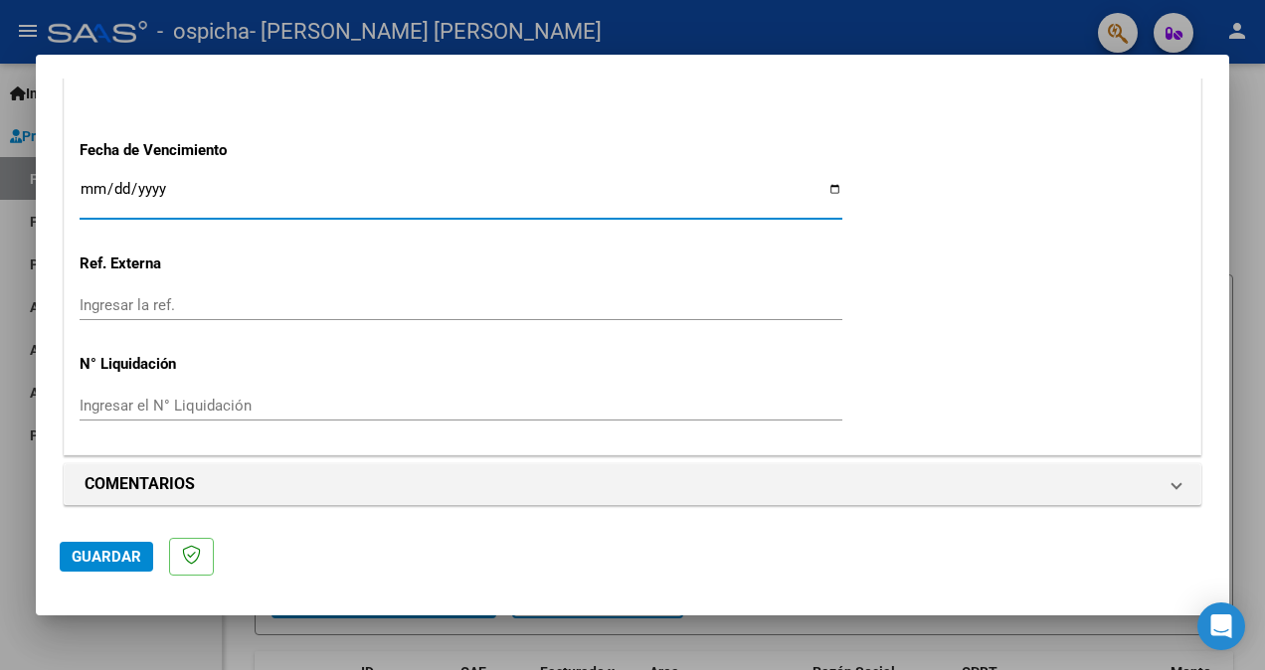
click at [95, 563] on span "Guardar" at bounding box center [107, 557] width 70 height 18
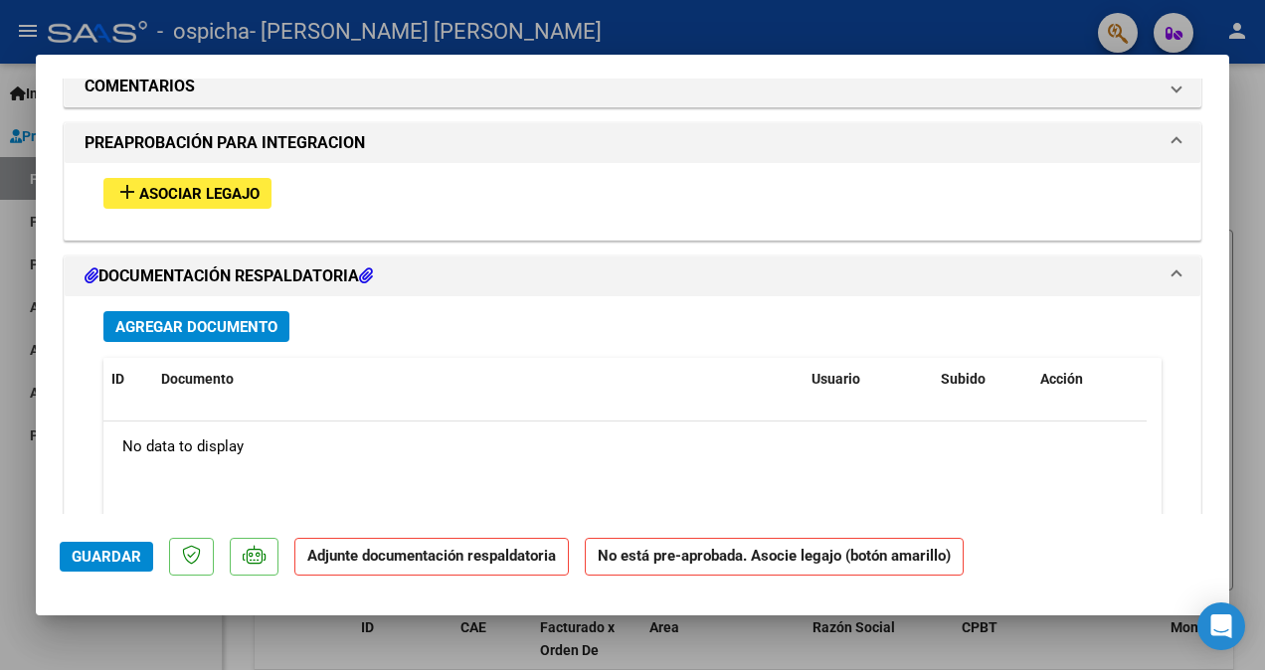
scroll to position [1790, 0]
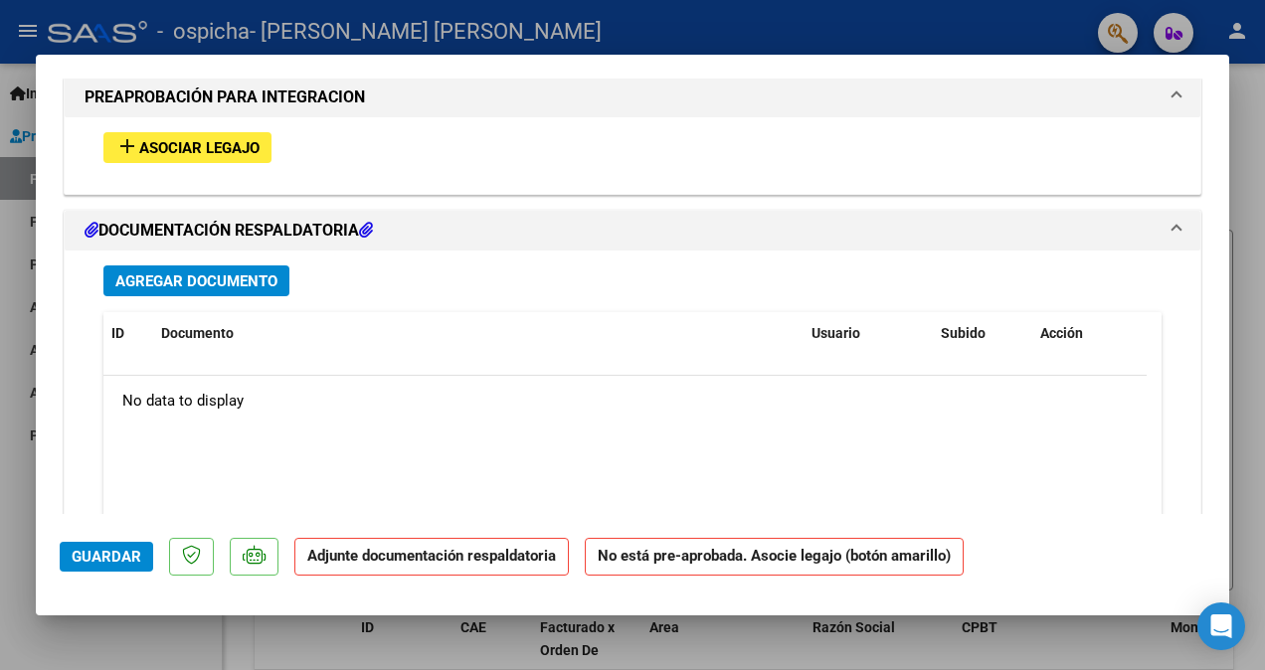
click at [189, 142] on span "Asociar Legajo" at bounding box center [199, 148] width 120 height 18
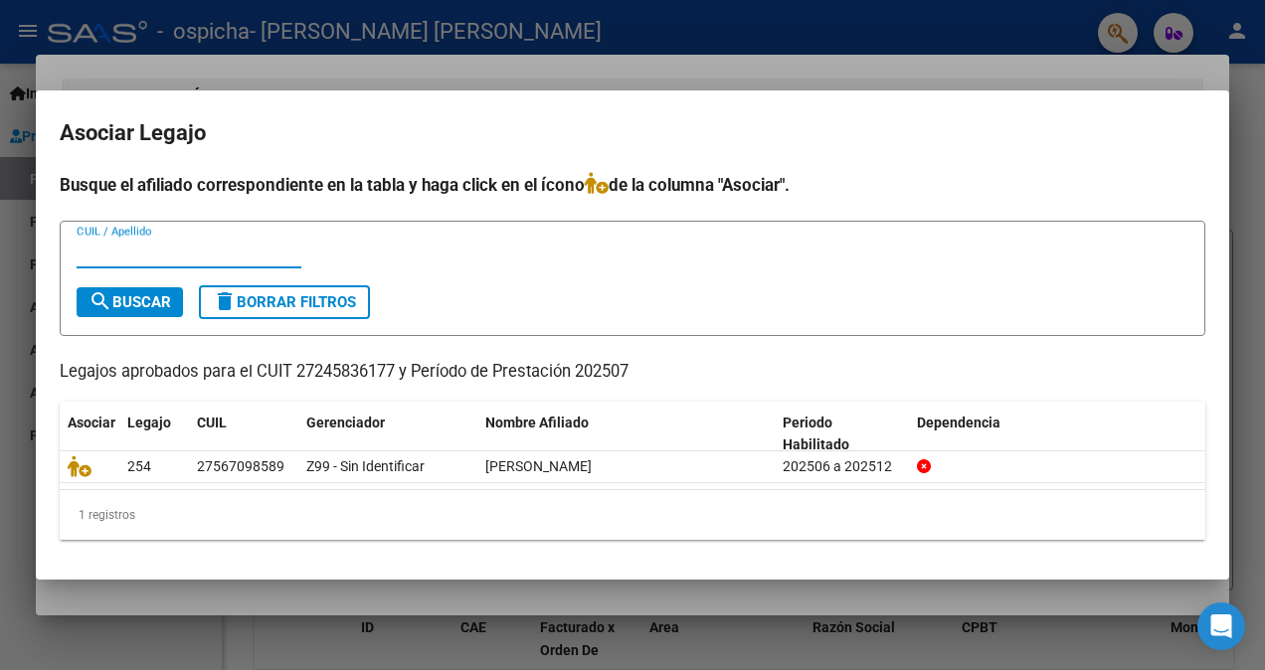
click at [132, 248] on input "CUIL / Apellido" at bounding box center [189, 253] width 225 height 18
type input "[PERSON_NAME]"
click at [123, 300] on span "search Buscar" at bounding box center [129, 302] width 83 height 18
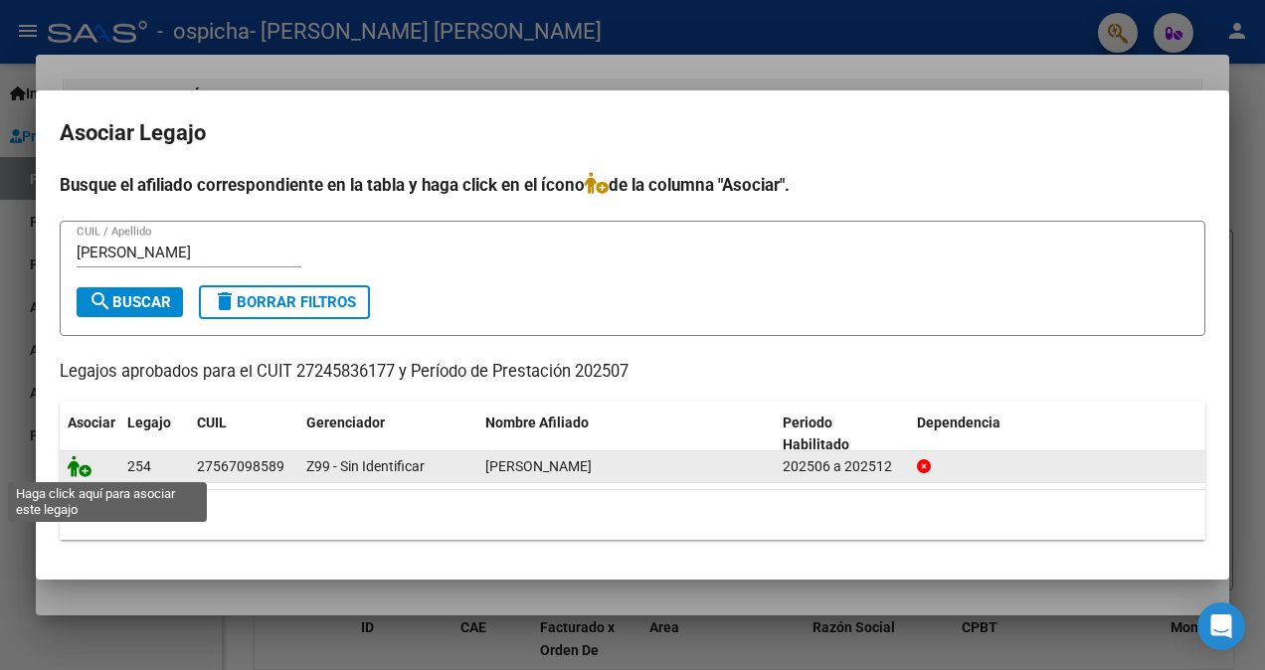
click at [76, 473] on icon at bounding box center [80, 466] width 24 height 22
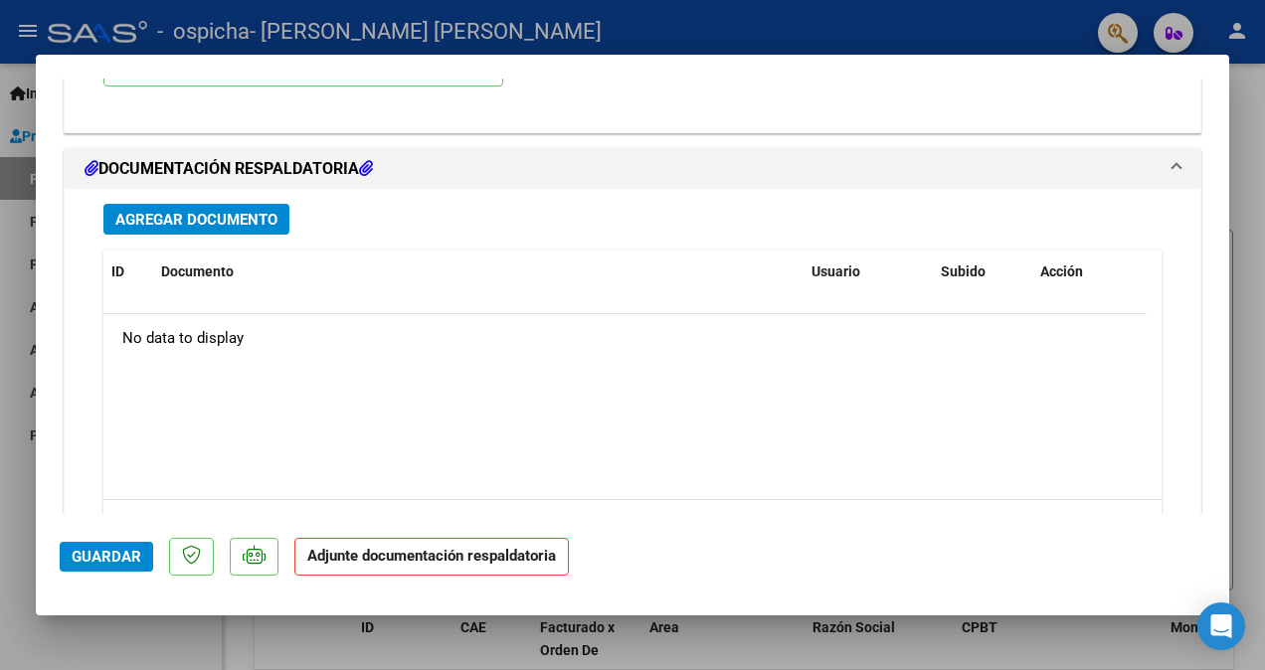
scroll to position [2053, 0]
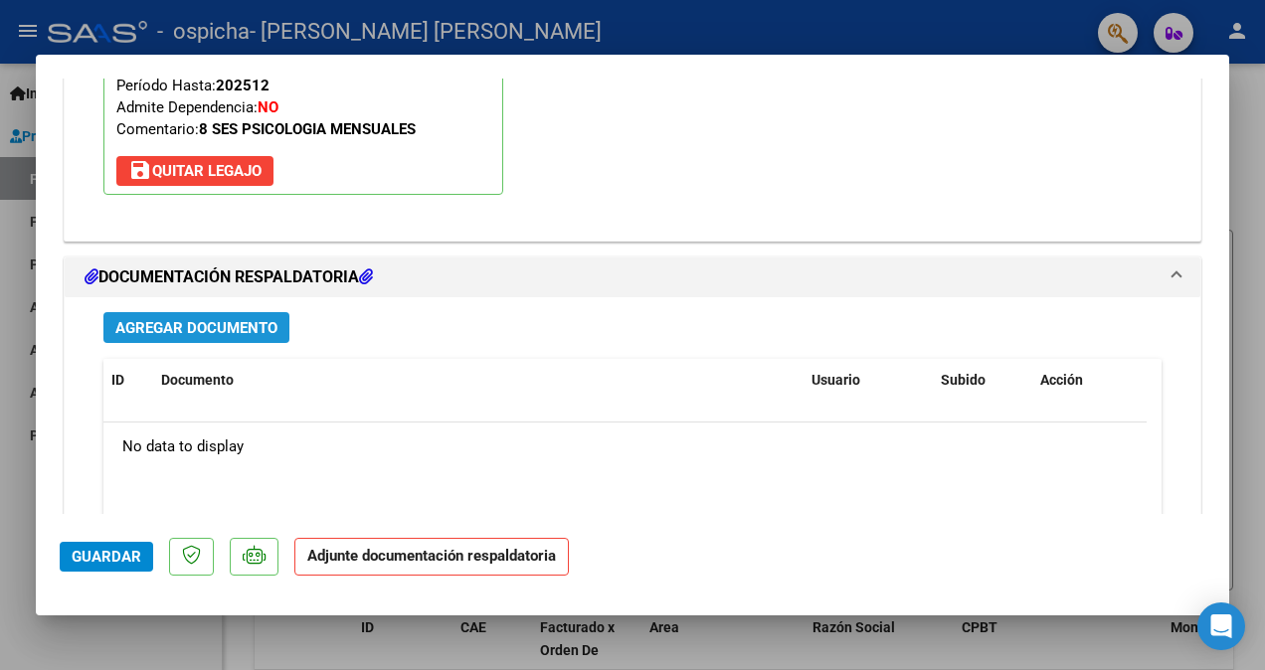
click at [180, 326] on span "Agregar Documento" at bounding box center [196, 328] width 162 height 18
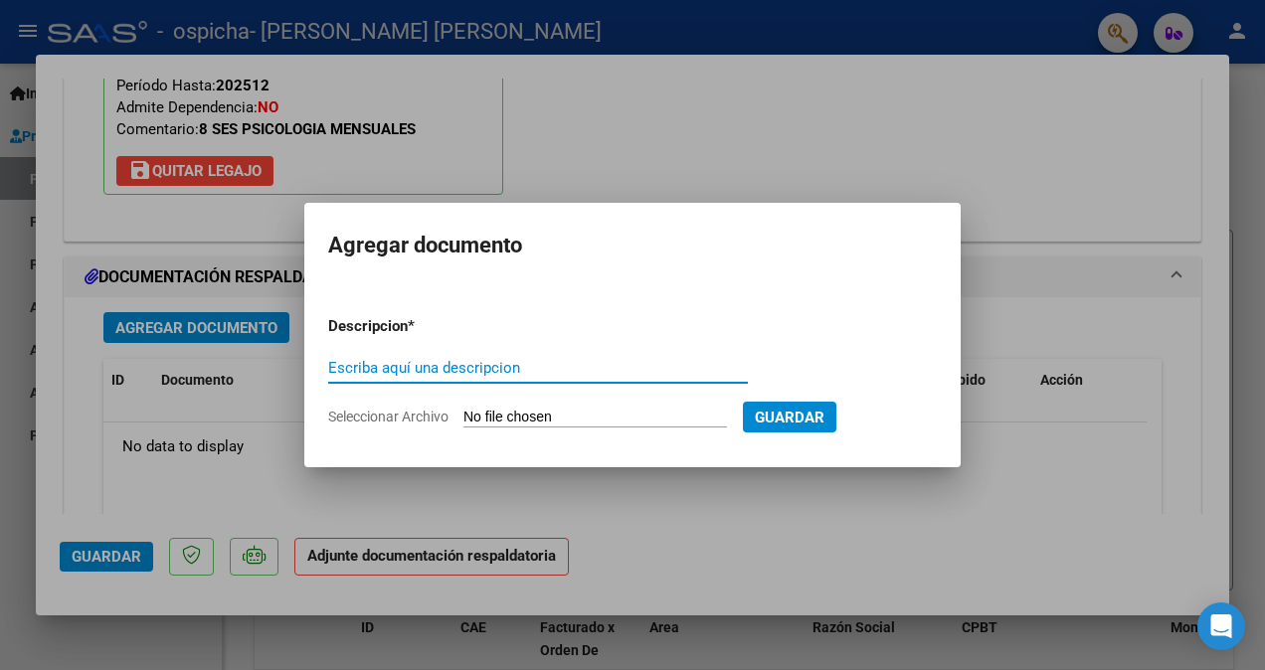
click at [344, 366] on input "Escriba aquí una descripcion" at bounding box center [538, 368] width 420 height 18
type input "PLANILLA"
click at [366, 415] on span "Seleccionar Archivo" at bounding box center [388, 417] width 120 height 16
click at [463, 415] on input "Seleccionar Archivo" at bounding box center [594, 418] width 263 height 19
type input "C:\fakepath\PA_27245836177_011_00002_00000416.pdf"
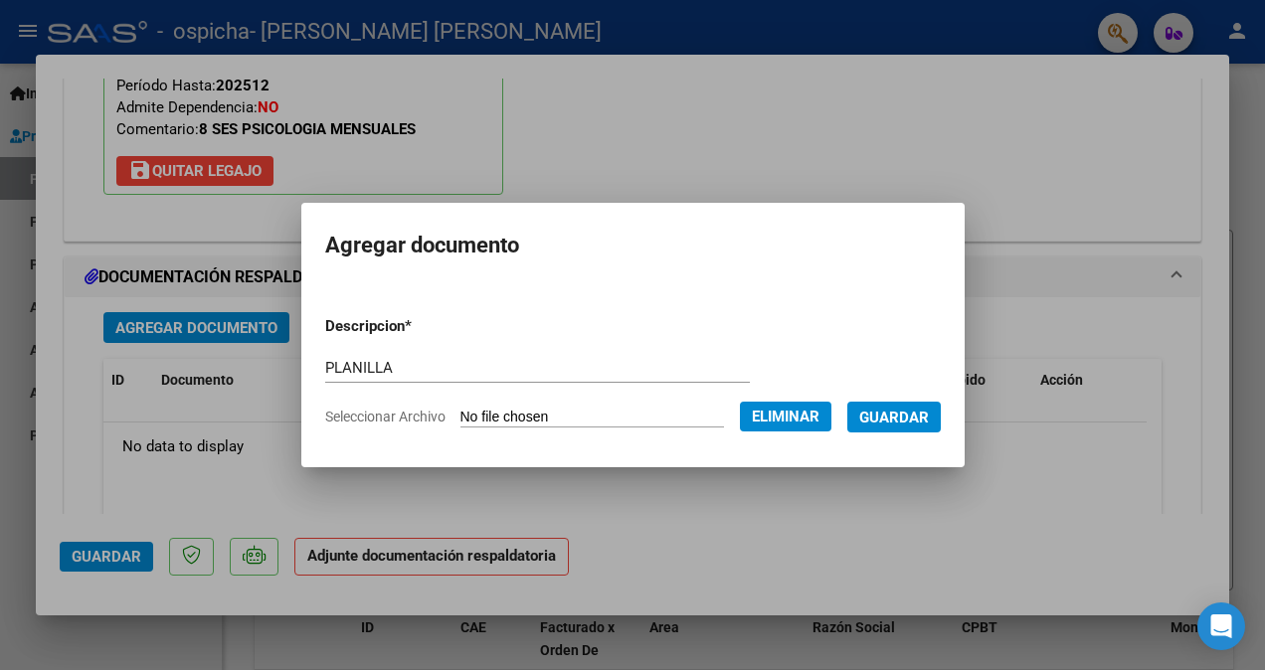
click at [918, 411] on span "Guardar" at bounding box center [894, 418] width 70 height 18
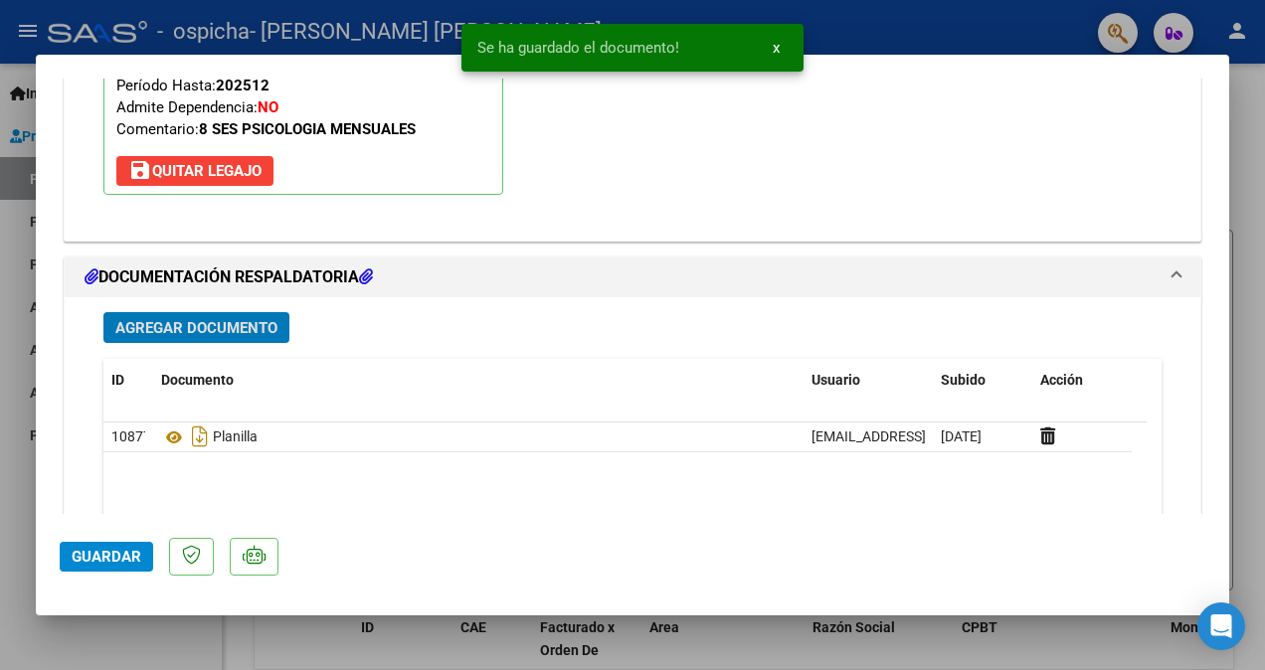
click at [190, 321] on span "Agregar Documento" at bounding box center [196, 328] width 162 height 18
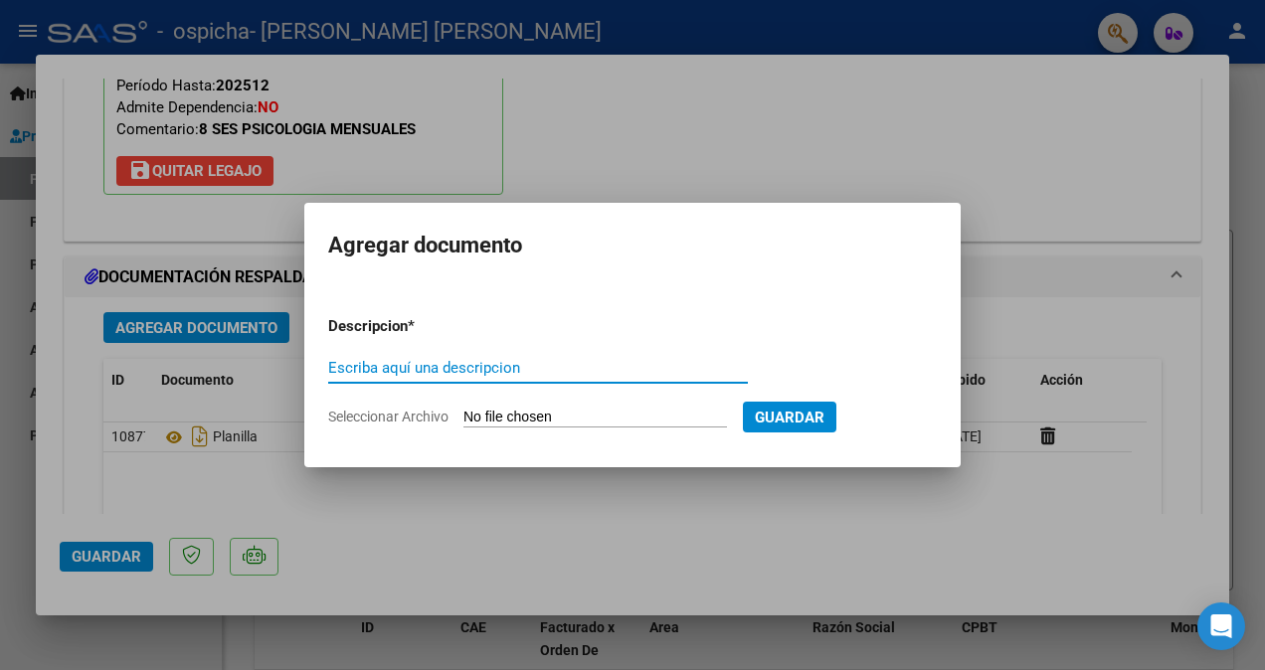
click at [367, 369] on input "Escriba aquí una descripcion" at bounding box center [538, 368] width 420 height 18
type input "AUTORIZACION"
click at [357, 418] on span "Seleccionar Archivo" at bounding box center [388, 417] width 120 height 16
click at [463, 418] on input "Seleccionar Archivo" at bounding box center [594, 418] width 263 height 19
type input "C:\fakepath\AUTORIZACION.pdf"
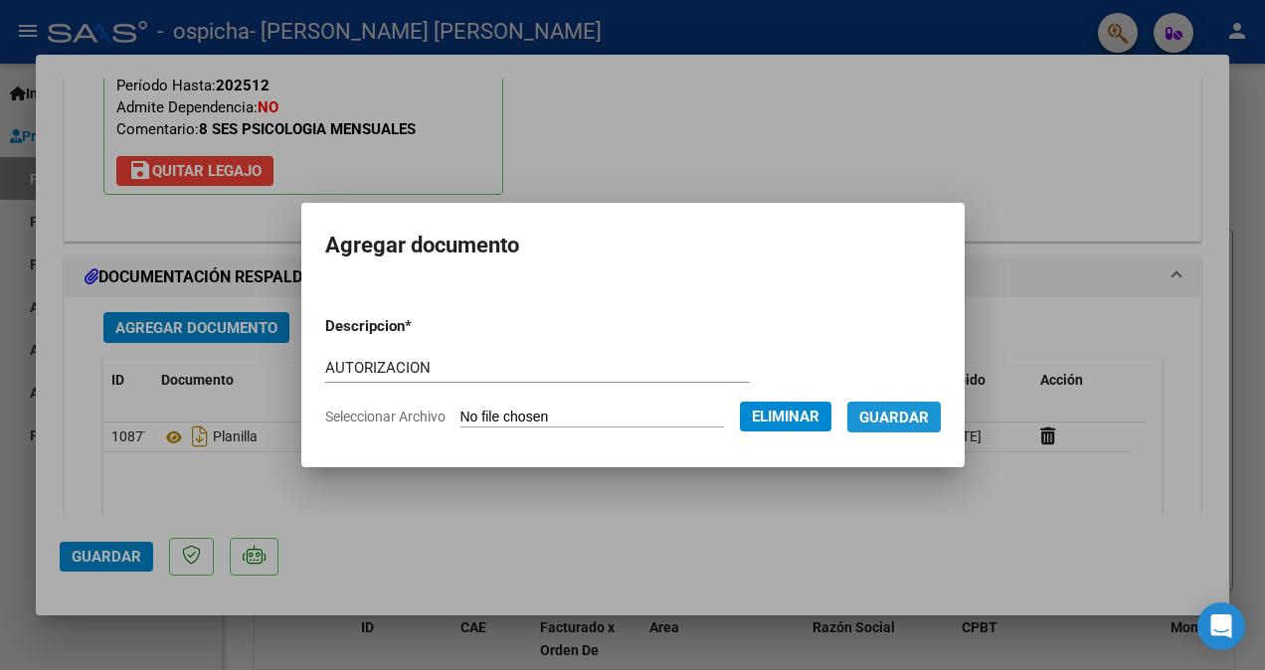
click at [919, 416] on span "Guardar" at bounding box center [894, 418] width 70 height 18
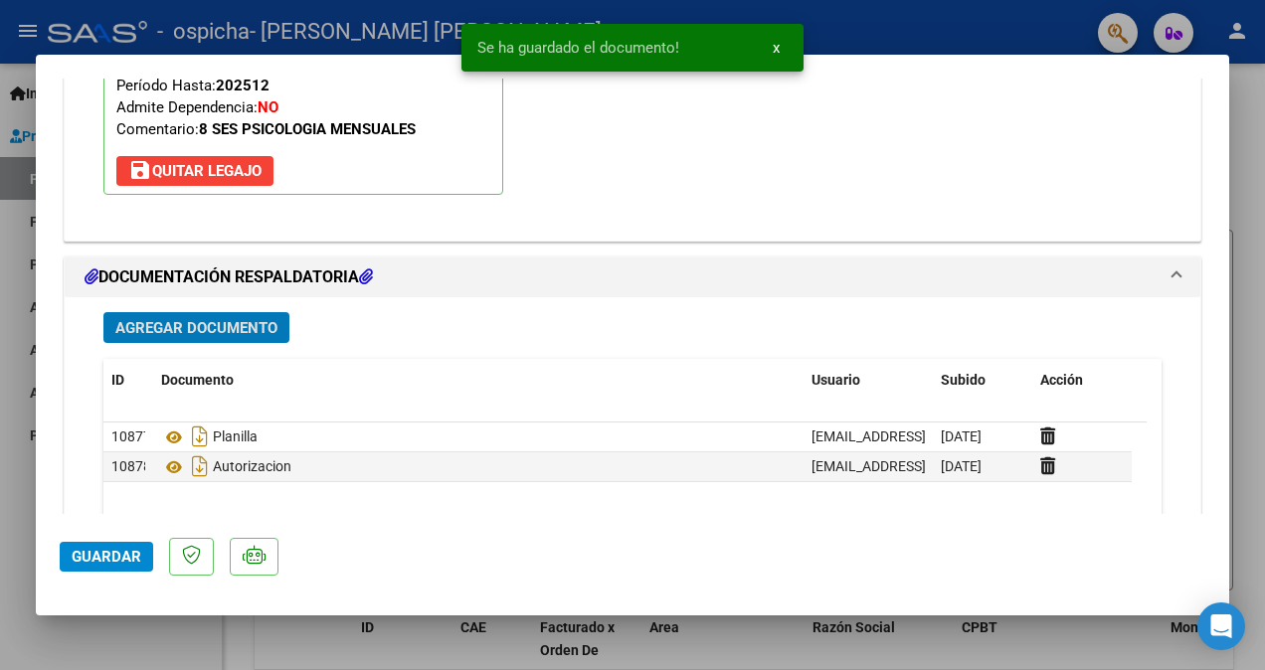
click at [119, 565] on span "Guardar" at bounding box center [107, 557] width 70 height 18
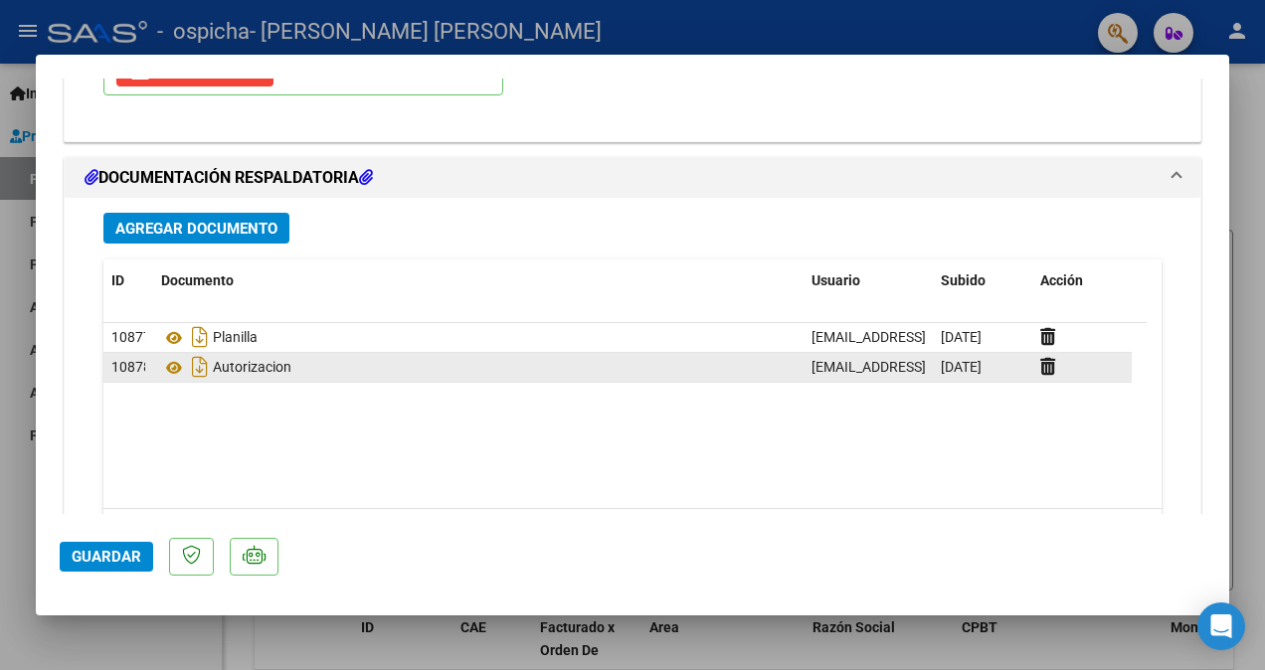
scroll to position [2252, 0]
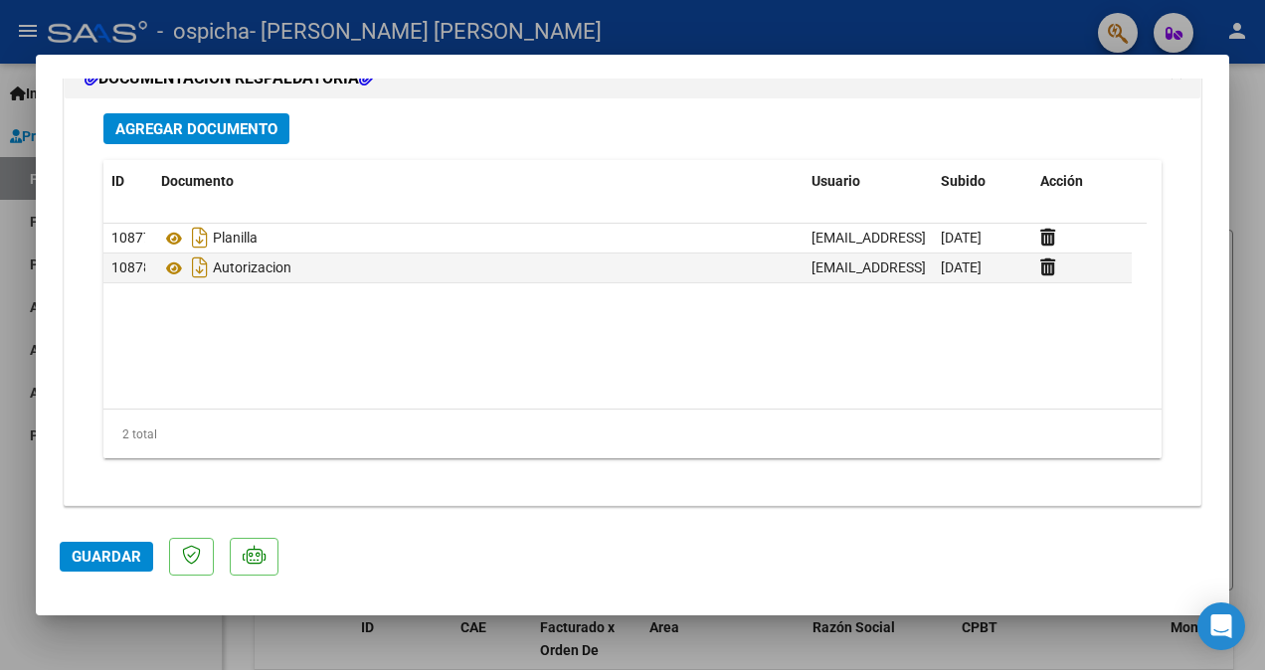
click at [124, 555] on span "Guardar" at bounding box center [107, 557] width 70 height 18
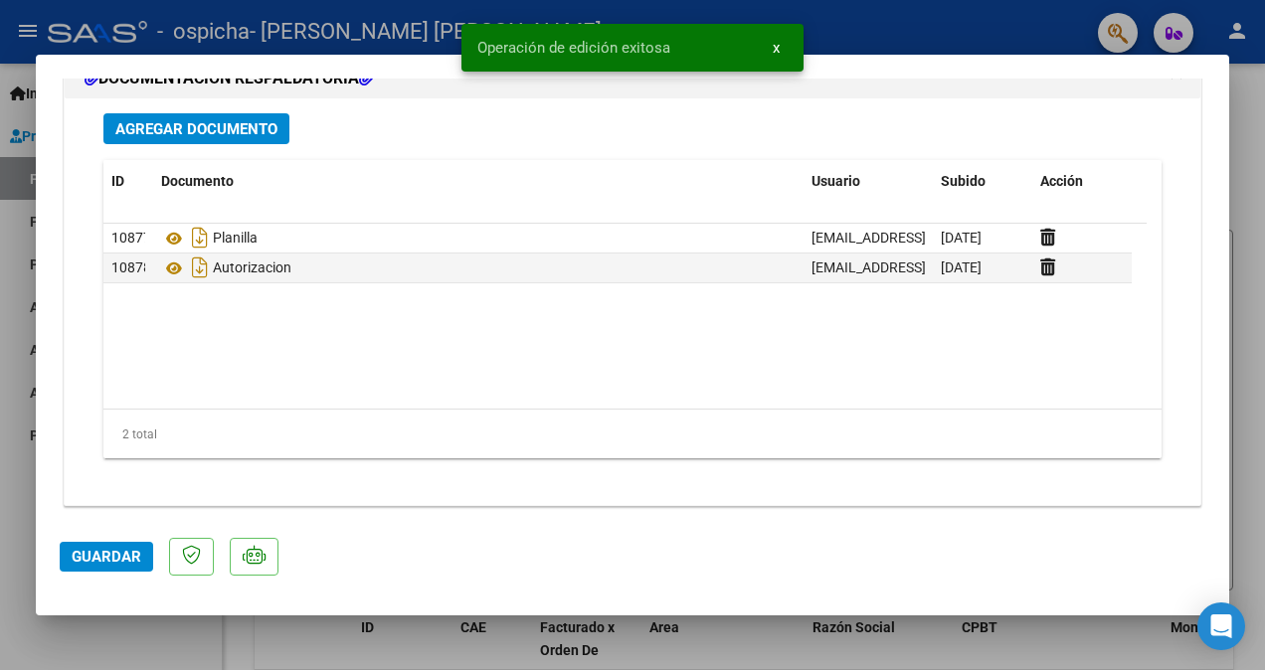
click at [782, 48] on button "x" at bounding box center [776, 48] width 39 height 36
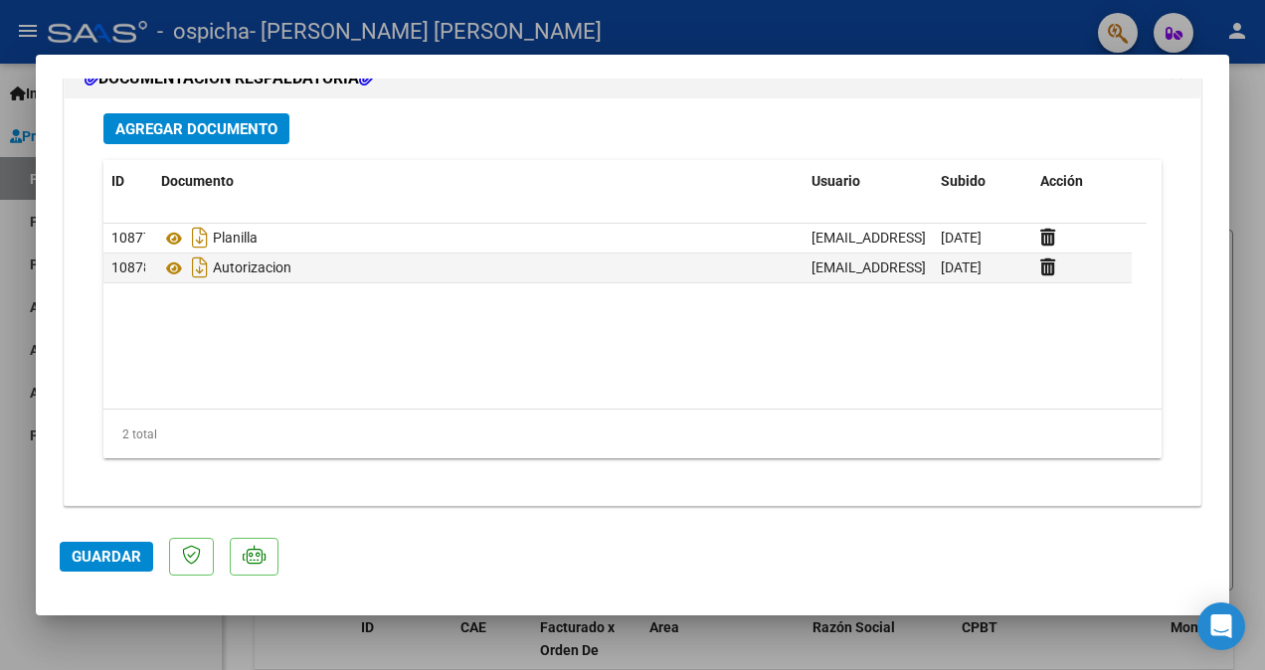
click at [178, 25] on div at bounding box center [632, 335] width 1265 height 670
type input "$ 0,00"
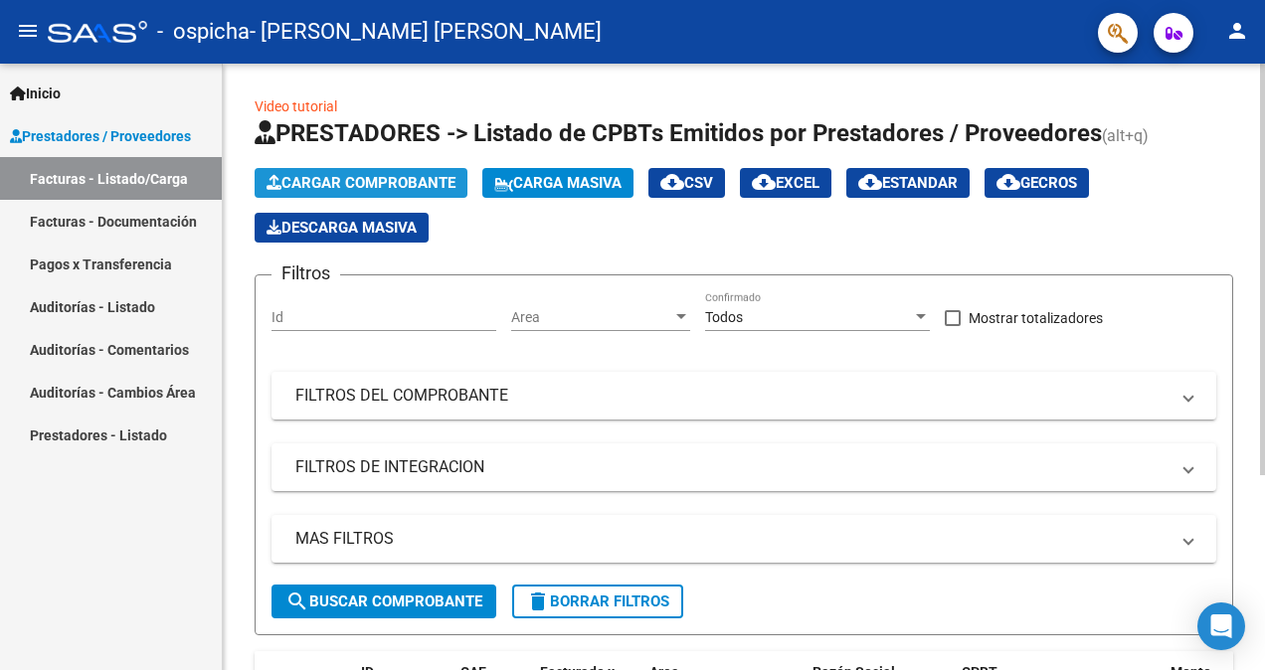
click at [332, 184] on span "Cargar Comprobante" at bounding box center [360, 183] width 189 height 18
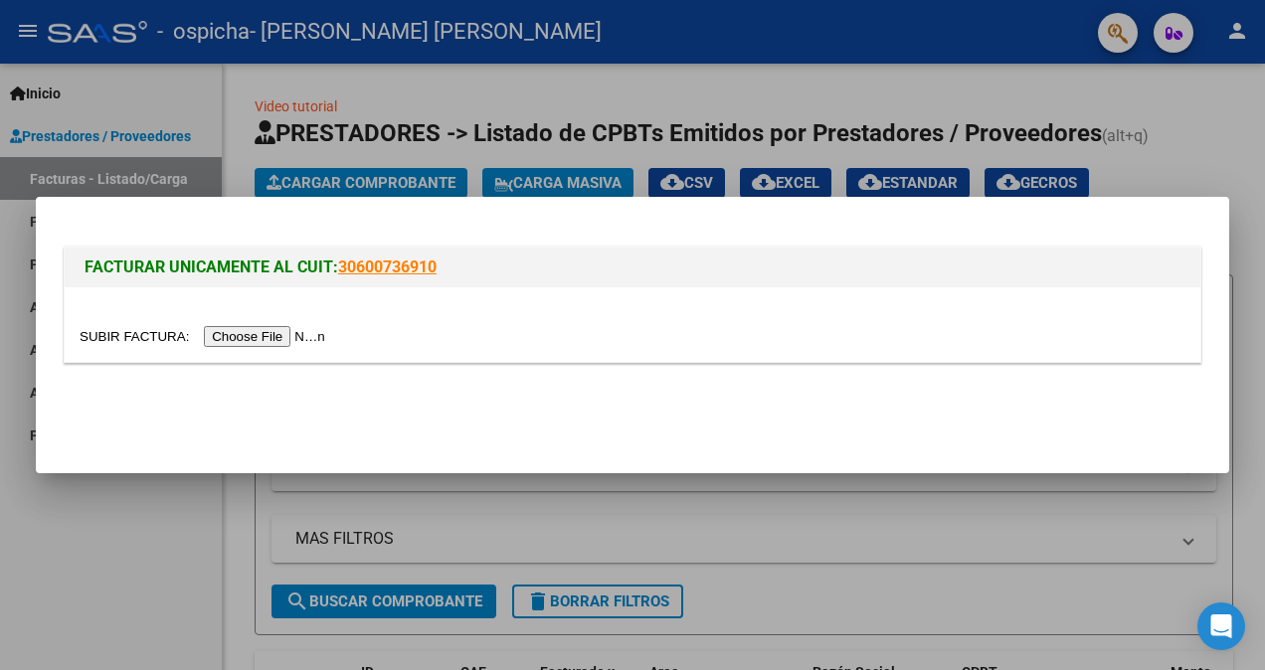
click at [236, 332] on input "file" at bounding box center [206, 336] width 252 height 21
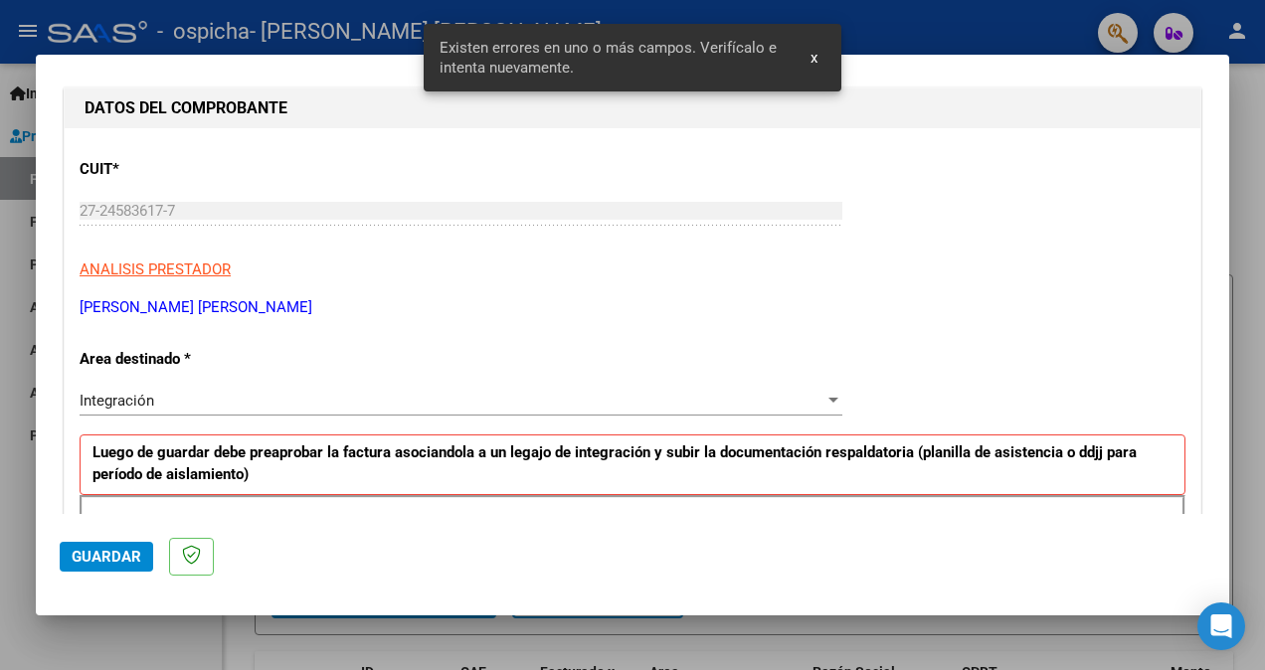
scroll to position [398, 0]
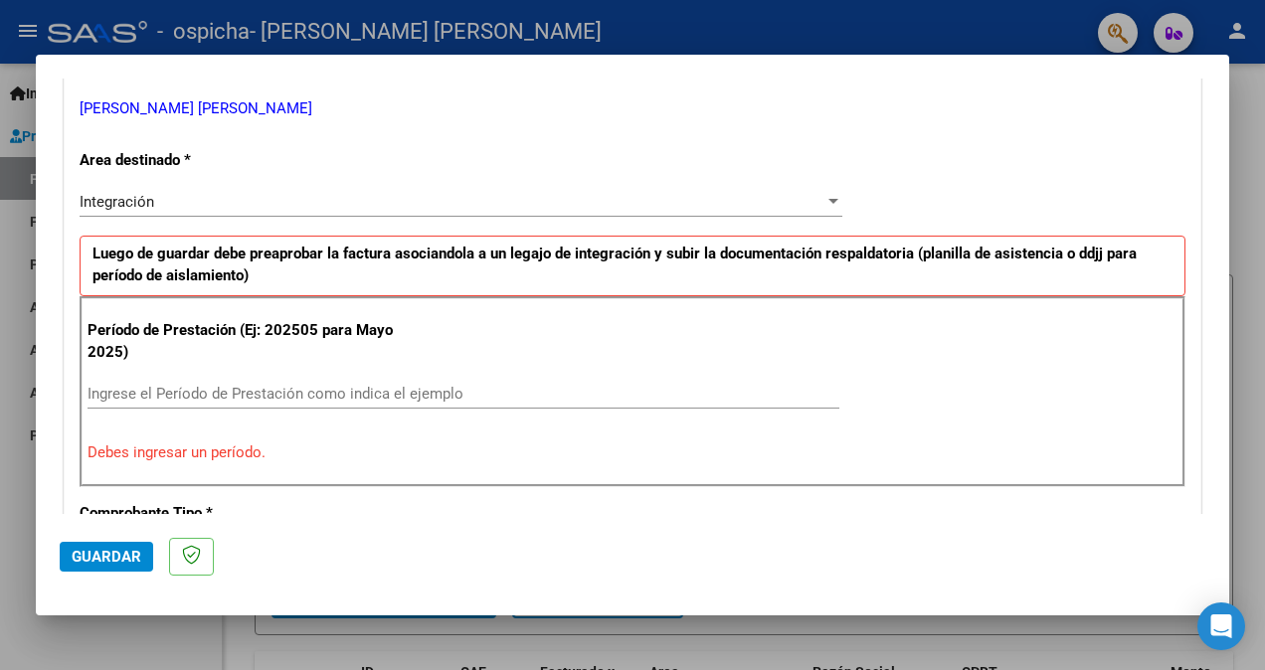
click at [308, 403] on div "Ingrese el Período de Prestación como indica el ejemplo" at bounding box center [463, 394] width 752 height 30
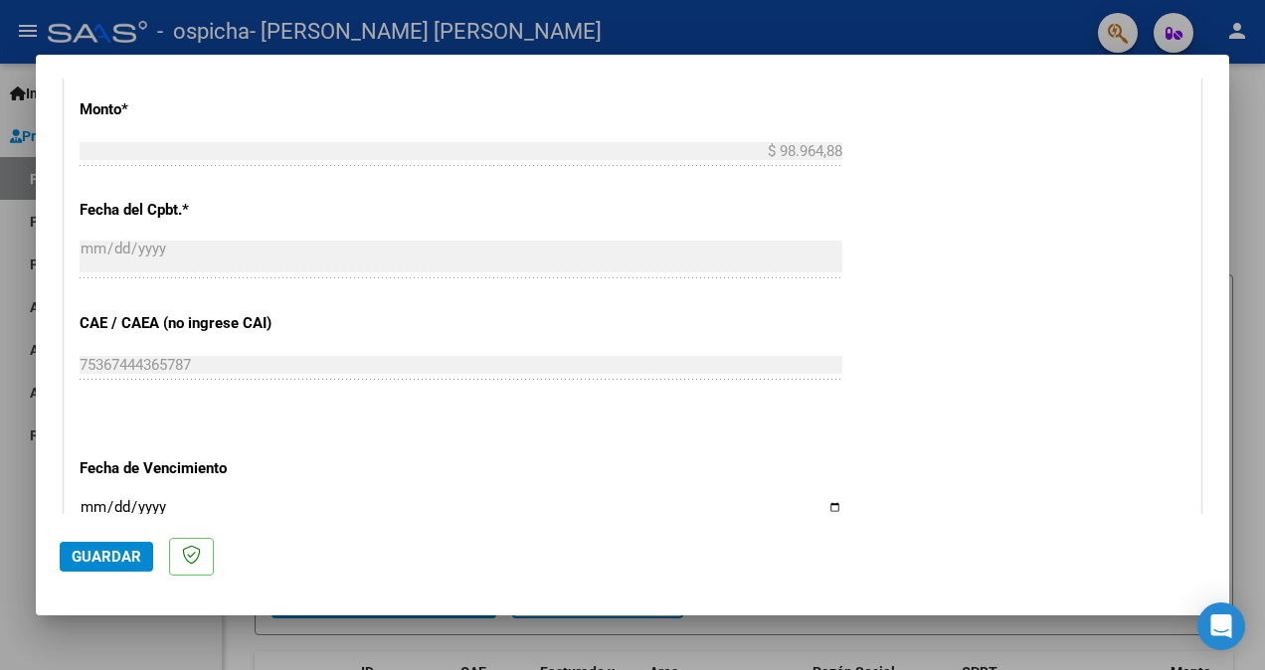
scroll to position [1094, 0]
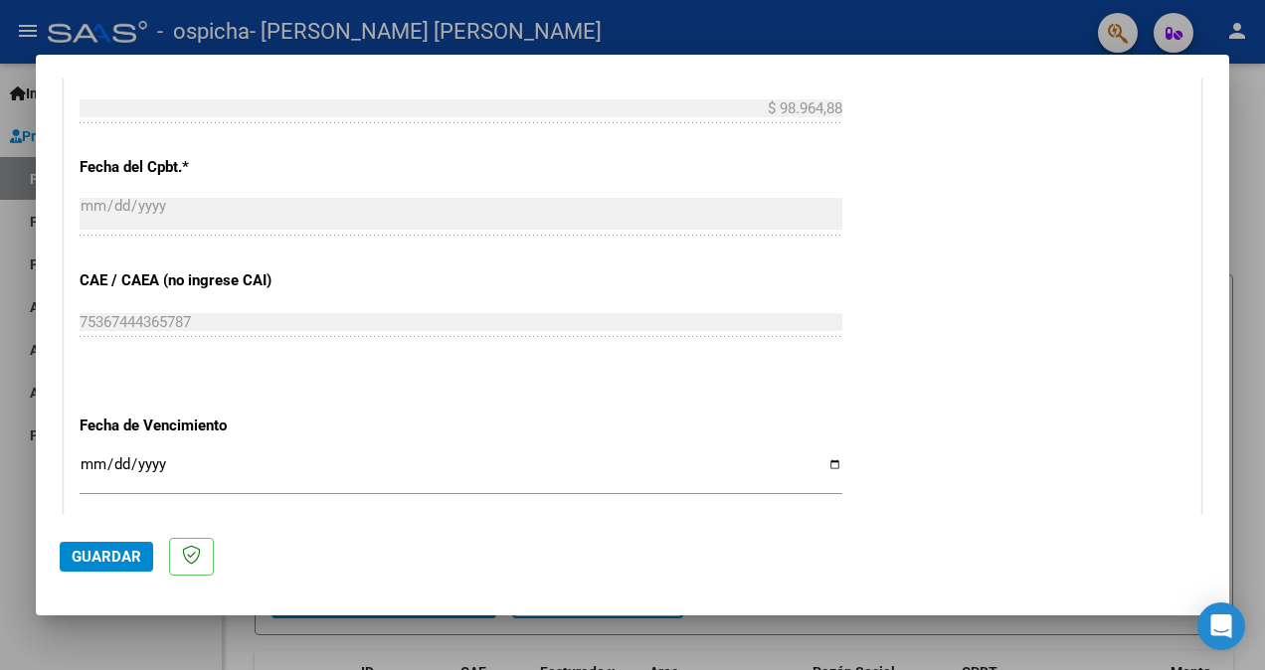
type input "202508"
click at [818, 457] on input "Ingresar la fecha" at bounding box center [461, 472] width 763 height 32
type input "[DATE]"
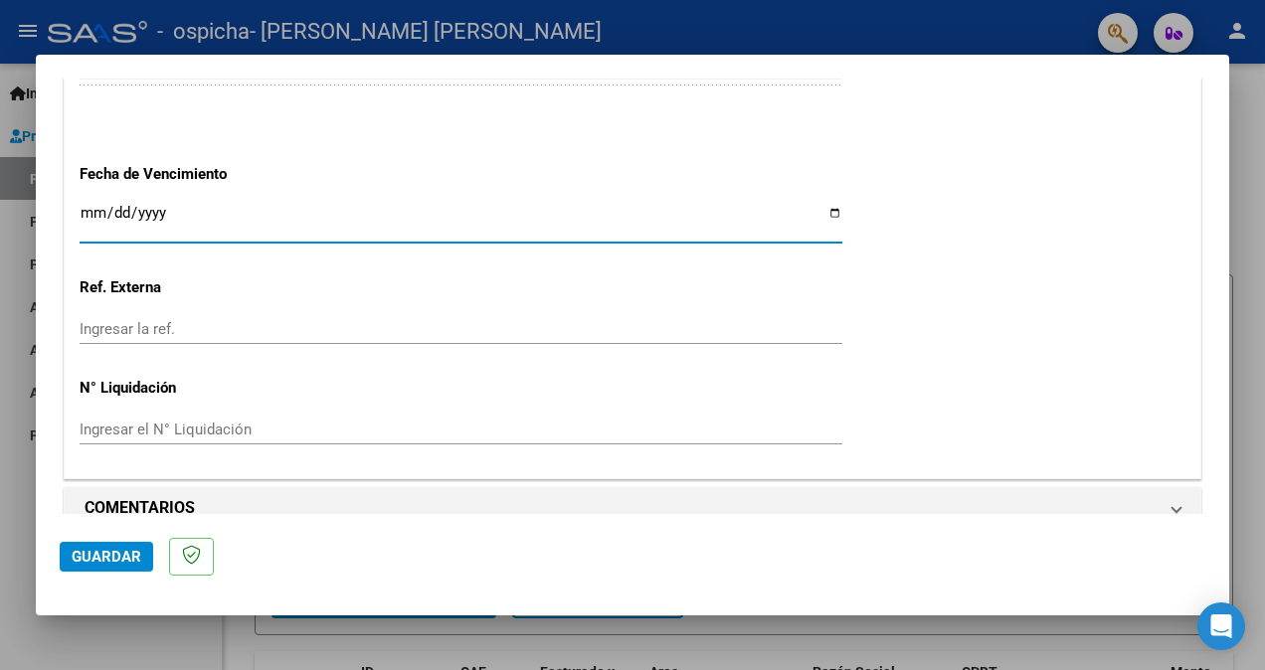
scroll to position [1369, 0]
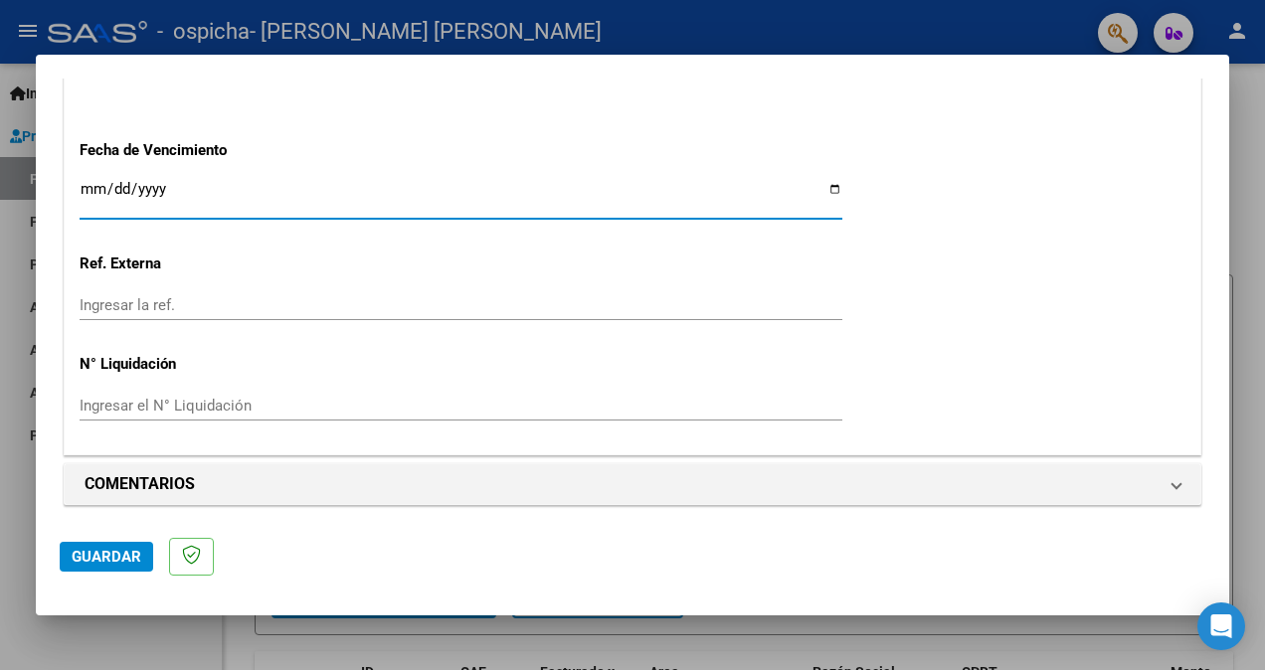
click at [100, 559] on span "Guardar" at bounding box center [107, 557] width 70 height 18
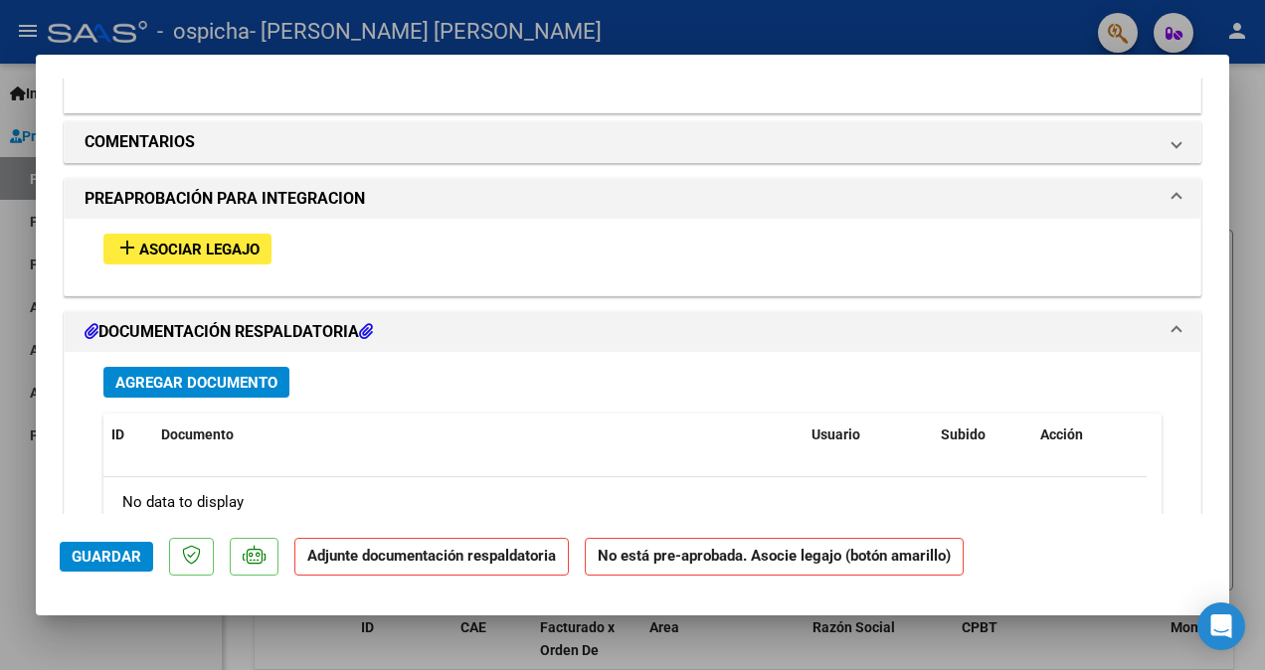
scroll to position [1690, 0]
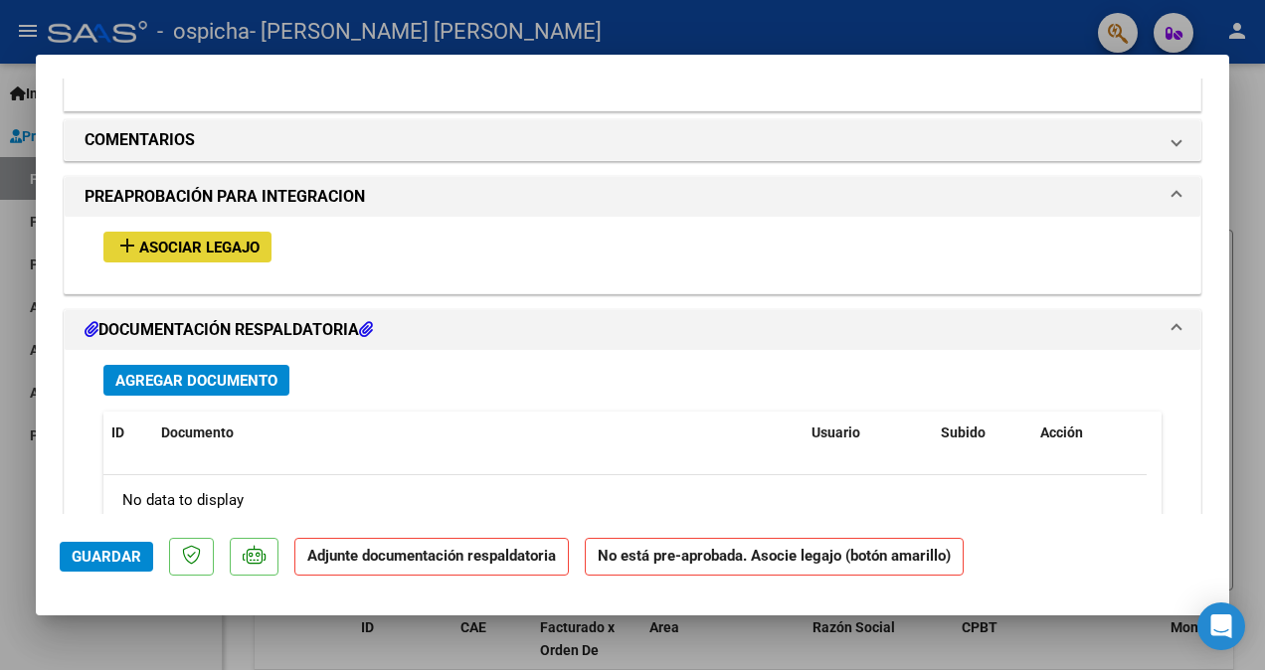
click at [179, 251] on span "Asociar Legajo" at bounding box center [199, 248] width 120 height 18
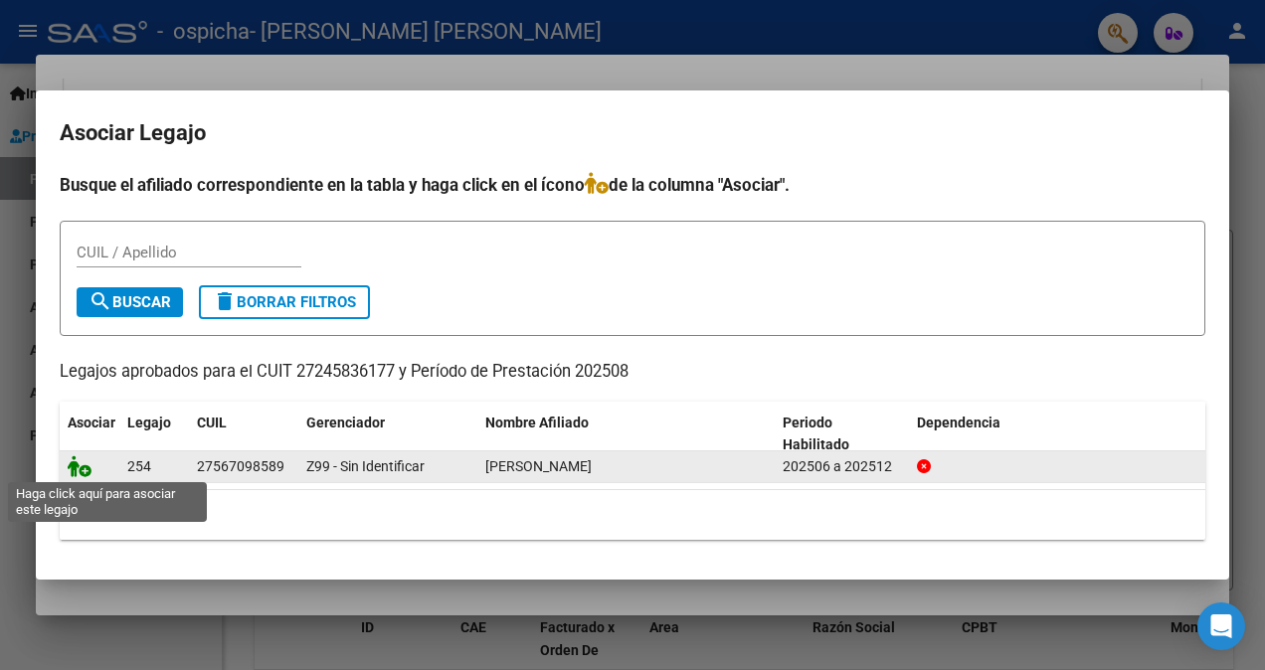
click at [79, 465] on icon at bounding box center [80, 466] width 24 height 22
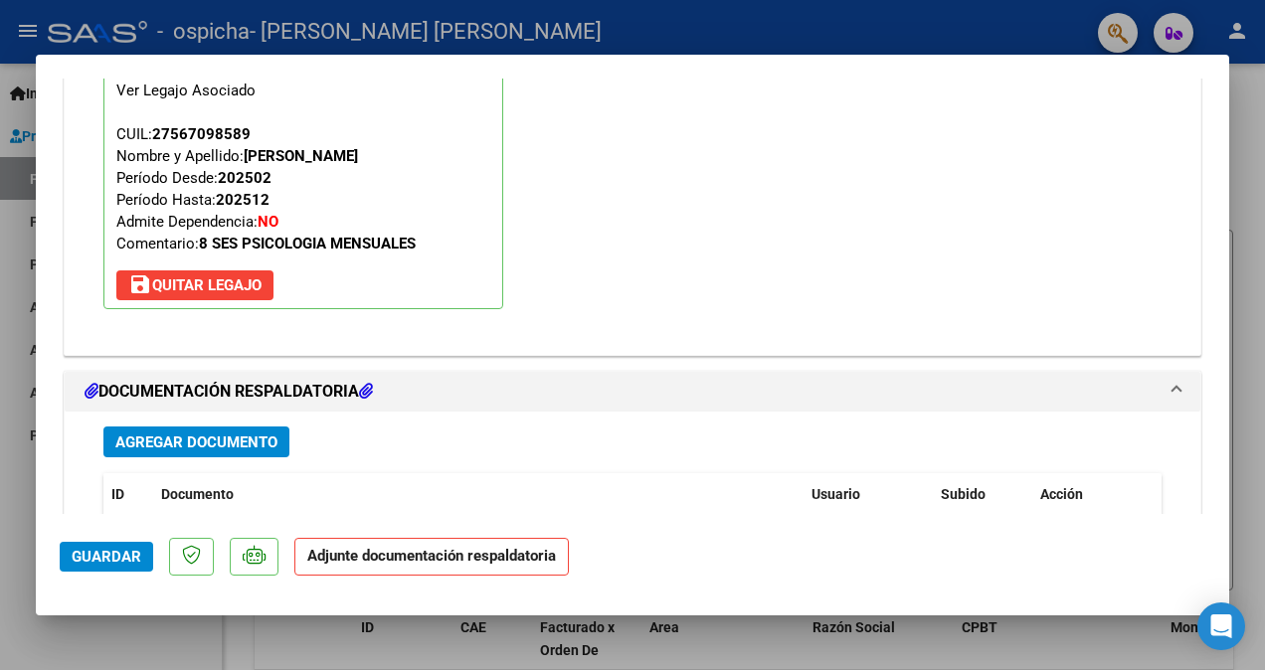
scroll to position [2053, 0]
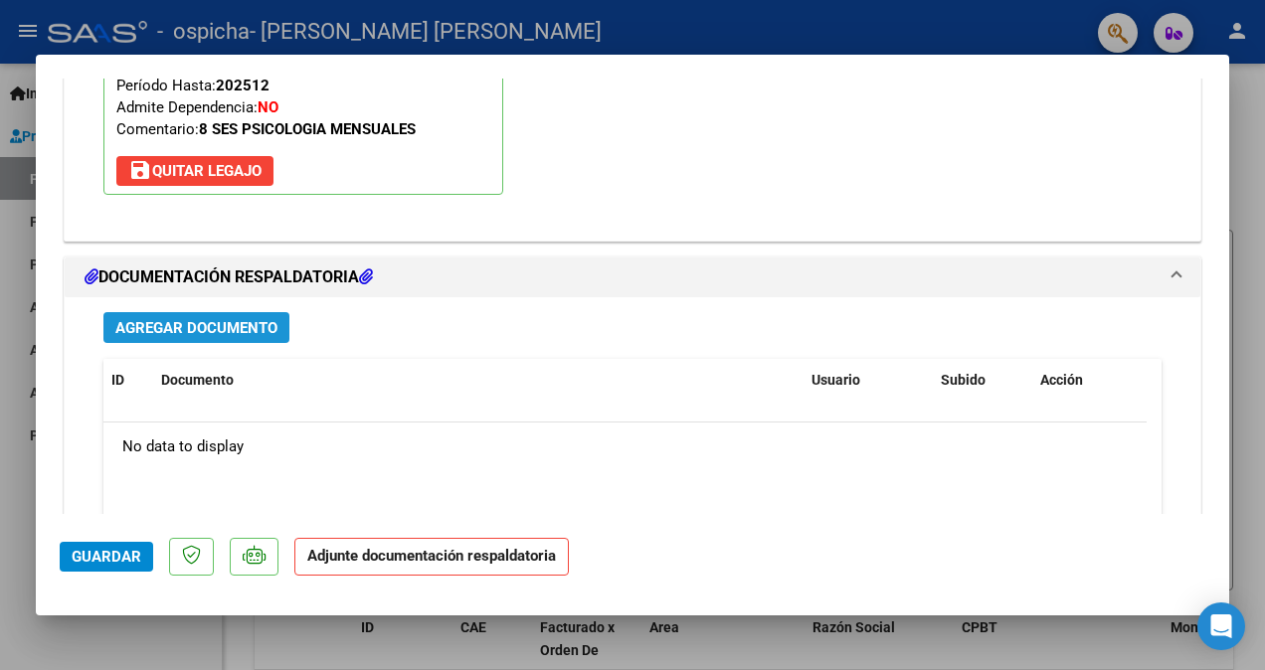
click at [253, 321] on span "Agregar Documento" at bounding box center [196, 328] width 162 height 18
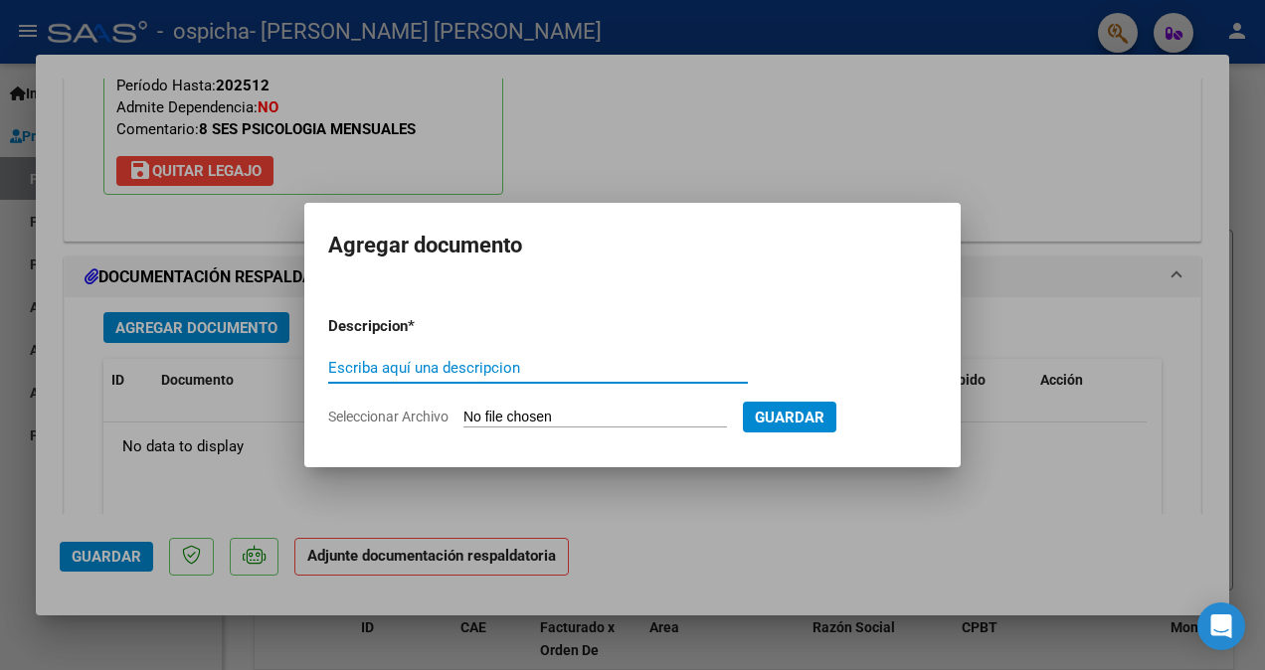
click at [354, 369] on input "Escriba aquí una descripcion" at bounding box center [538, 368] width 420 height 18
type input "PLANILLA"
click at [380, 412] on span "Seleccionar Archivo" at bounding box center [388, 417] width 120 height 16
click at [463, 412] on input "Seleccionar Archivo" at bounding box center [594, 418] width 263 height 19
type input "C:\fakepath\PA_27245836177_011_00002_00000417.pdf"
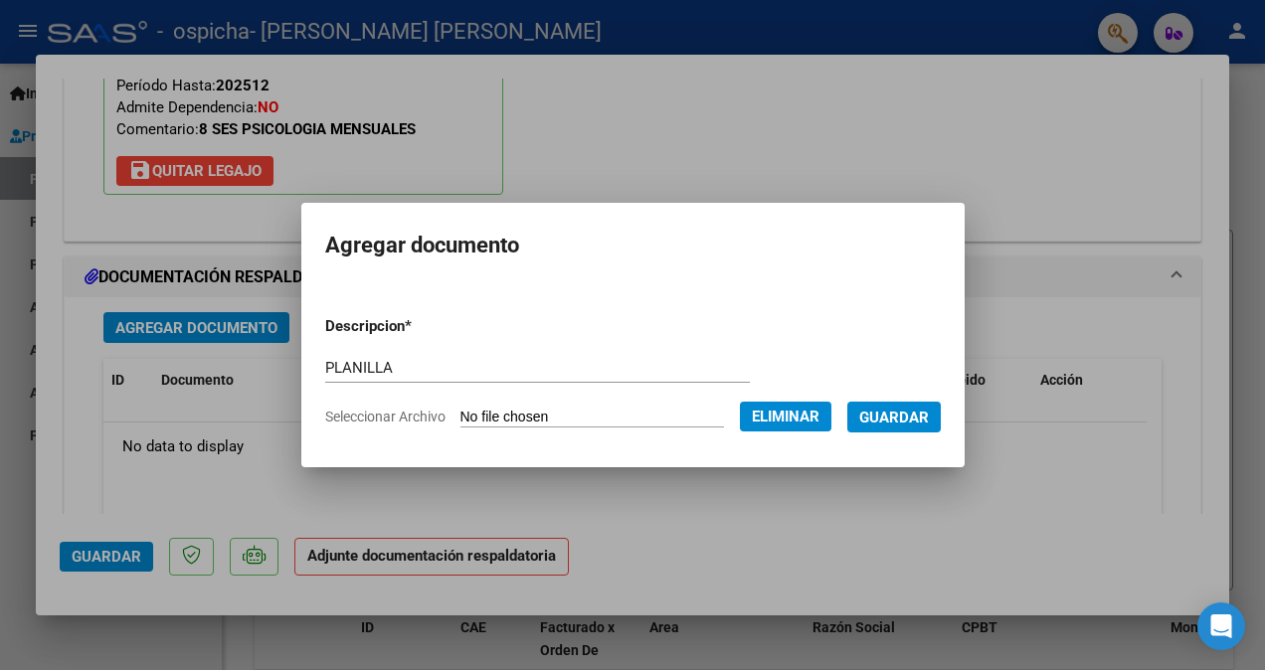
click at [919, 414] on span "Guardar" at bounding box center [894, 418] width 70 height 18
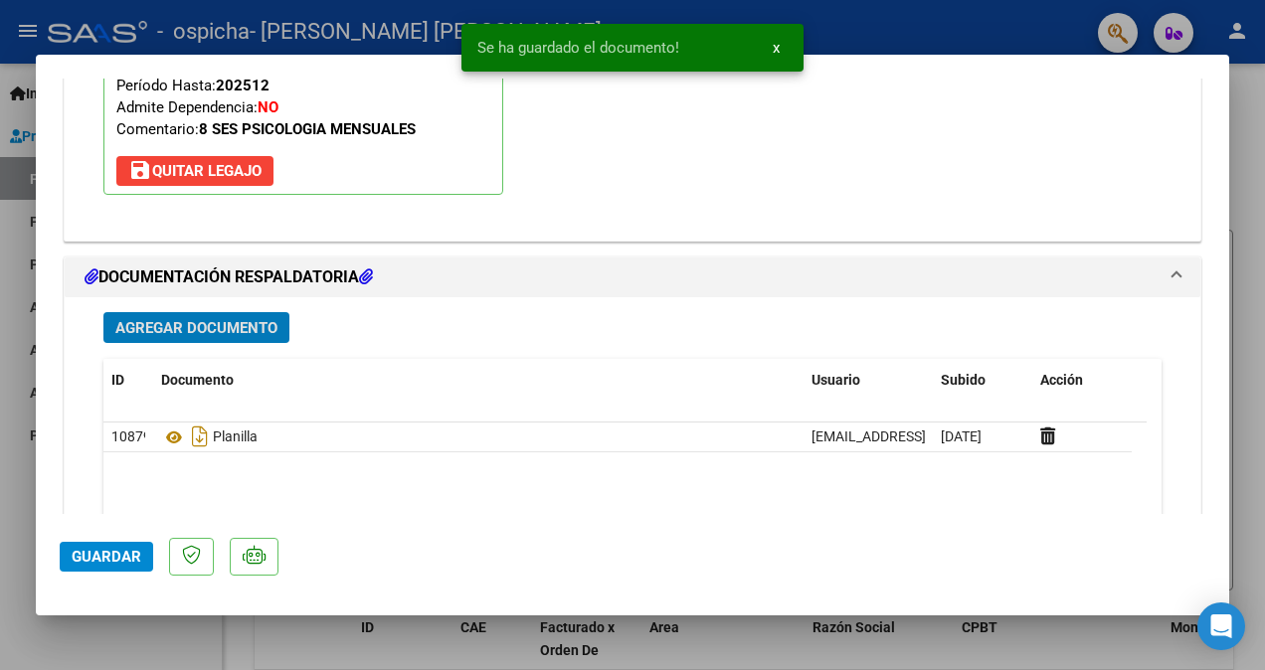
click at [197, 319] on span "Agregar Documento" at bounding box center [196, 328] width 162 height 18
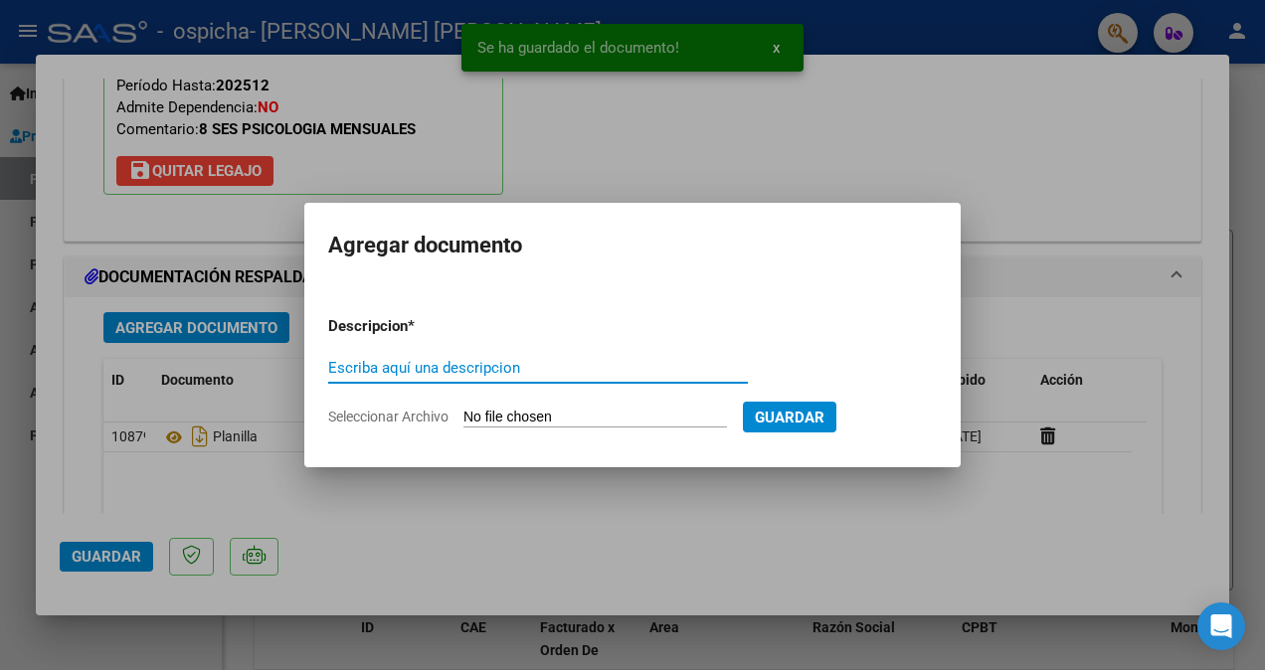
click at [345, 366] on input "Escriba aquí una descripcion" at bounding box center [538, 368] width 420 height 18
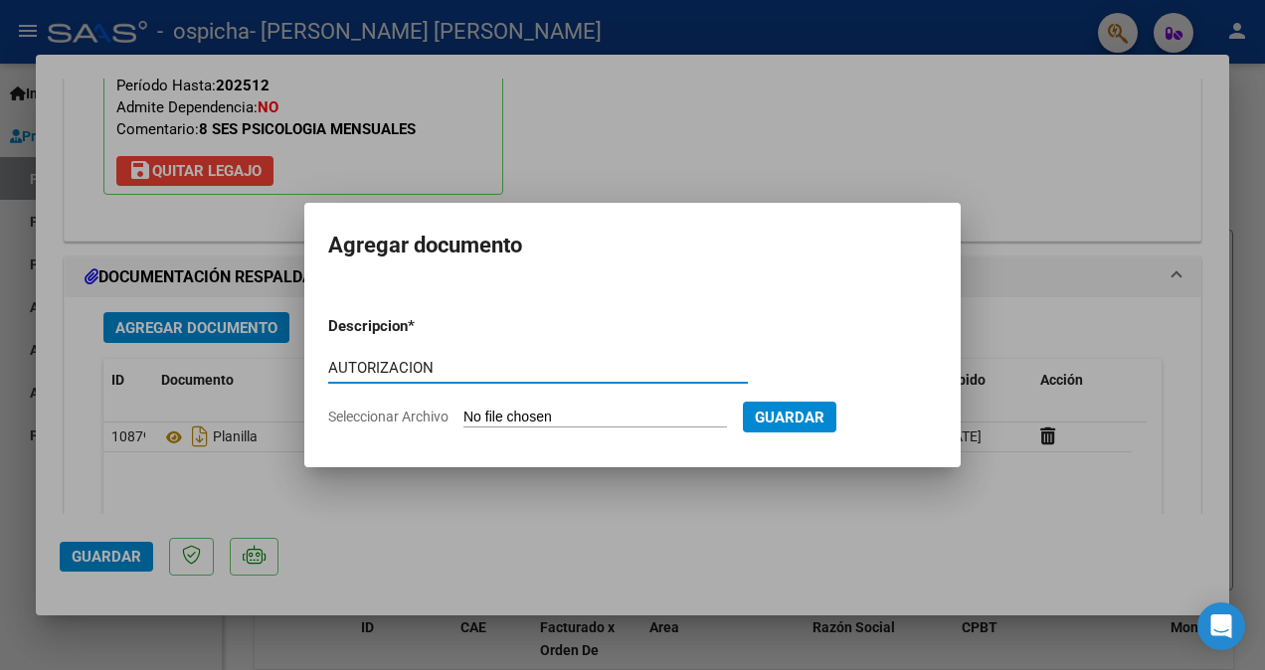
type input "AUTORIZACION"
click at [348, 417] on span "Seleccionar Archivo" at bounding box center [388, 417] width 120 height 16
click at [463, 417] on input "Seleccionar Archivo" at bounding box center [594, 418] width 263 height 19
type input "C:\fakepath\AUTORIZACION.pdf"
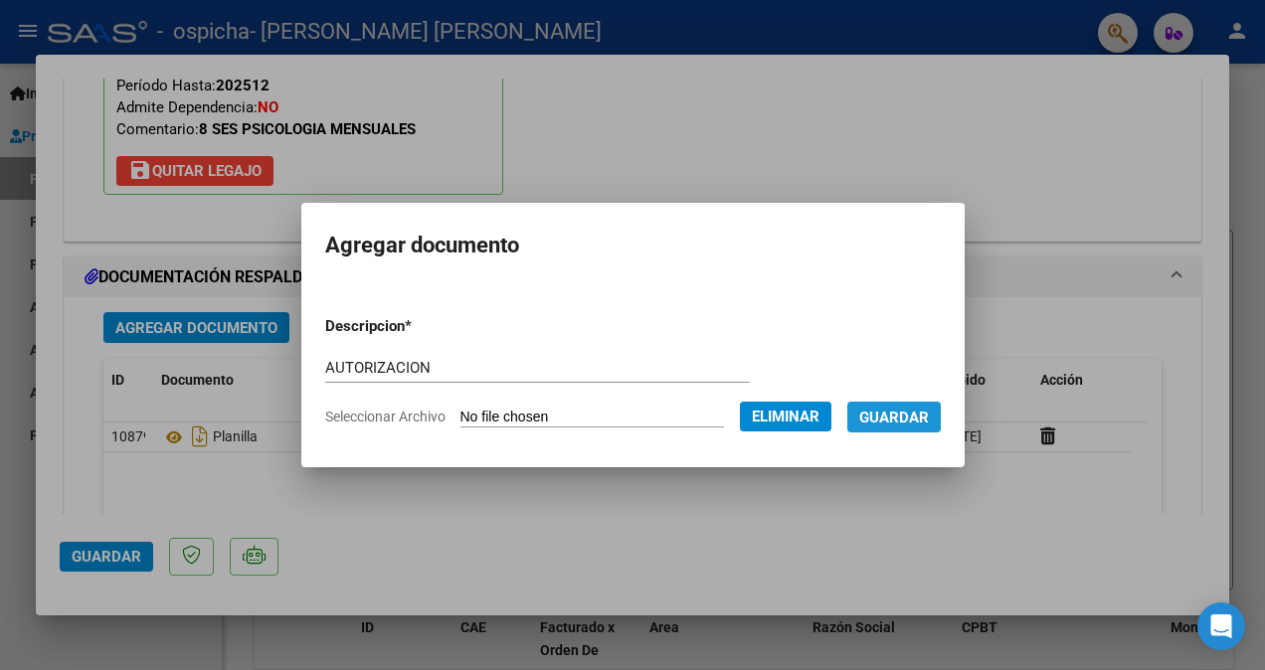
click at [929, 412] on span "Guardar" at bounding box center [894, 418] width 70 height 18
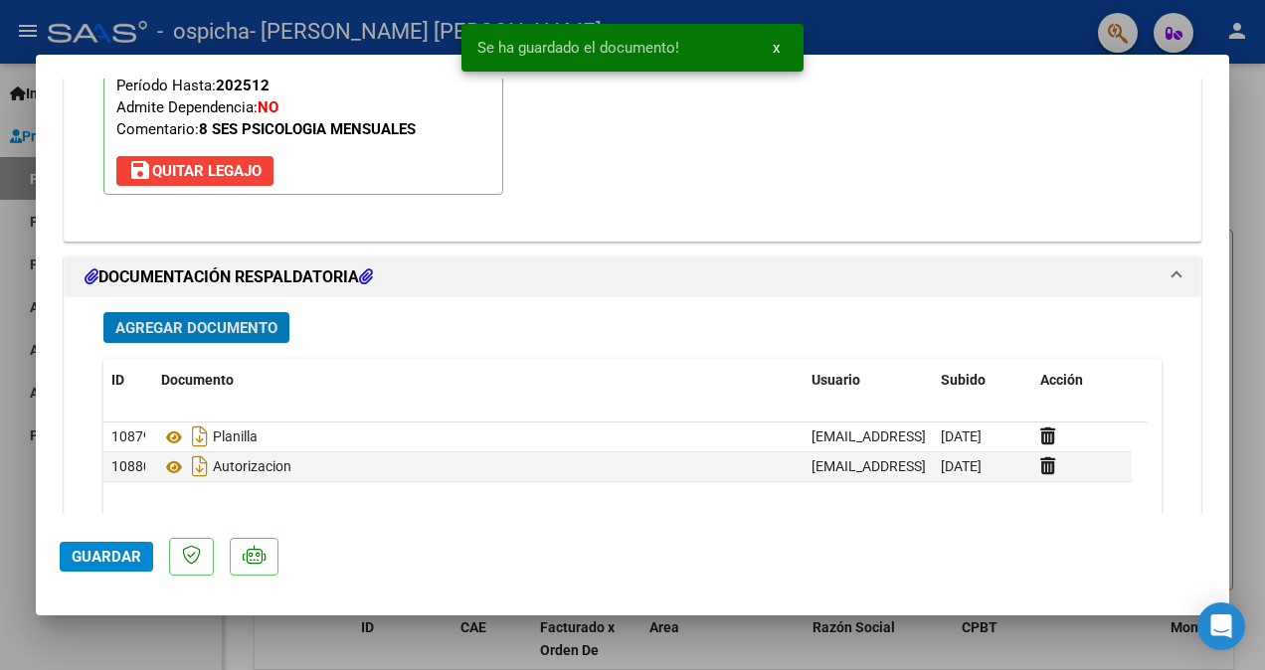
click at [111, 552] on span "Guardar" at bounding box center [107, 557] width 70 height 18
click at [119, 553] on span "Guardar" at bounding box center [107, 557] width 70 height 18
click at [982, 30] on div at bounding box center [632, 335] width 1265 height 670
type input "$ 0,00"
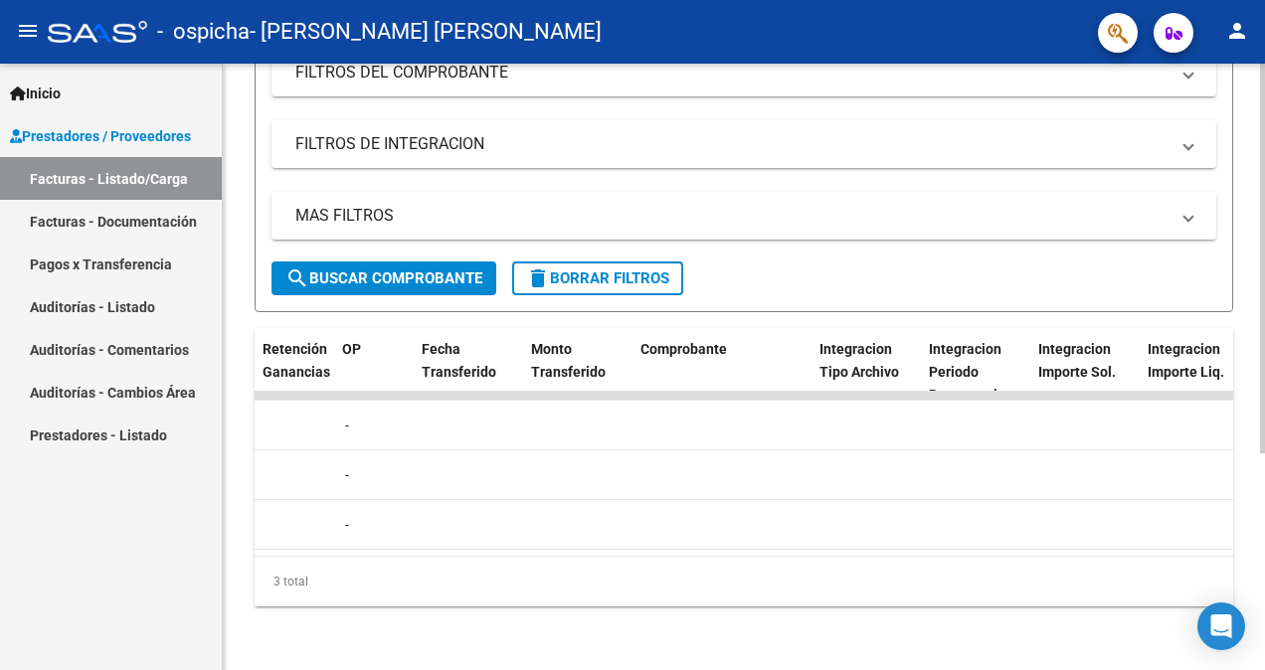
scroll to position [0, 1589]
